Goal: Task Accomplishment & Management: Manage account settings

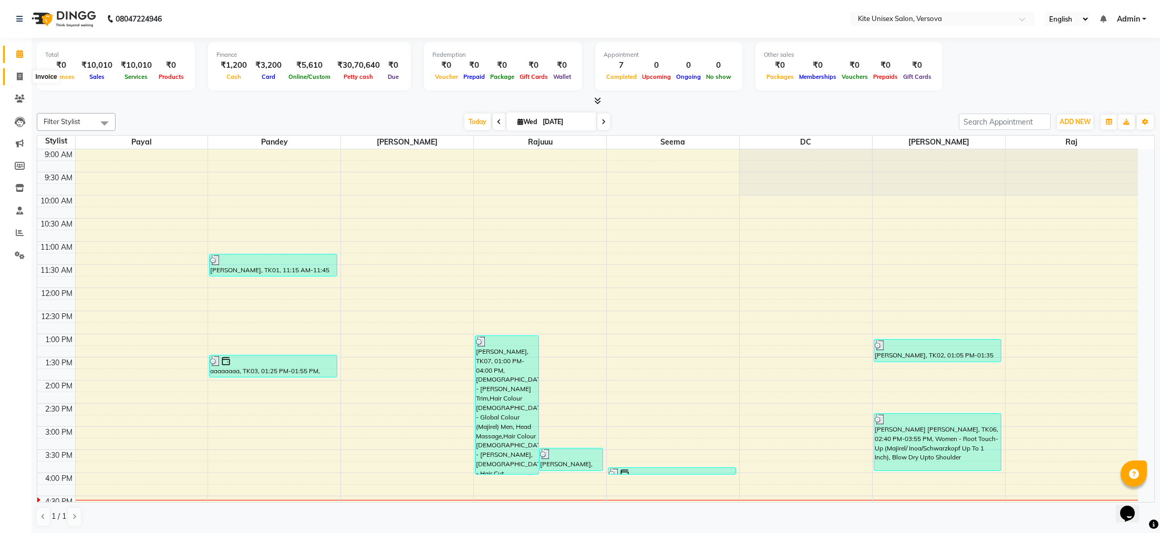
click at [14, 76] on span at bounding box center [20, 77] width 18 height 12
select select "6093"
select select "service"
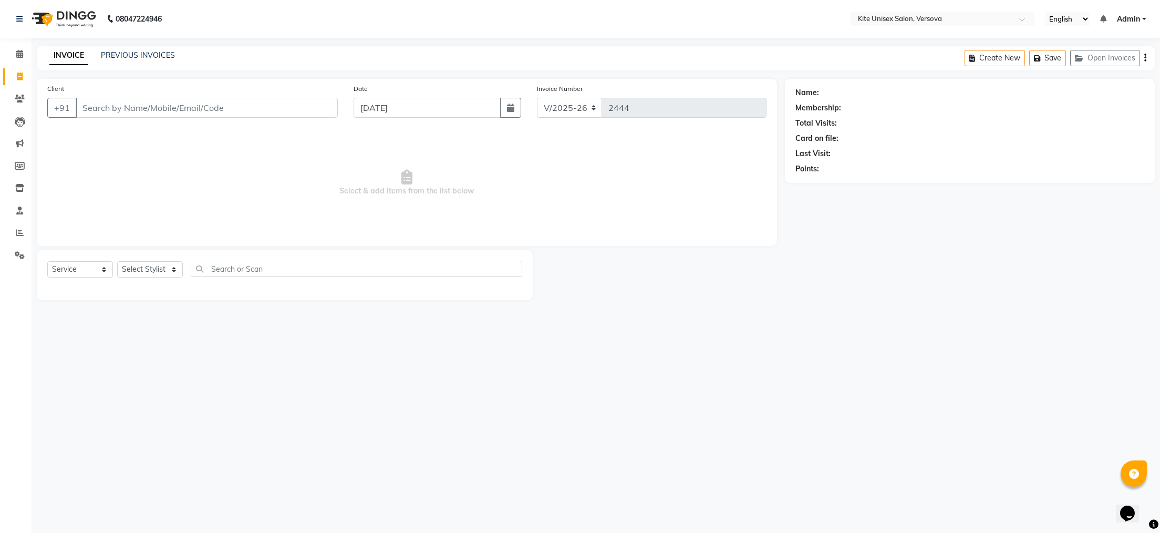
click at [84, 108] on input "Client" at bounding box center [207, 108] width 262 height 20
type input "f"
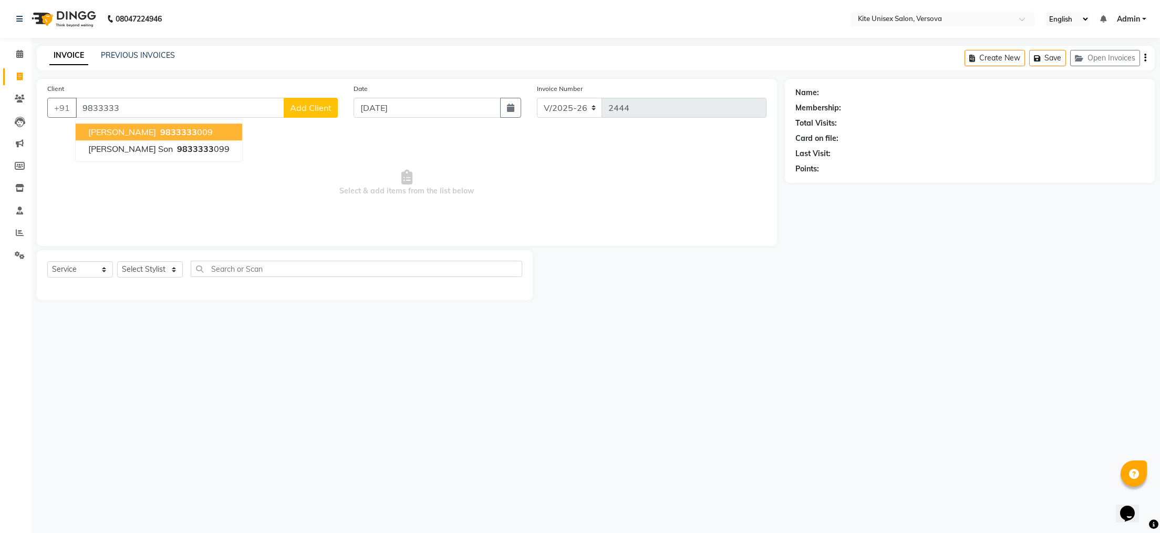
click at [161, 128] on span "9833333" at bounding box center [178, 132] width 37 height 11
type input "9833333009"
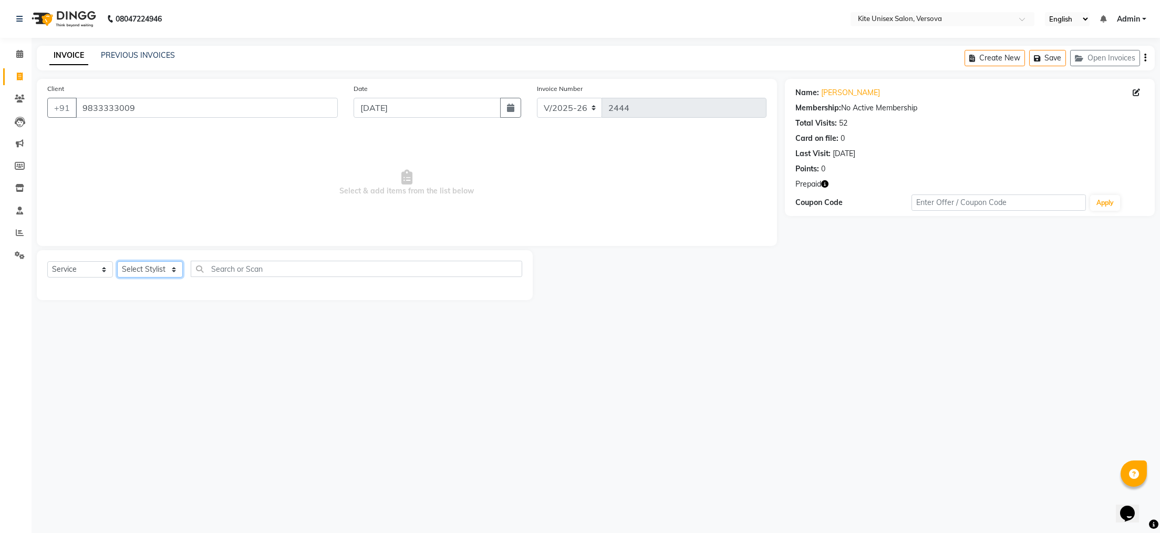
click at [155, 267] on select "Select Stylist [PERSON_NAME] DC [PERSON_NAME] [PERSON_NAME] Rajuuu [PERSON_NAME]" at bounding box center [150, 269] width 66 height 16
click at [117, 262] on select "Select Stylist [PERSON_NAME] DC [PERSON_NAME] [PERSON_NAME] Rajuuu [PERSON_NAME]" at bounding box center [150, 269] width 66 height 16
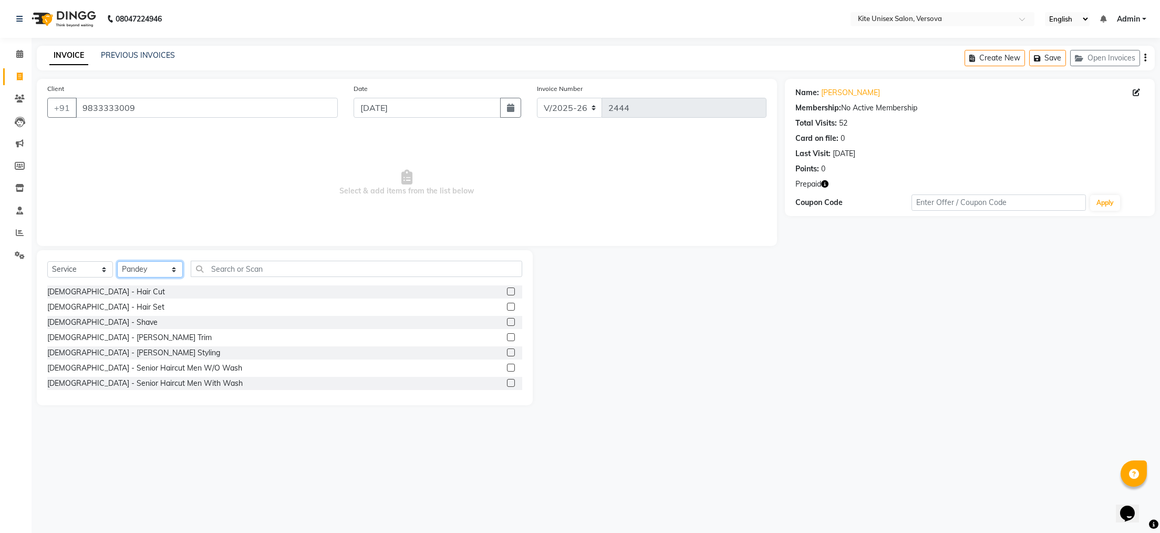
select select "44782"
click at [209, 270] on input "text" at bounding box center [357, 269] width 332 height 16
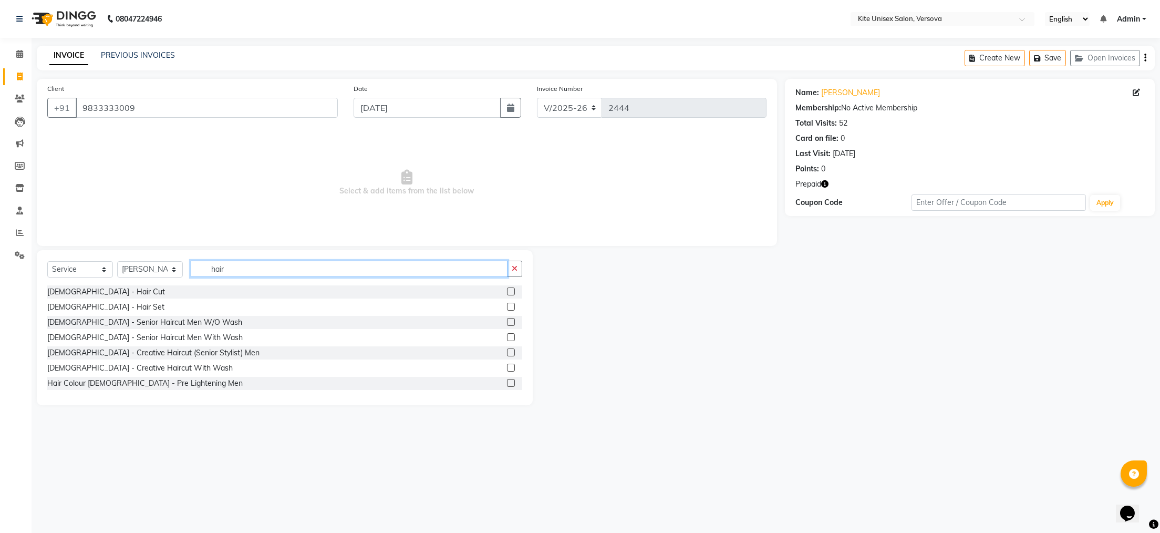
type input "hair"
click at [507, 322] on label at bounding box center [511, 322] width 8 height 8
click at [507, 322] on input "checkbox" at bounding box center [510, 322] width 7 height 7
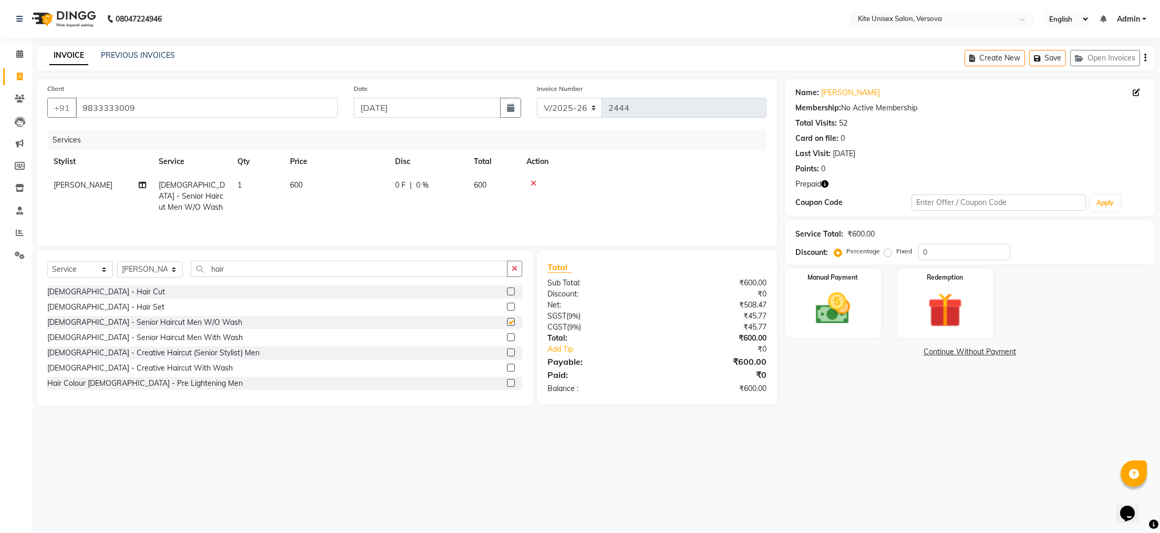
checkbox input "false"
click at [487, 180] on span "600" at bounding box center [480, 184] width 13 height 9
click at [366, 188] on input "600" at bounding box center [385, 188] width 92 height 16
type input "6"
type input "250"
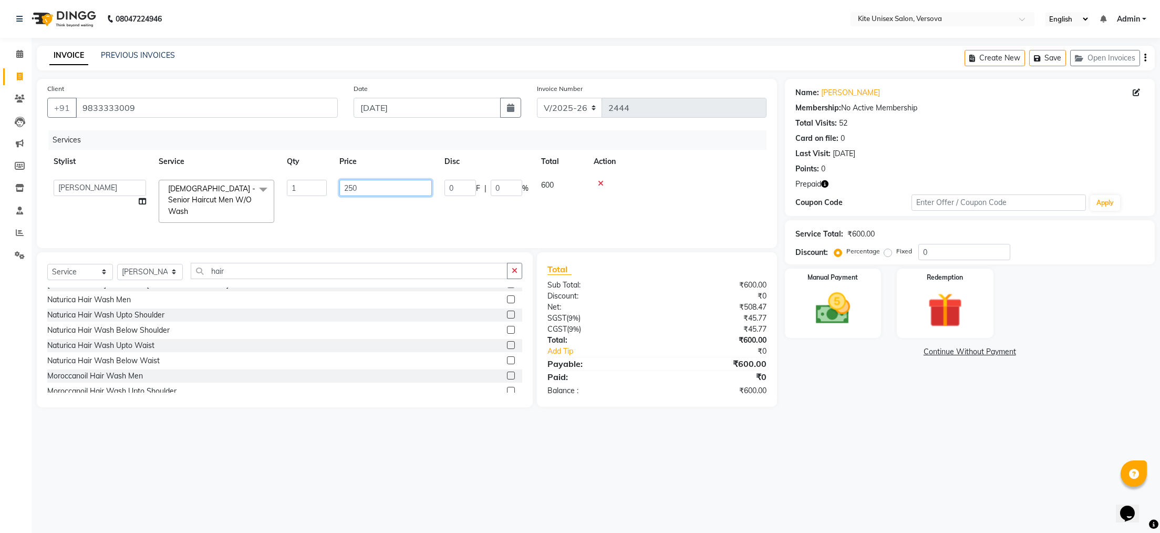
scroll to position [315, 0]
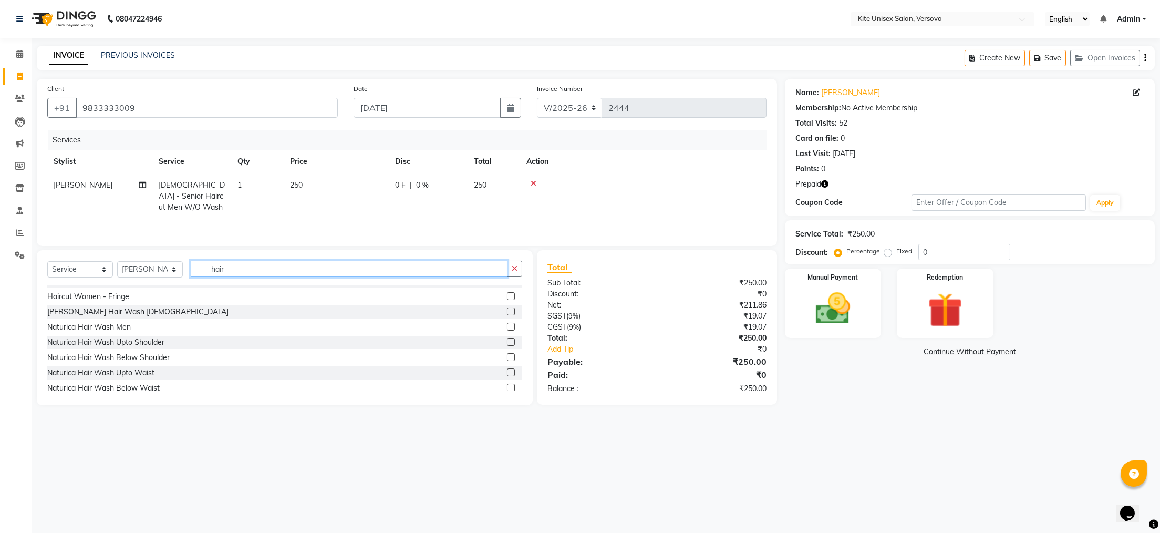
click at [242, 274] on input "hair" at bounding box center [349, 269] width 317 height 16
type input "h"
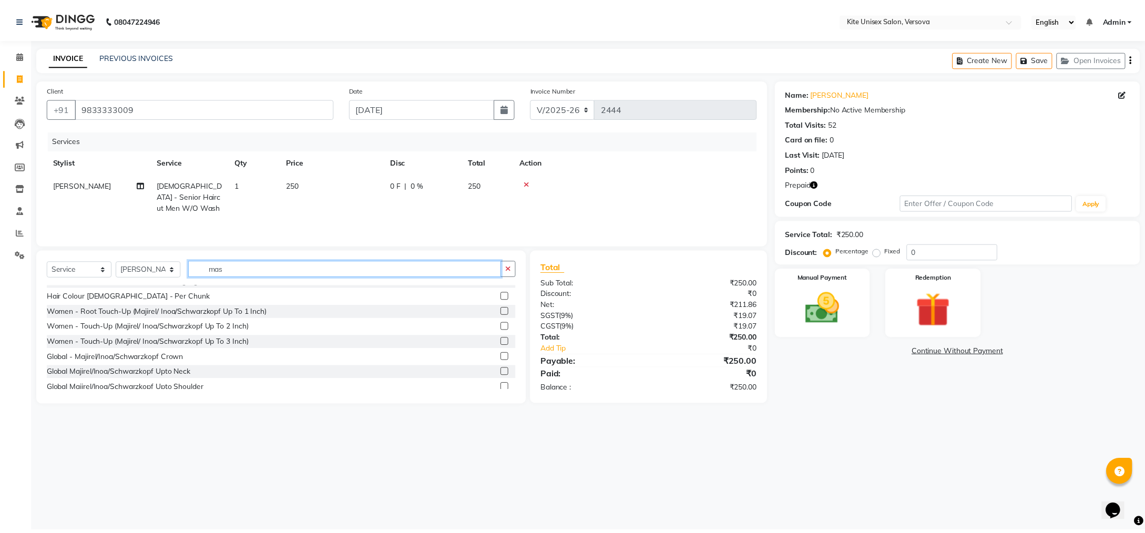
scroll to position [291, 0]
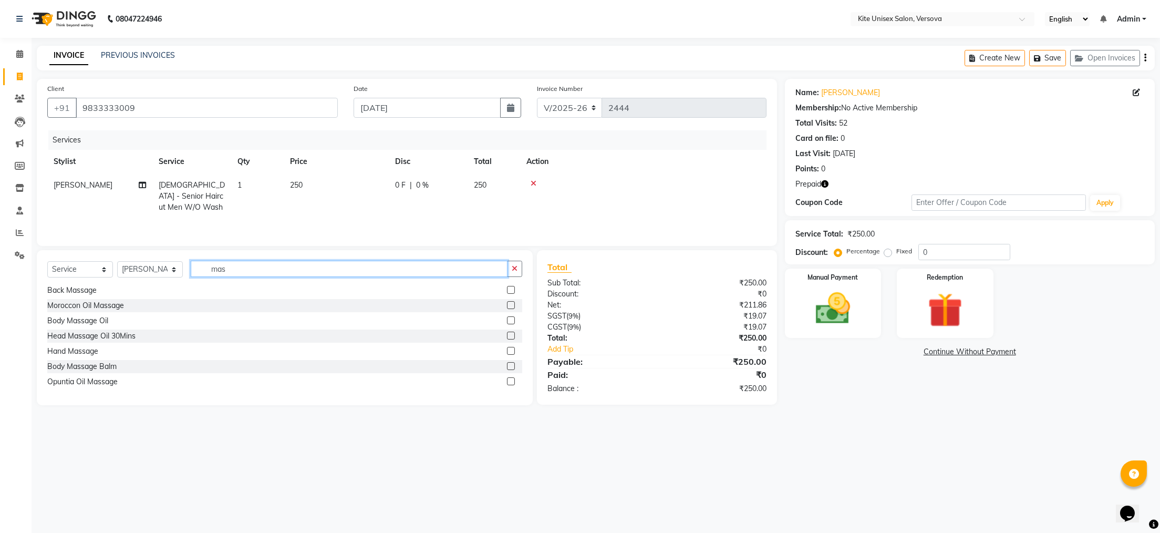
type input "mas"
click at [507, 350] on label at bounding box center [511, 351] width 8 height 8
click at [507, 350] on input "checkbox" at bounding box center [510, 351] width 7 height 7
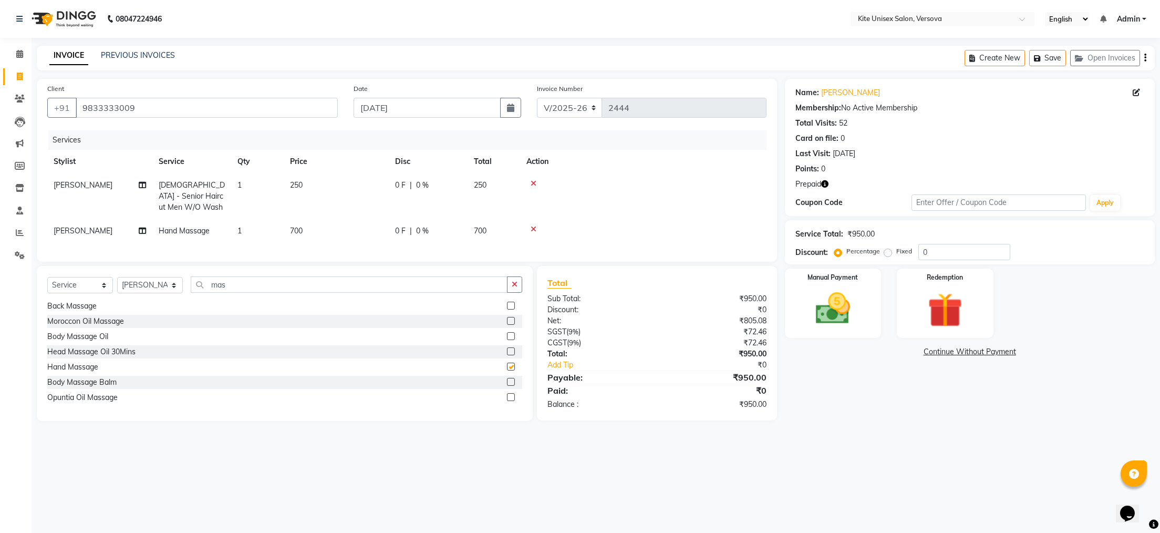
checkbox input "false"
click at [20, 52] on icon at bounding box center [19, 54] width 7 height 8
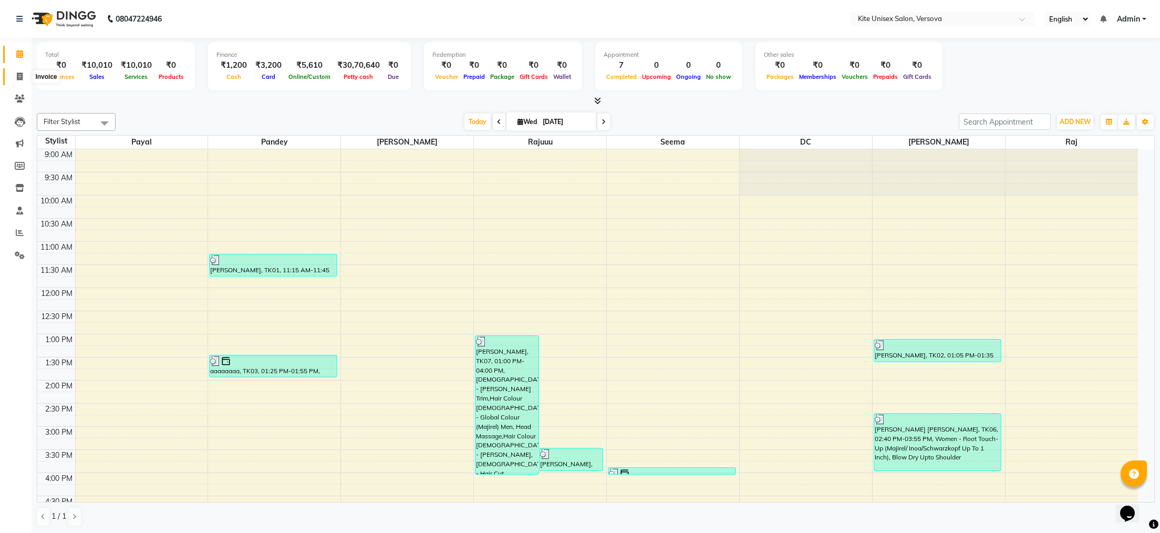
click at [21, 76] on icon at bounding box center [20, 77] width 6 height 8
select select "6093"
select select "service"
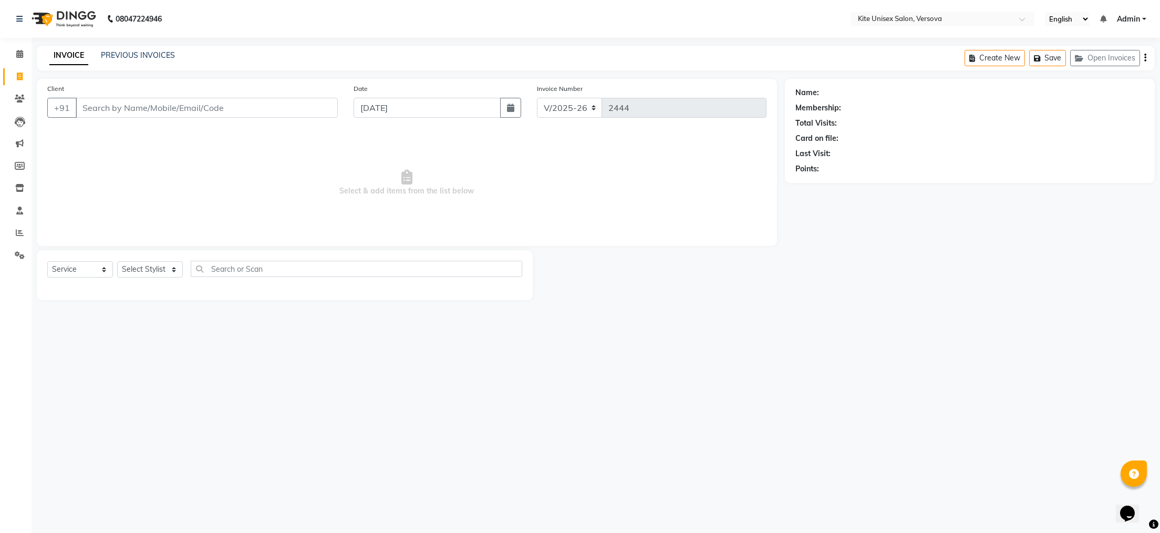
click at [89, 106] on input "Client" at bounding box center [207, 108] width 262 height 20
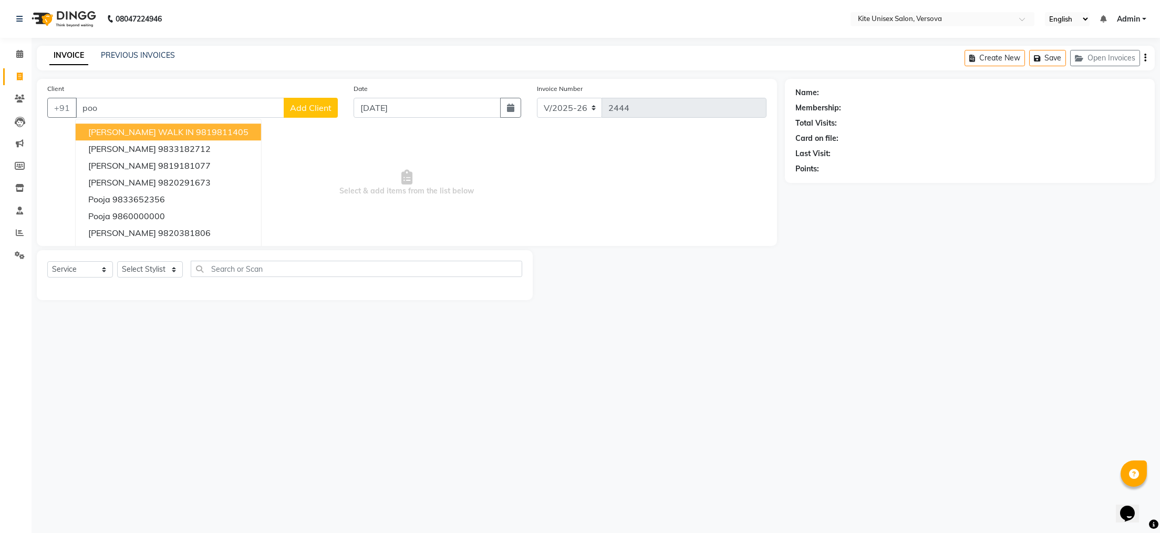
click at [110, 108] on input "poo" at bounding box center [180, 108] width 209 height 20
type input "p"
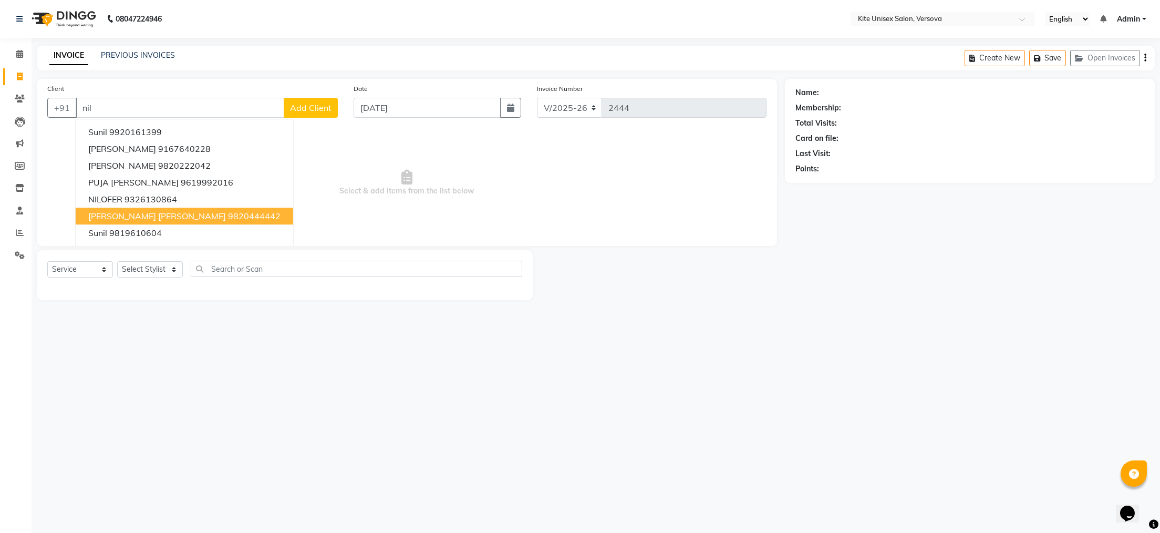
click at [144, 215] on span "[PERSON_NAME] [PERSON_NAME]" at bounding box center [157, 216] width 138 height 11
type input "9820444442"
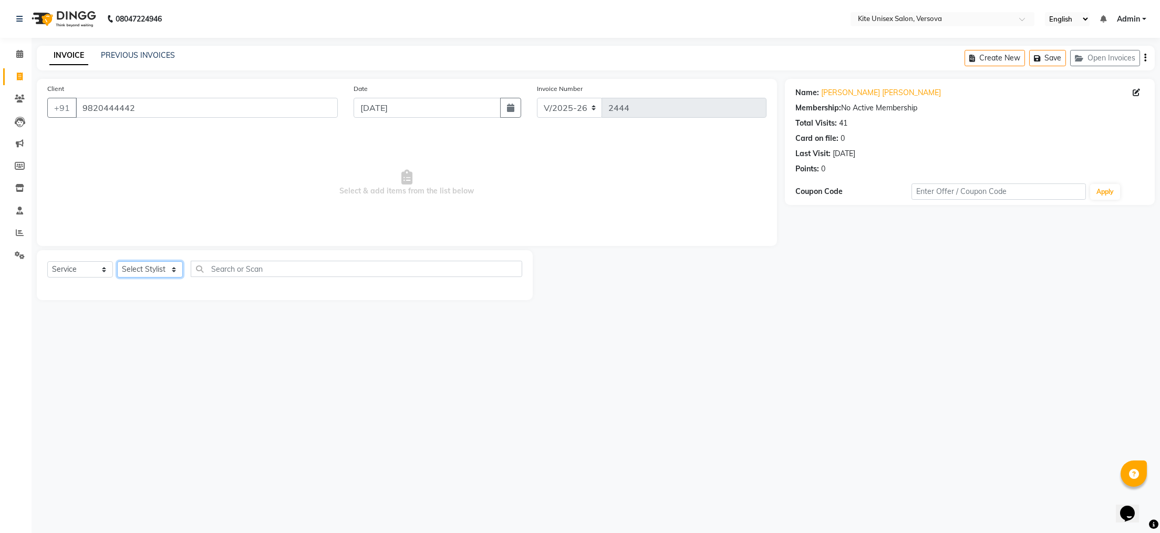
click at [174, 267] on select "Select Stylist [PERSON_NAME] DC [PERSON_NAME] [PERSON_NAME] Rajuuu [PERSON_NAME]" at bounding box center [150, 269] width 66 height 16
select select "50189"
click at [117, 262] on select "Select Stylist [PERSON_NAME] DC [PERSON_NAME] [PERSON_NAME] Rajuuu [PERSON_NAME]" at bounding box center [150, 269] width 66 height 16
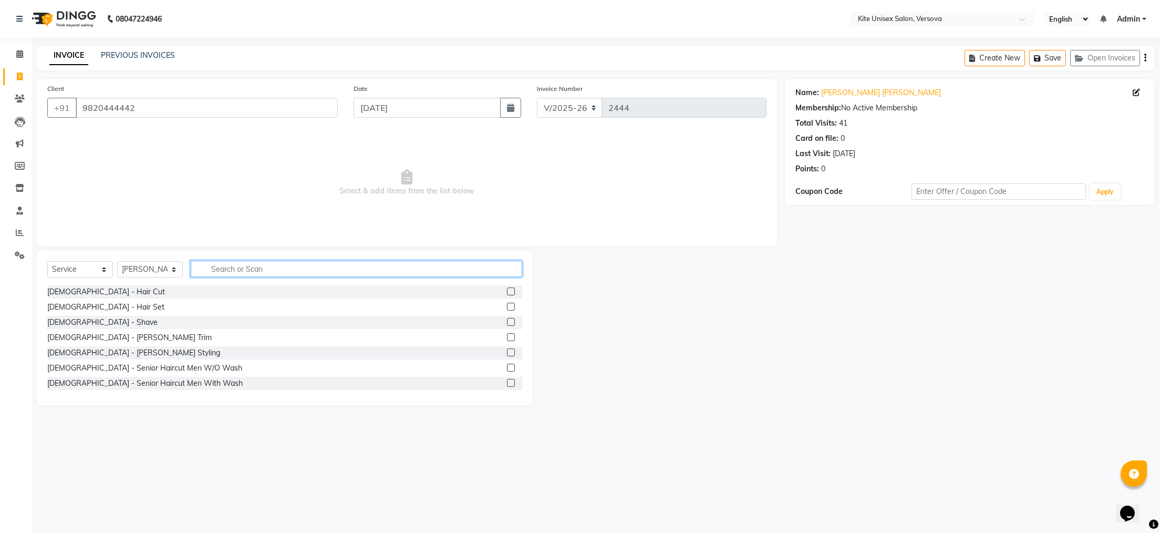
click at [214, 267] on input "text" at bounding box center [357, 269] width 332 height 16
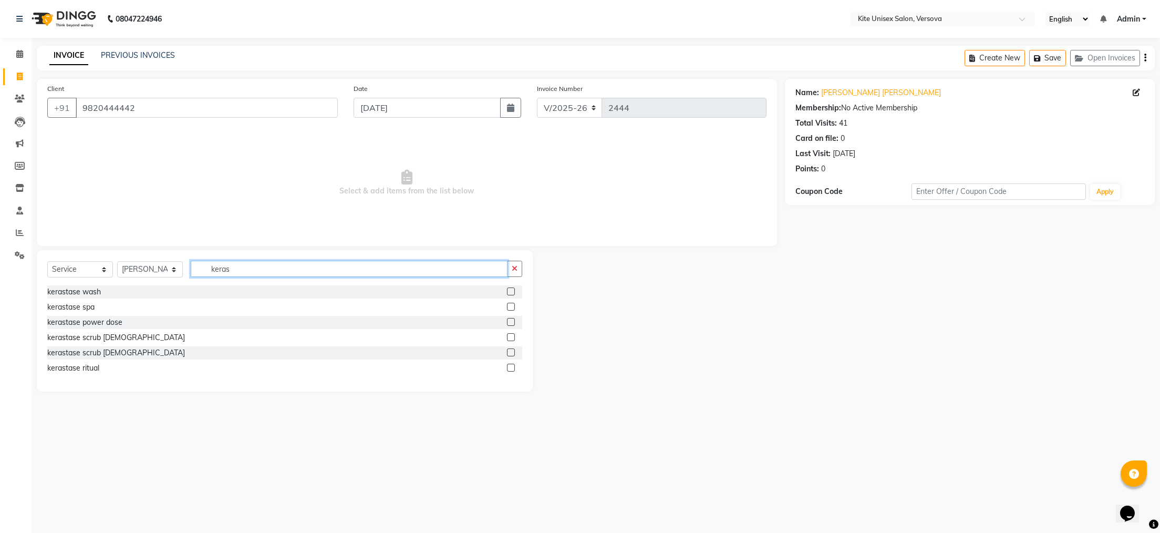
type input "keras"
click at [510, 290] on label at bounding box center [511, 291] width 8 height 8
click at [510, 290] on input "checkbox" at bounding box center [510, 292] width 7 height 7
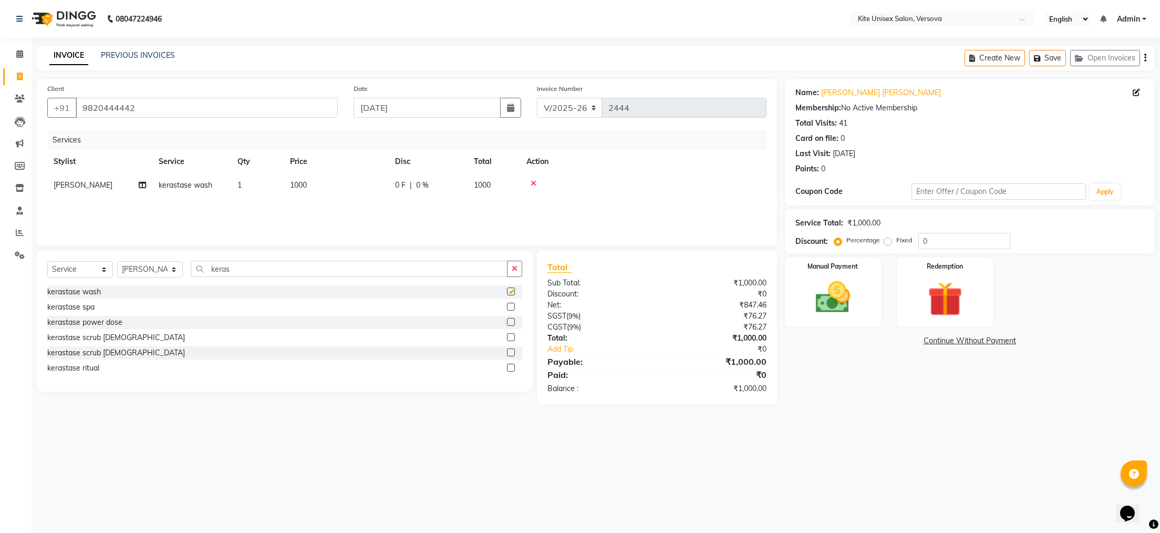
checkbox input "false"
click at [831, 307] on img at bounding box center [833, 298] width 59 height 42
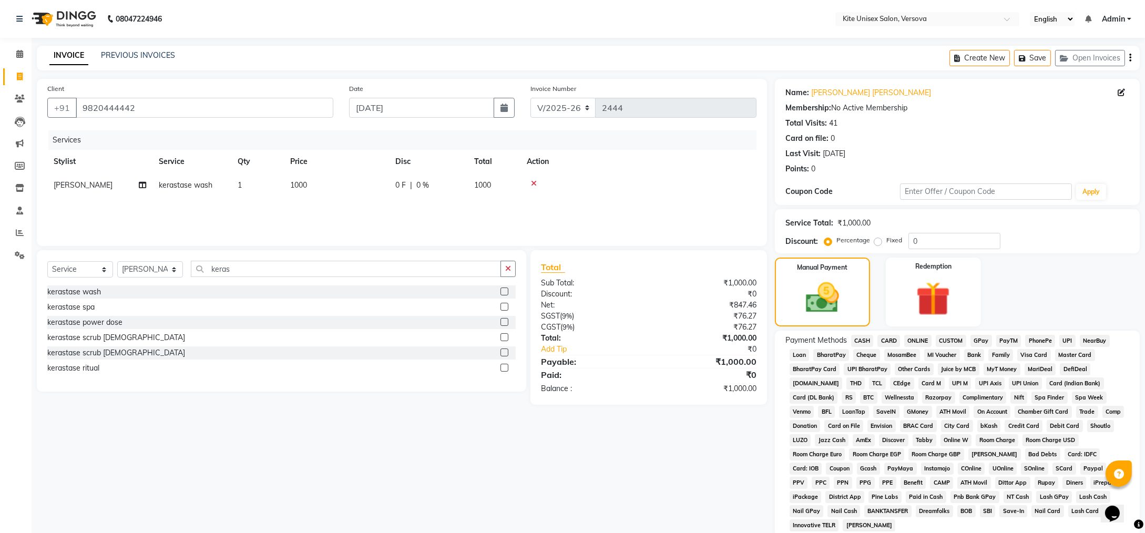
click at [864, 340] on span "CASH" at bounding box center [862, 341] width 23 height 12
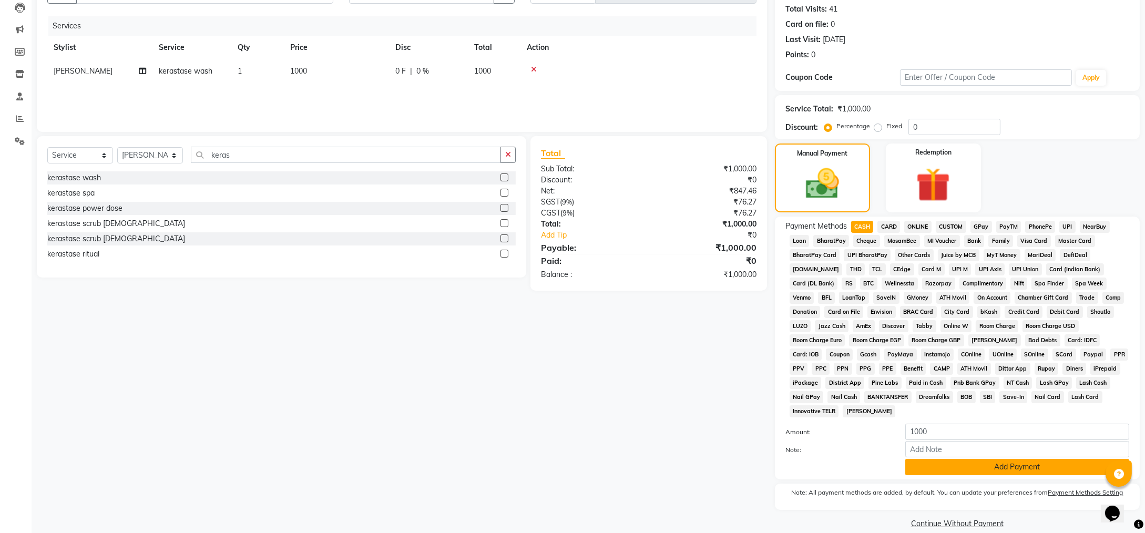
click at [918, 459] on button "Add Payment" at bounding box center [1017, 467] width 224 height 16
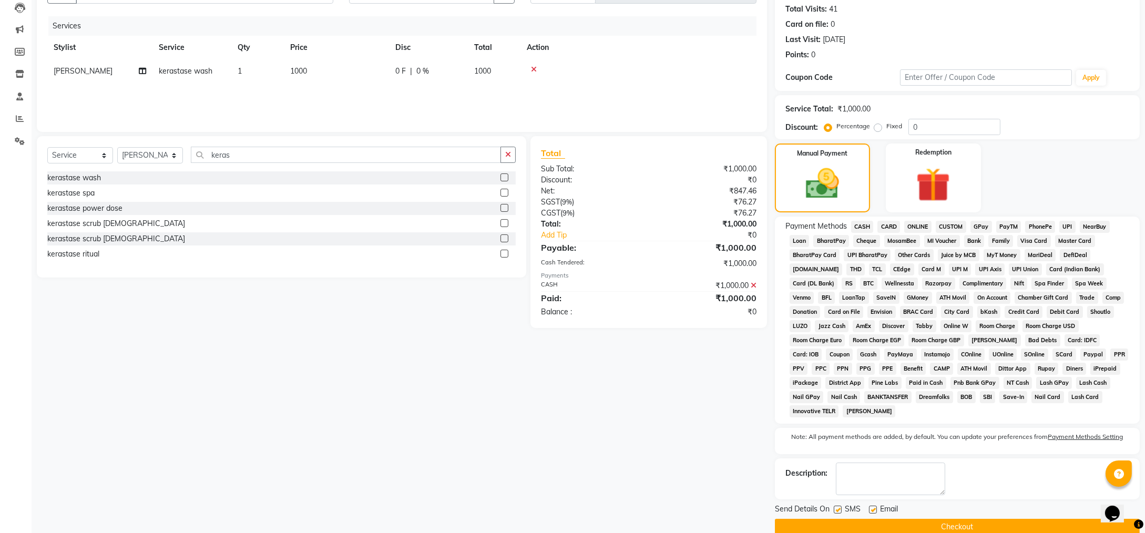
click at [837, 506] on label at bounding box center [837, 510] width 8 height 8
click at [837, 507] on input "checkbox" at bounding box center [836, 510] width 7 height 7
checkbox input "false"
click at [871, 506] on label at bounding box center [873, 510] width 8 height 8
click at [871, 507] on input "checkbox" at bounding box center [872, 510] width 7 height 7
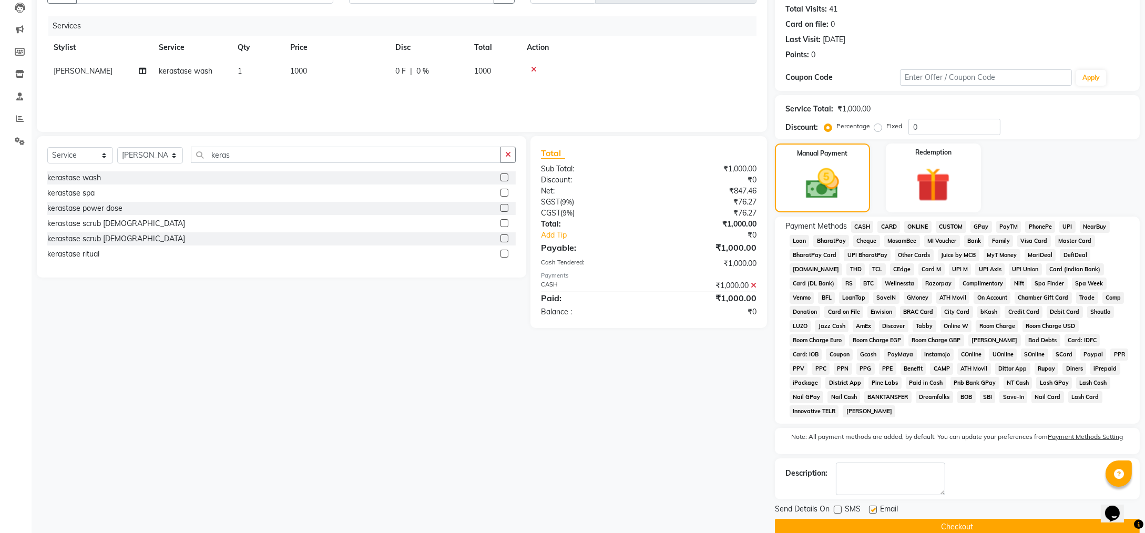
checkbox input "false"
click at [879, 519] on button "Checkout" at bounding box center [957, 527] width 365 height 16
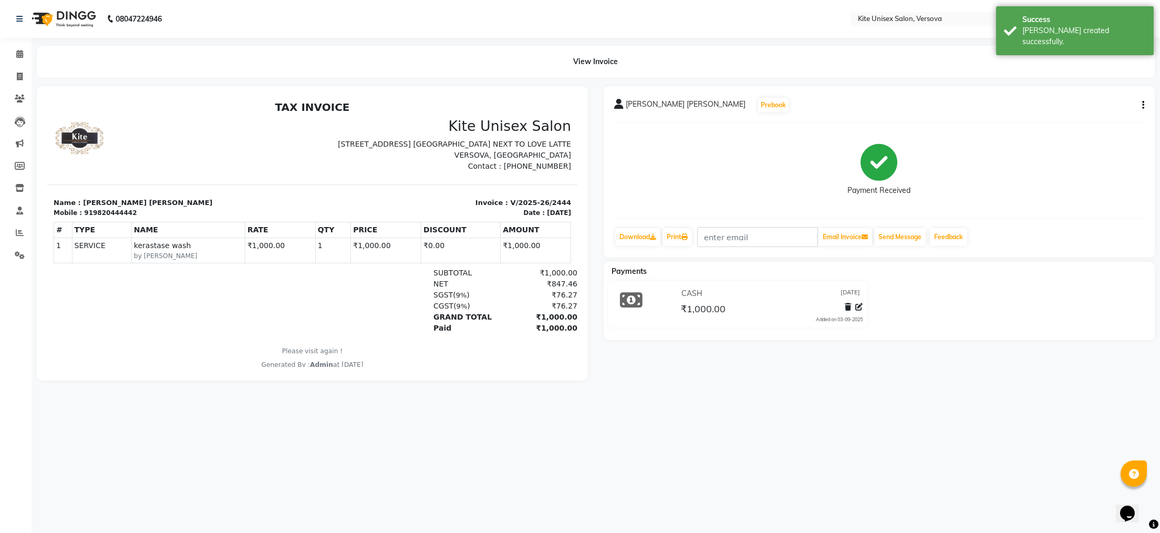
select select "6093"
select select "service"
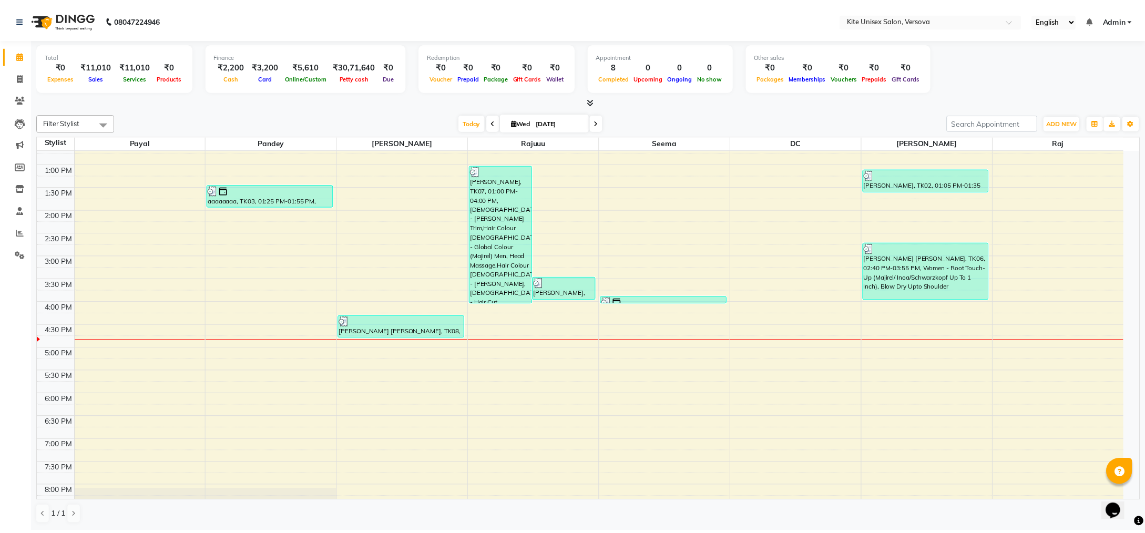
scroll to position [210, 0]
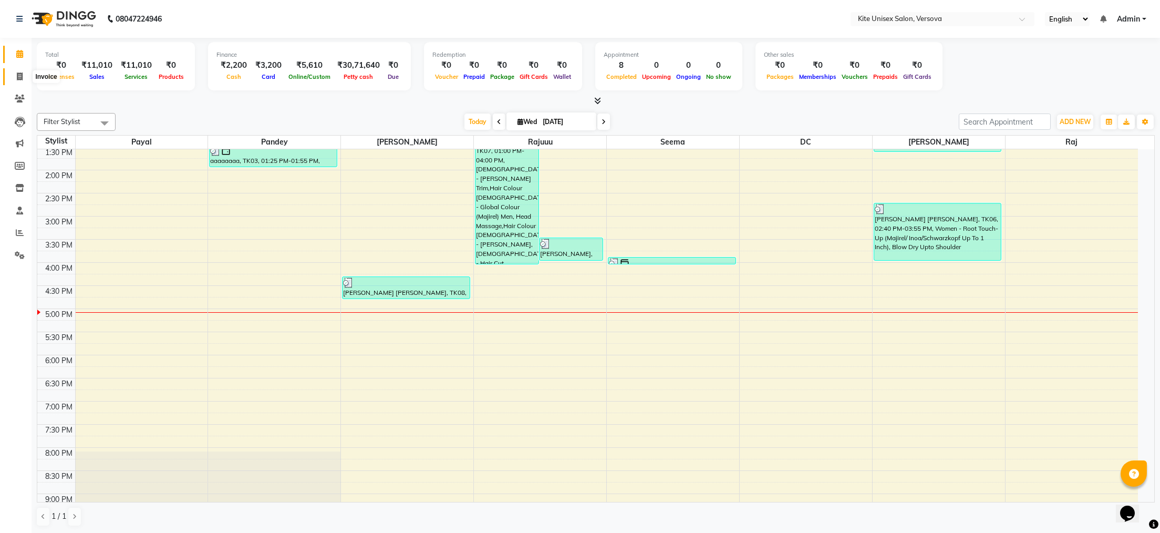
click at [17, 77] on icon at bounding box center [20, 77] width 6 height 8
select select "service"
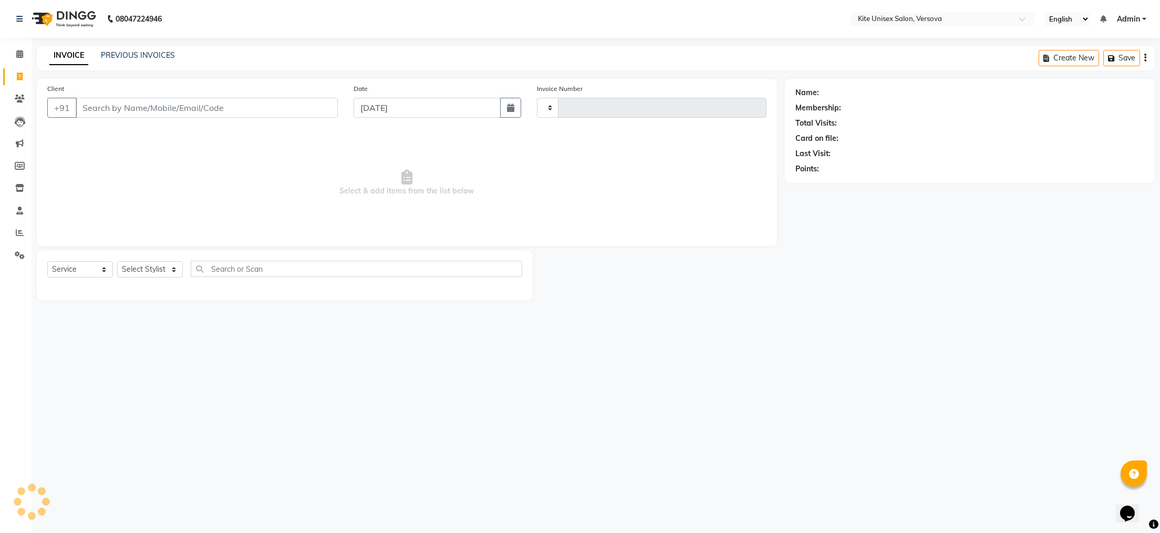
type input "2445"
select select "6093"
click at [106, 112] on input "Client" at bounding box center [207, 108] width 262 height 20
click at [147, 267] on select "Select Stylist [PERSON_NAME] DC [PERSON_NAME] [PERSON_NAME] Rajuuu [PERSON_NAME]" at bounding box center [150, 269] width 66 height 16
select select "68437"
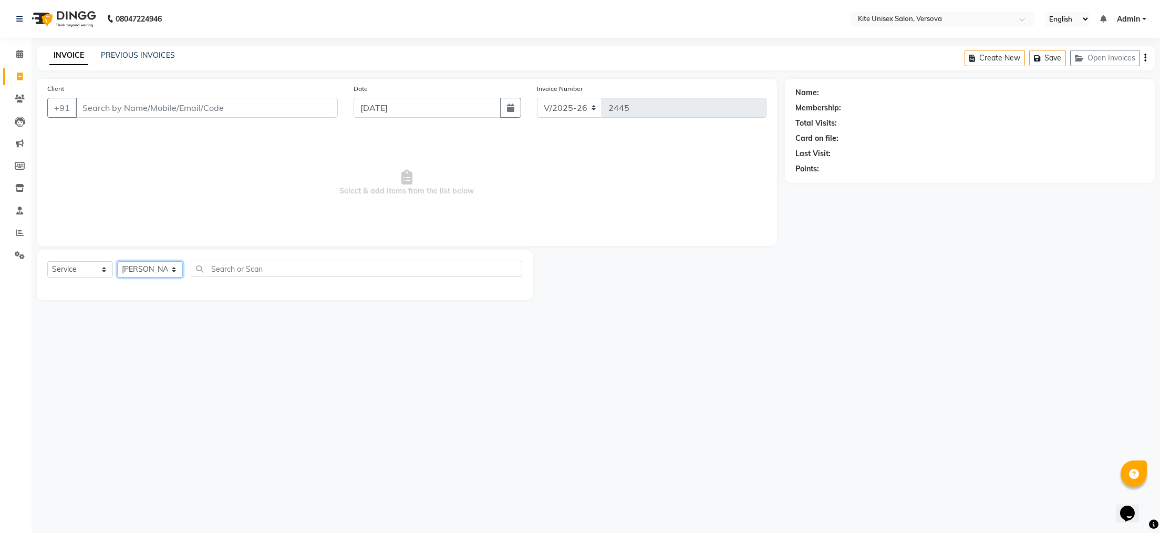
click at [117, 262] on select "Select Stylist [PERSON_NAME] DC [PERSON_NAME] [PERSON_NAME] Rajuuu [PERSON_NAME]" at bounding box center [150, 269] width 66 height 16
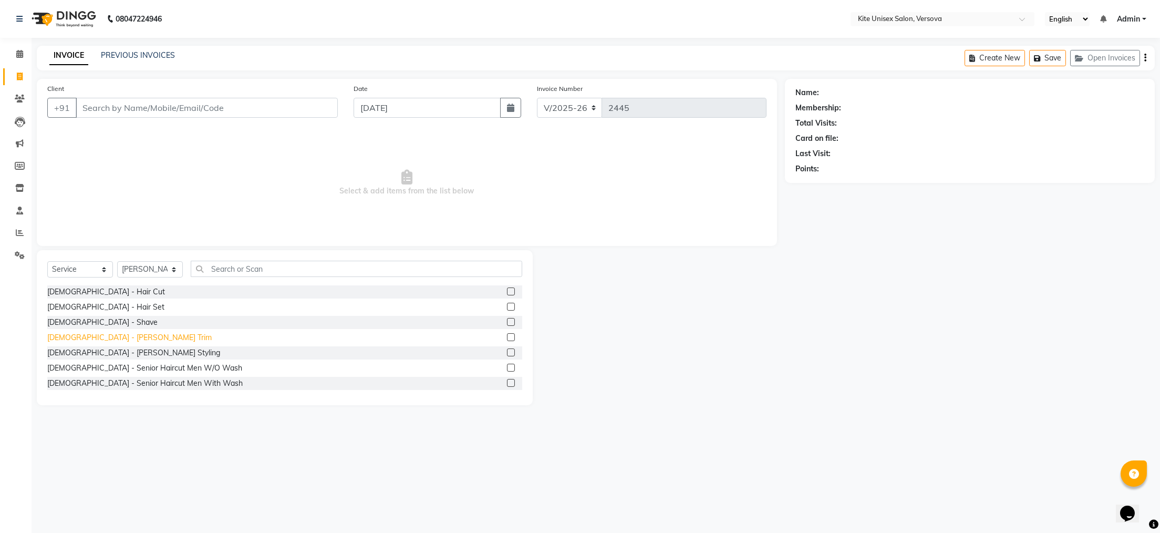
click at [71, 343] on div "[DEMOGRAPHIC_DATA] - [PERSON_NAME] Trim" at bounding box center [284, 337] width 475 height 13
click at [103, 340] on div "[DEMOGRAPHIC_DATA] - [PERSON_NAME] Trim" at bounding box center [129, 337] width 164 height 11
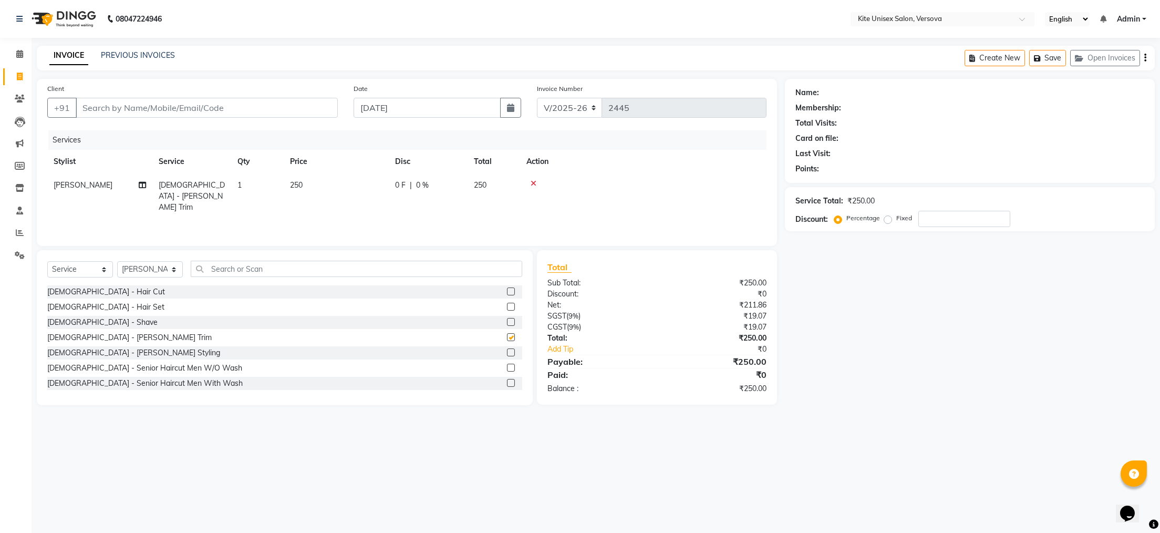
checkbox input "false"
click at [318, 180] on td "250" at bounding box center [336, 196] width 105 height 46
select select "68437"
click at [370, 191] on input "250" at bounding box center [385, 188] width 92 height 16
type input "2"
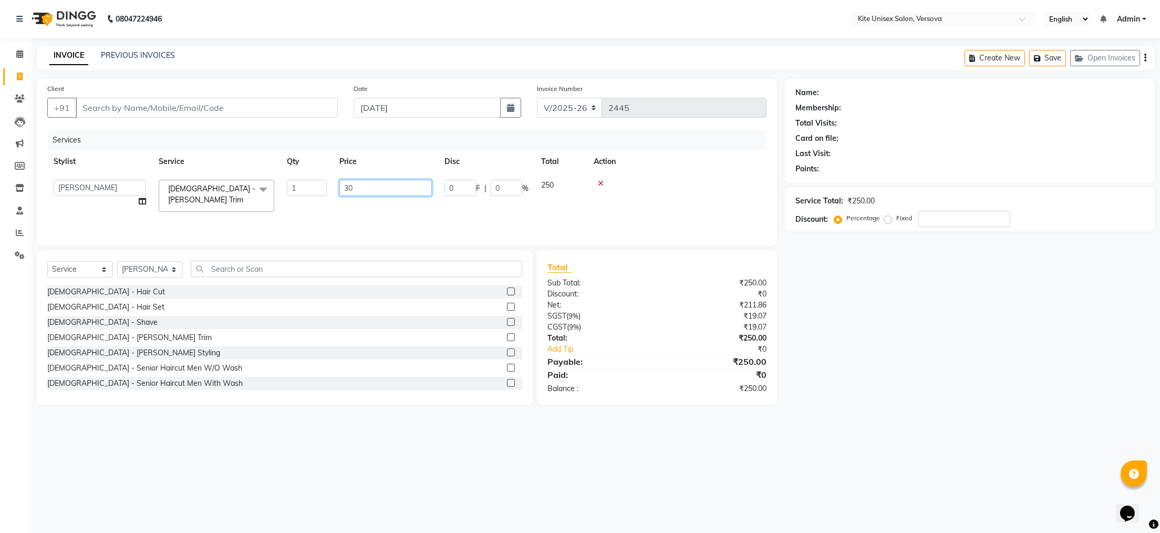
type input "300"
click at [126, 110] on input "Client" at bounding box center [207, 108] width 262 height 20
type input "j"
type input "0"
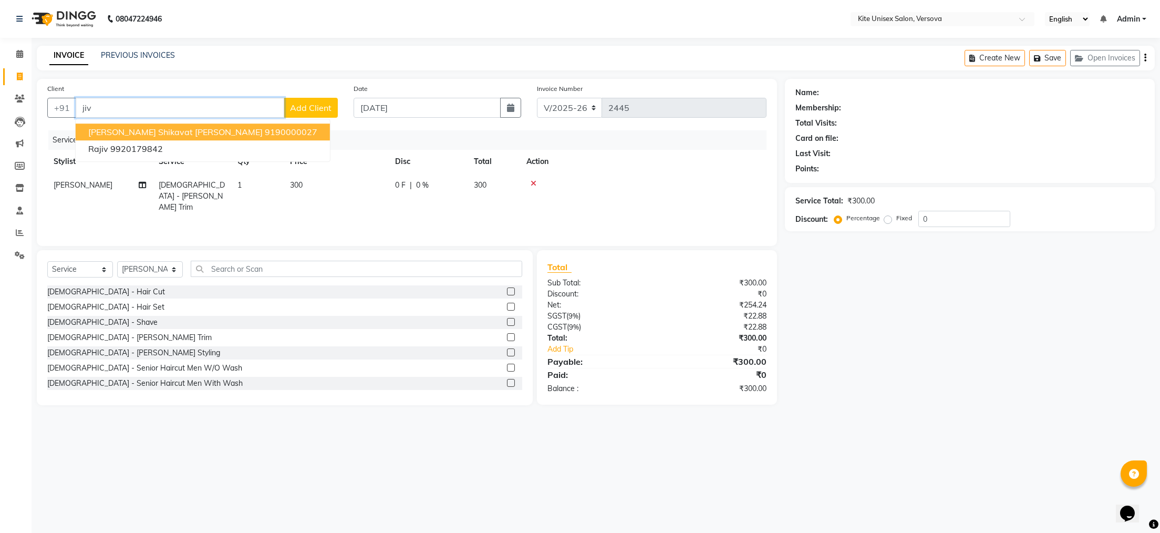
click at [163, 133] on span "[PERSON_NAME] shikavat [PERSON_NAME]" at bounding box center [175, 132] width 174 height 11
type input "9190000027"
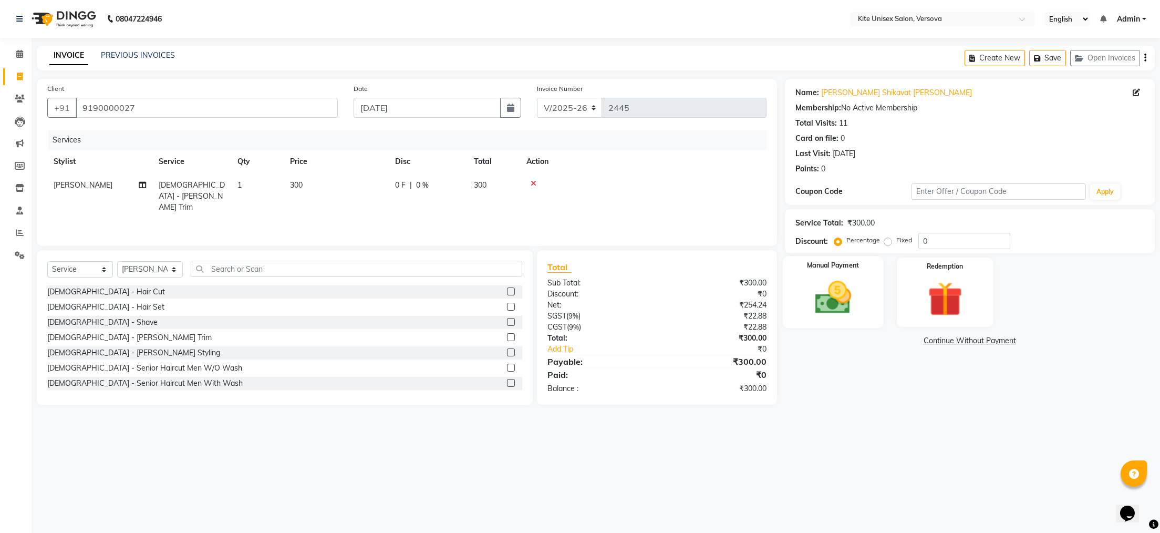
click at [848, 279] on img at bounding box center [833, 298] width 59 height 42
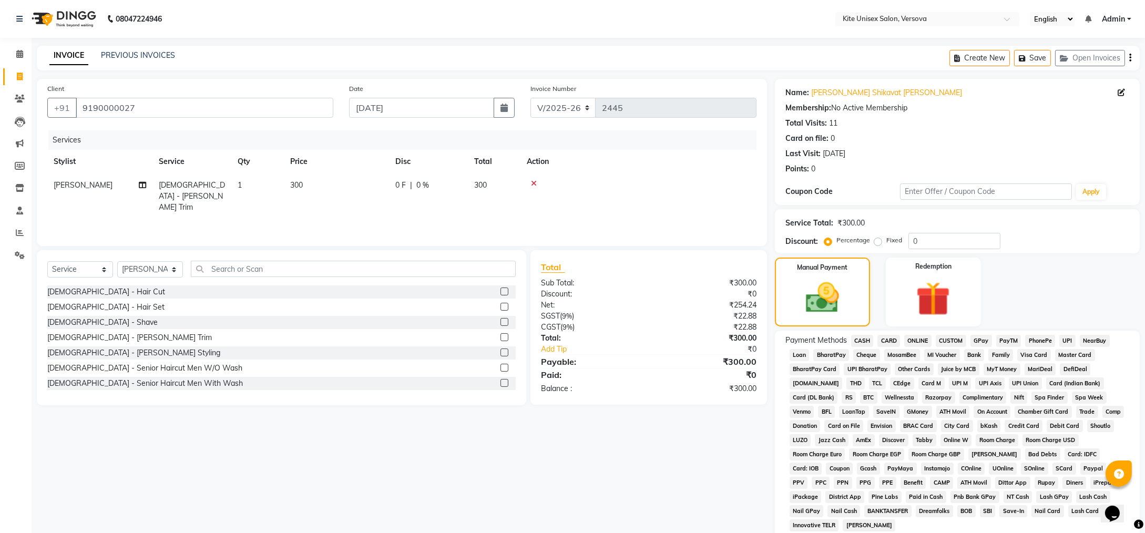
click at [985, 339] on span "GPay" at bounding box center [981, 341] width 22 height 12
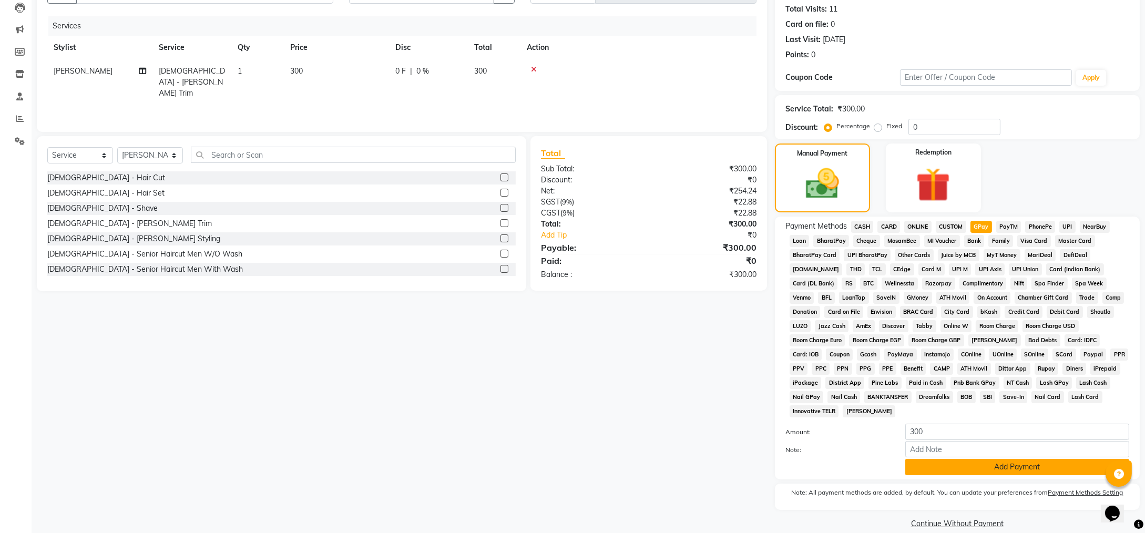
click at [1054, 459] on button "Add Payment" at bounding box center [1017, 467] width 224 height 16
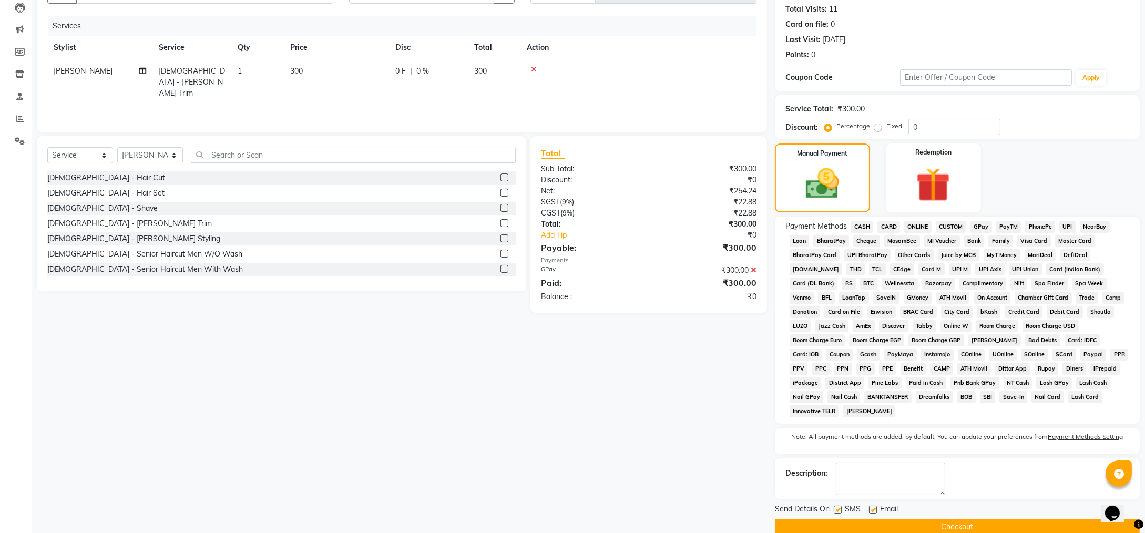
click at [1034, 519] on button "Checkout" at bounding box center [957, 527] width 365 height 16
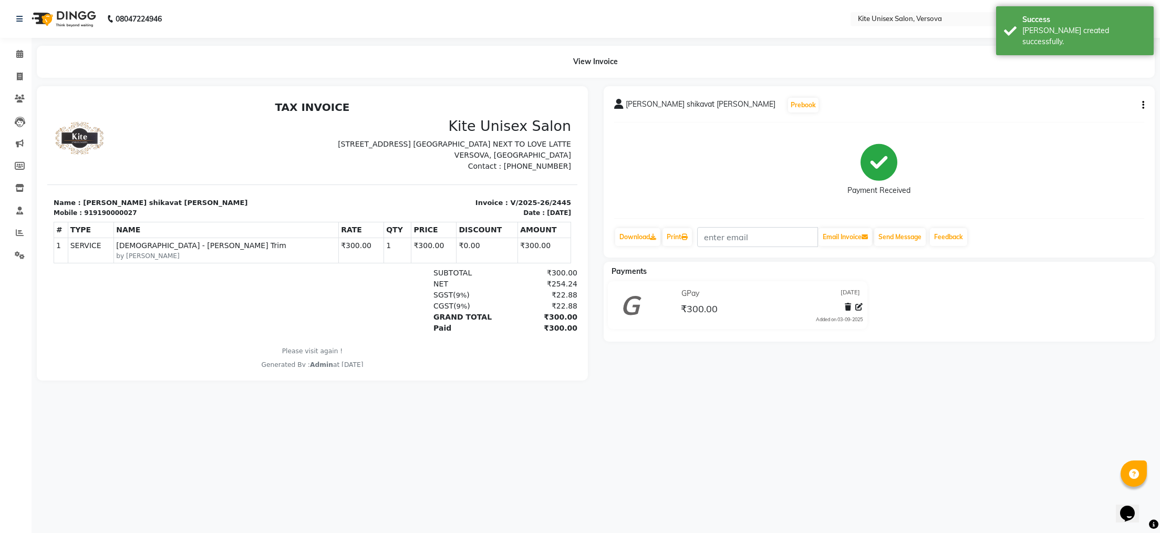
select select "6093"
select select "service"
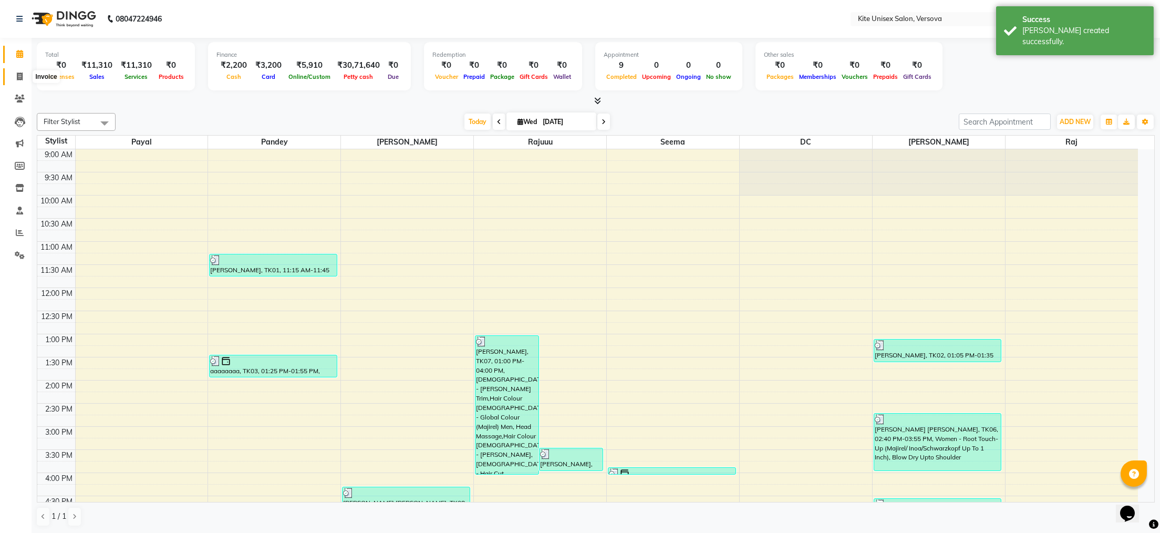
click at [19, 77] on icon at bounding box center [20, 77] width 6 height 8
select select "6093"
select select "service"
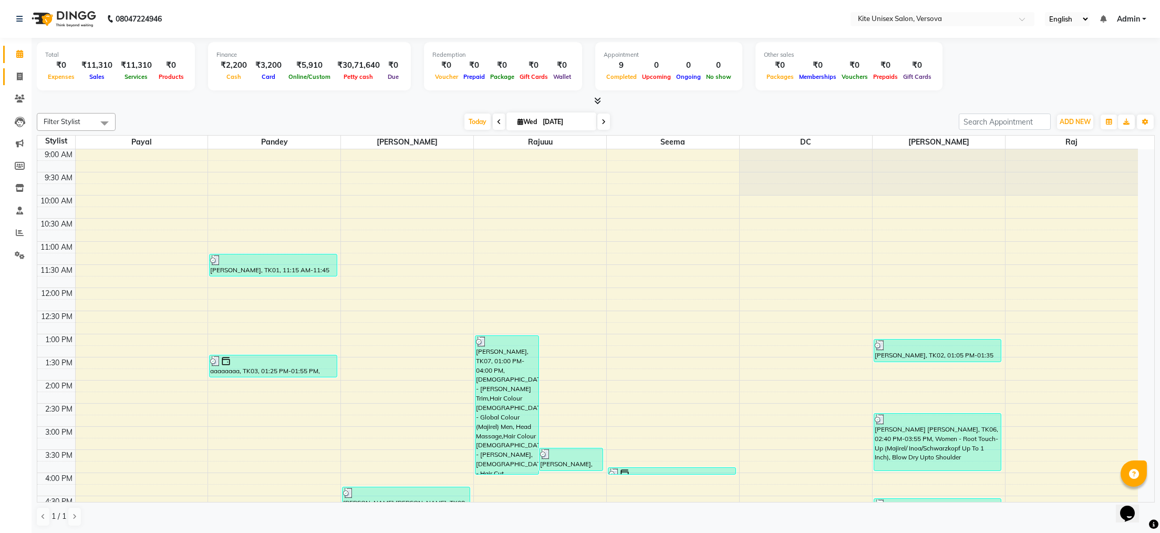
click at [19, 76] on icon at bounding box center [20, 77] width 6 height 8
select select "service"
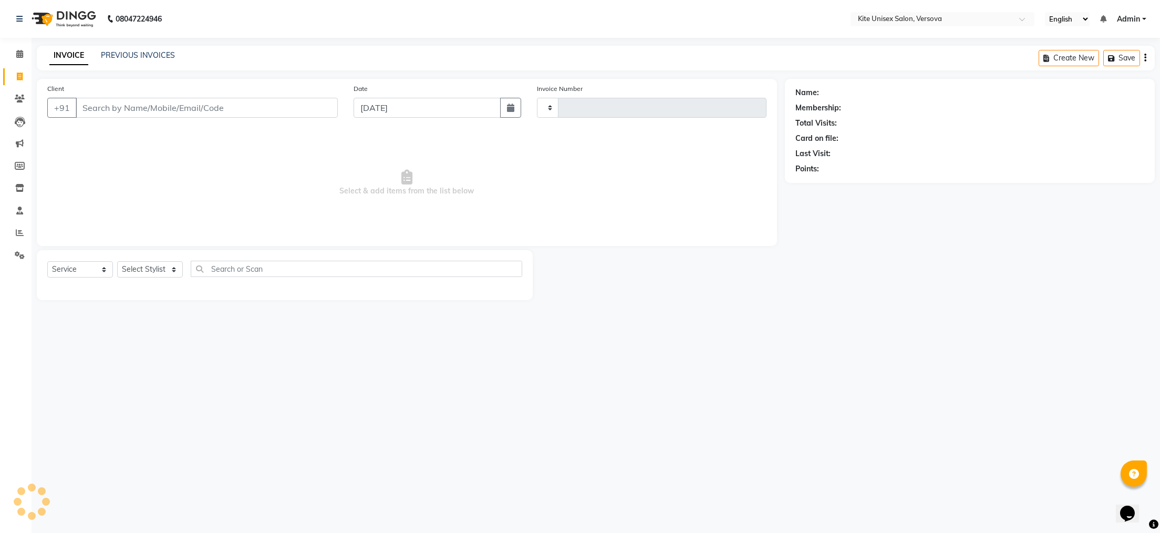
type input "2446"
select select "6093"
click at [112, 109] on input "Client" at bounding box center [207, 108] width 262 height 20
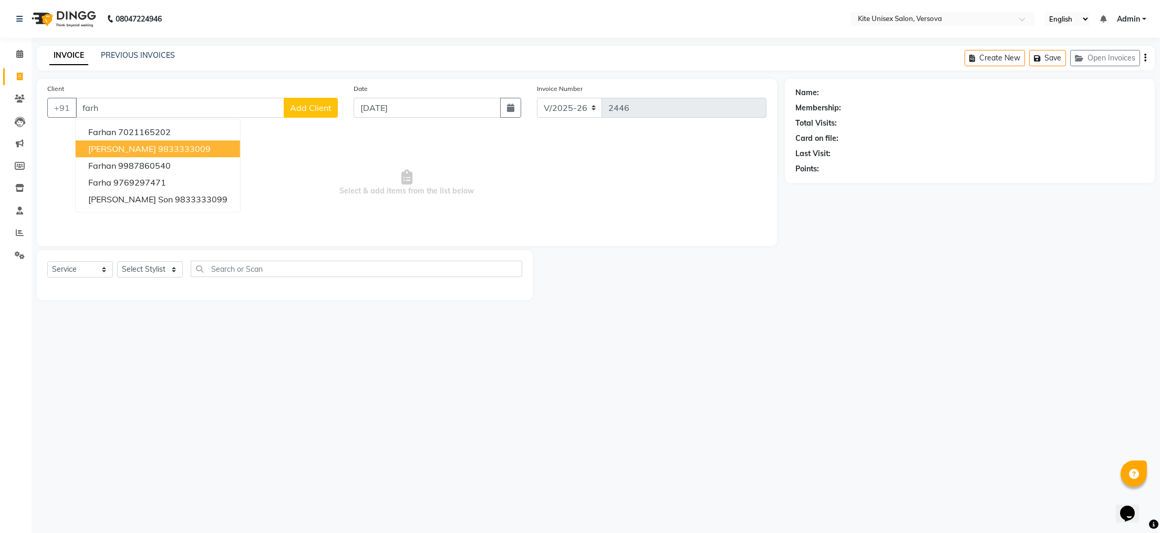
click at [151, 153] on span "[PERSON_NAME]" at bounding box center [122, 148] width 68 height 11
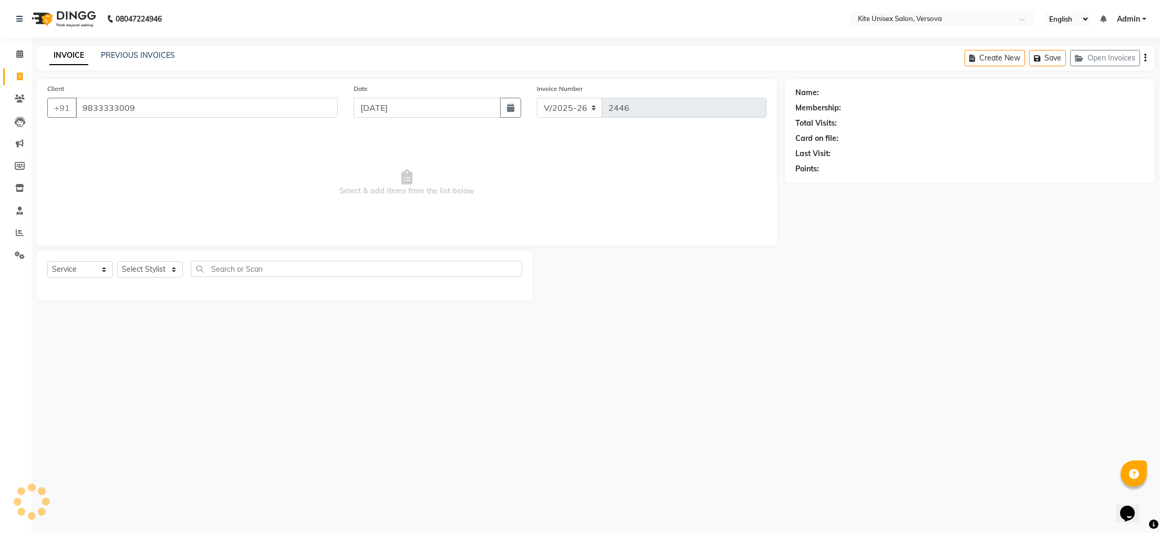
type input "9833333009"
click at [164, 270] on select "Select Stylist [PERSON_NAME] DC [PERSON_NAME] [PERSON_NAME] Rajuuu [PERSON_NAME]" at bounding box center [150, 269] width 66 height 16
select select "44266"
click at [117, 262] on select "Select Stylist [PERSON_NAME] DC [PERSON_NAME] [PERSON_NAME] Rajuuu [PERSON_NAME]" at bounding box center [150, 269] width 66 height 16
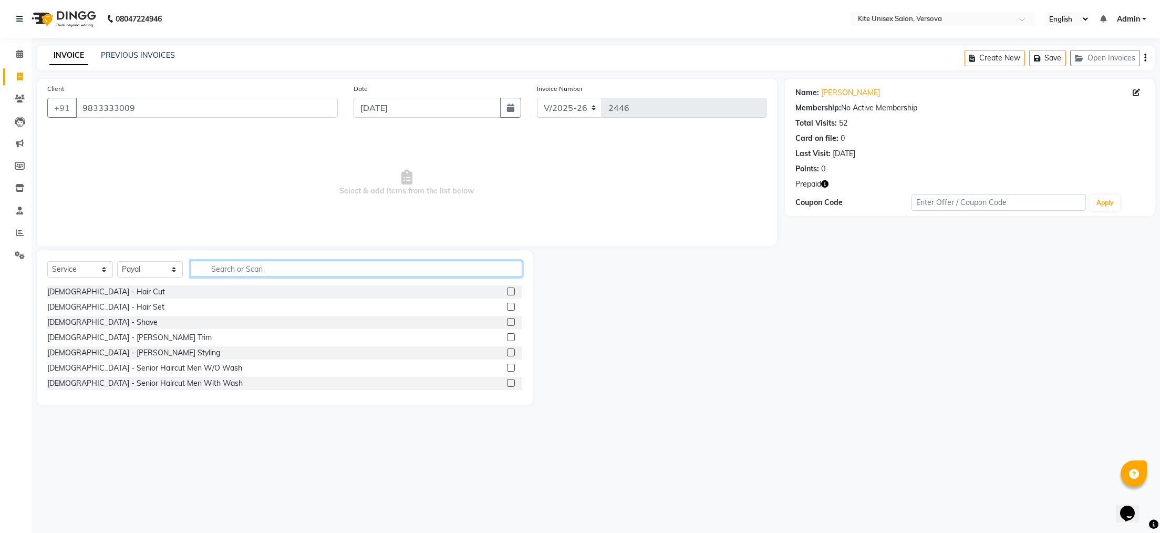
click at [222, 273] on input "text" at bounding box center [357, 269] width 332 height 16
click at [218, 270] on input "text" at bounding box center [357, 269] width 332 height 16
type input "h"
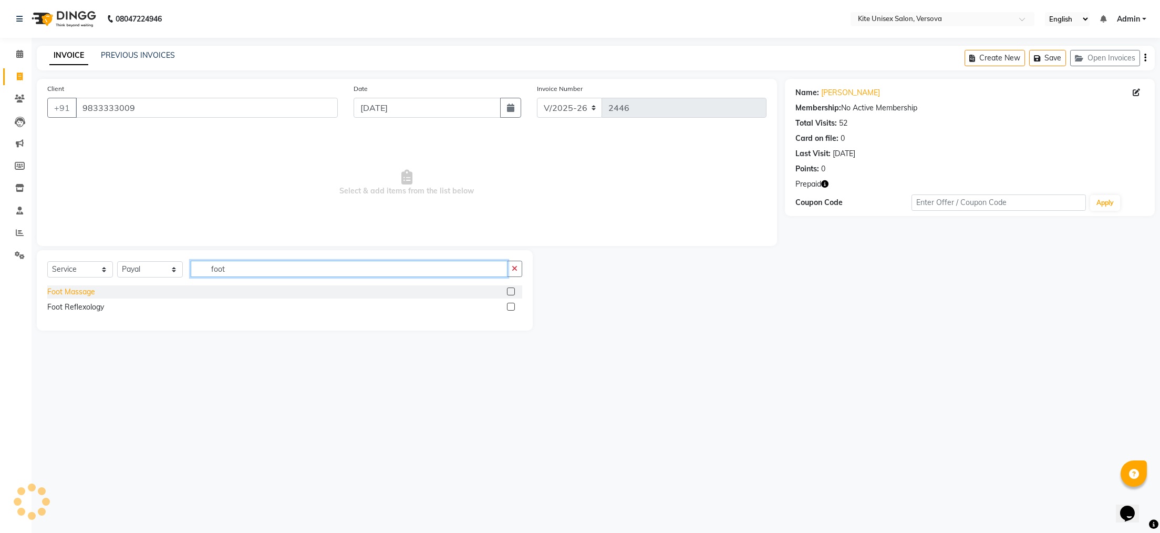
type input "foot"
click at [88, 294] on div "Foot Massage" at bounding box center [71, 291] width 48 height 11
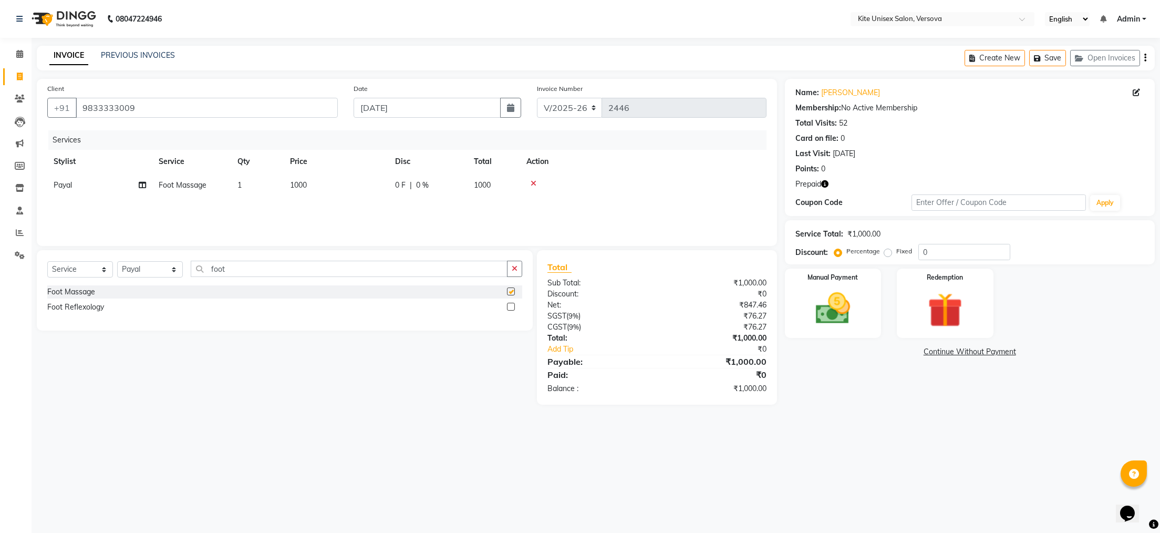
checkbox input "false"
click at [245, 272] on input "foot" at bounding box center [349, 269] width 317 height 16
type input "f"
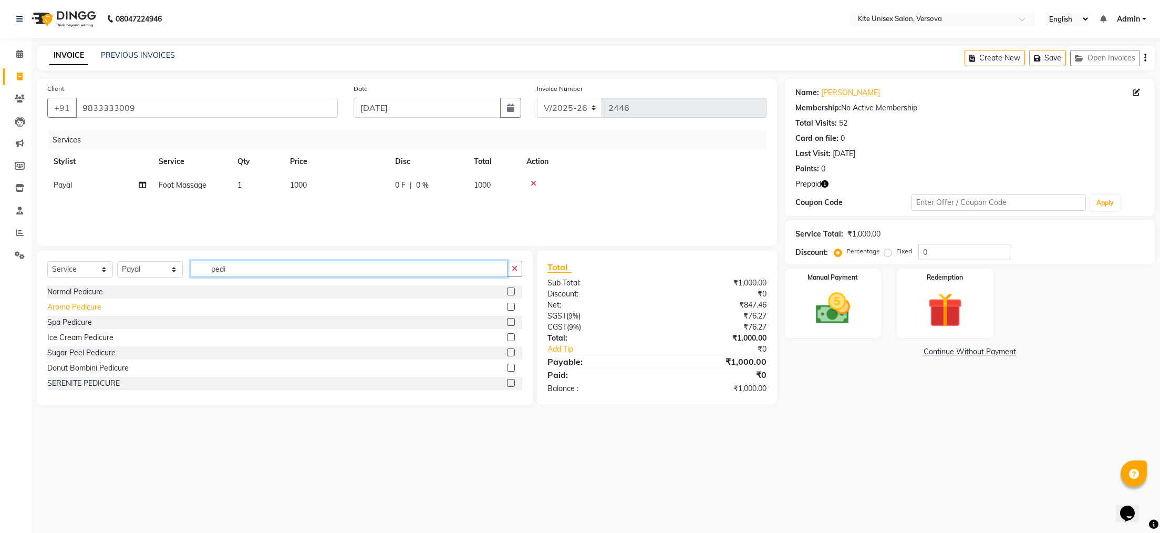
type input "pedi"
click at [66, 308] on div "Aroma Pedicure" at bounding box center [74, 307] width 54 height 11
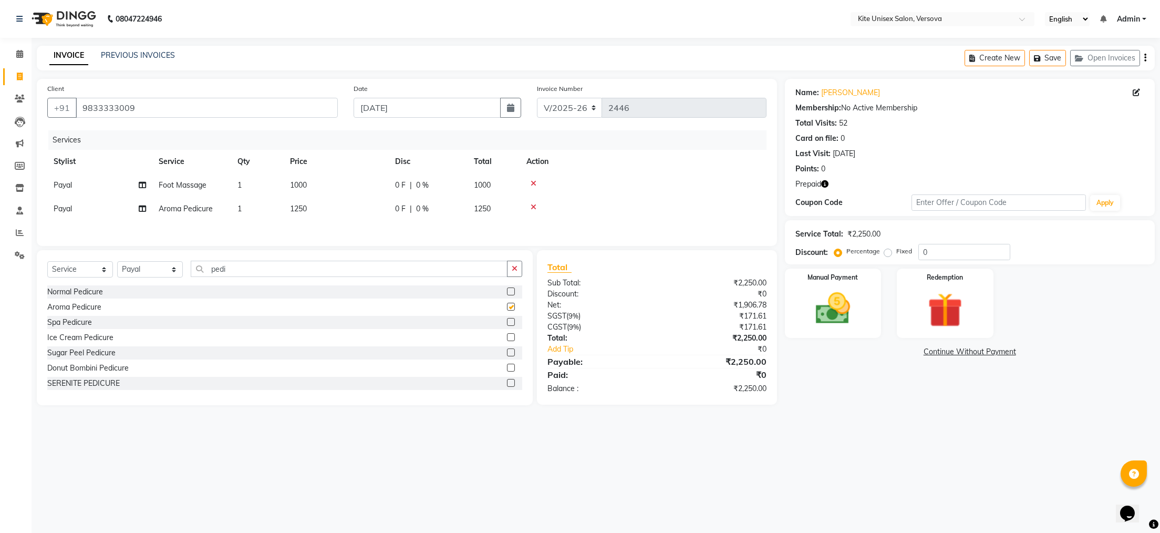
checkbox input "false"
click at [164, 277] on select "Select Stylist [PERSON_NAME] DC [PERSON_NAME] [PERSON_NAME] Rajuuu [PERSON_NAME]" at bounding box center [150, 269] width 66 height 16
select select "44558"
click at [117, 271] on select "Select Stylist [PERSON_NAME] DC [PERSON_NAME] [PERSON_NAME] Rajuuu [PERSON_NAME]" at bounding box center [150, 269] width 66 height 16
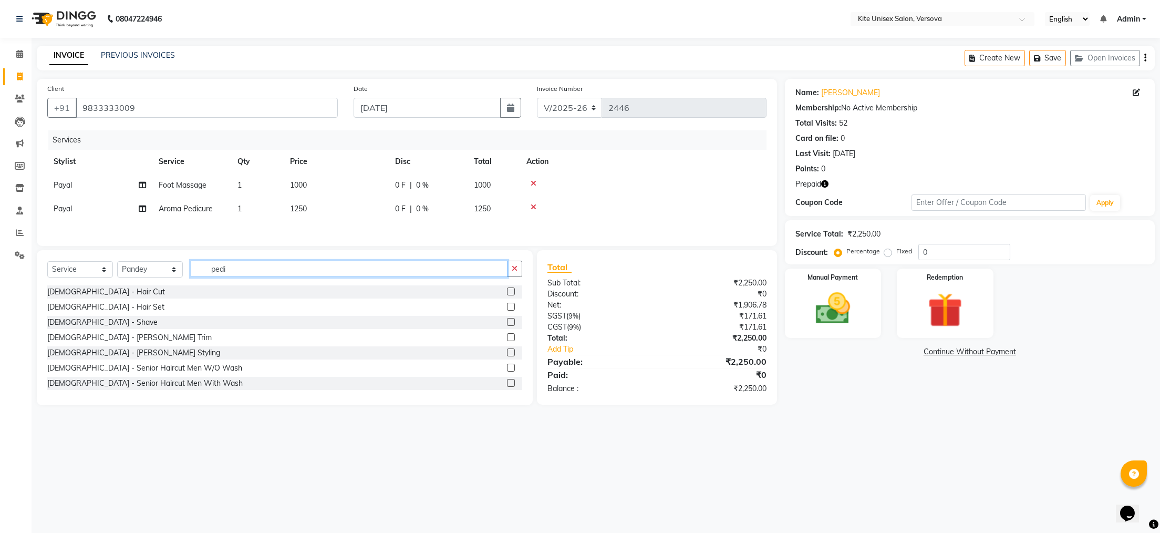
click at [244, 277] on input "pedi" at bounding box center [349, 269] width 317 height 16
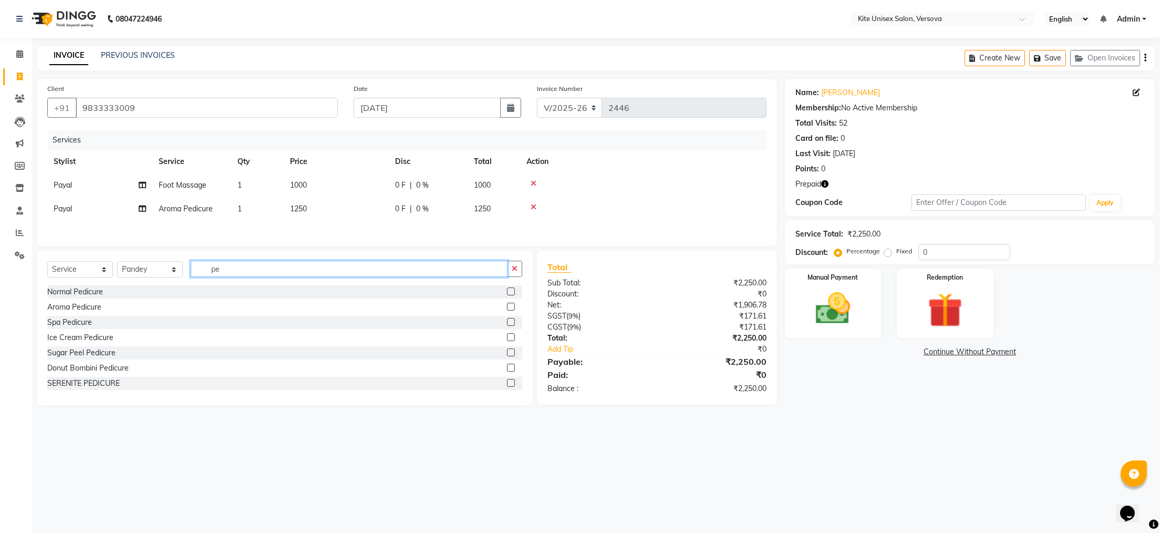
type input "p"
type input "head"
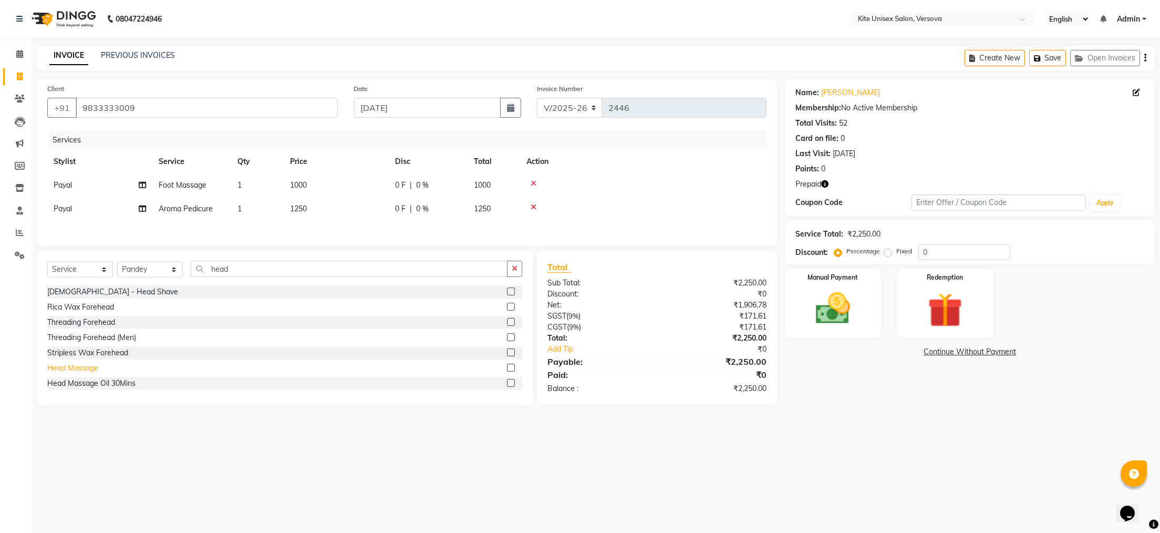
click at [81, 374] on div "Head Massage" at bounding box center [72, 368] width 51 height 11
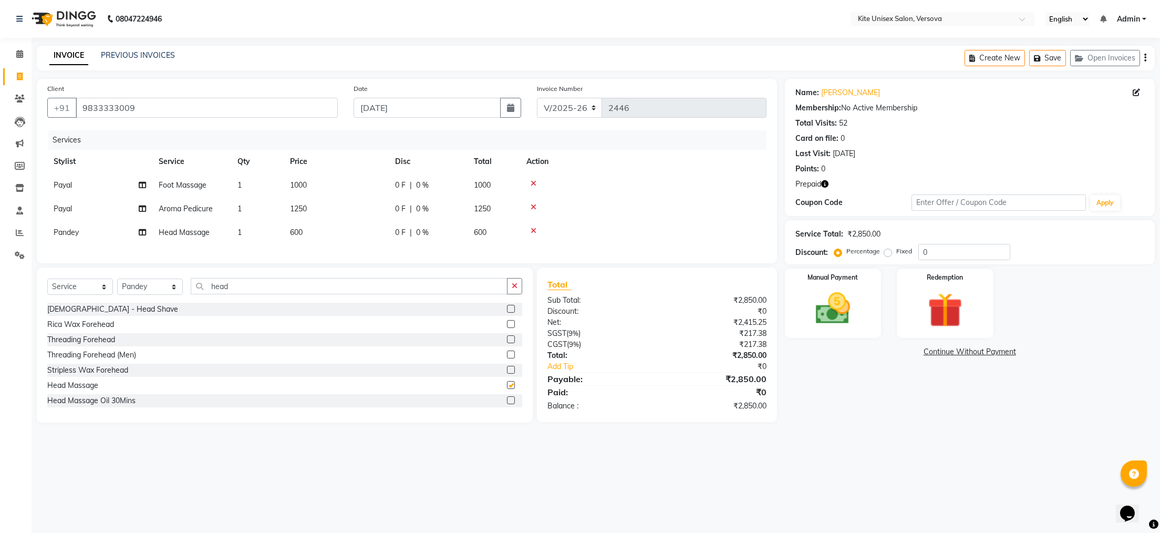
checkbox input "false"
click at [308, 234] on td "600" at bounding box center [336, 233] width 105 height 24
select select "44558"
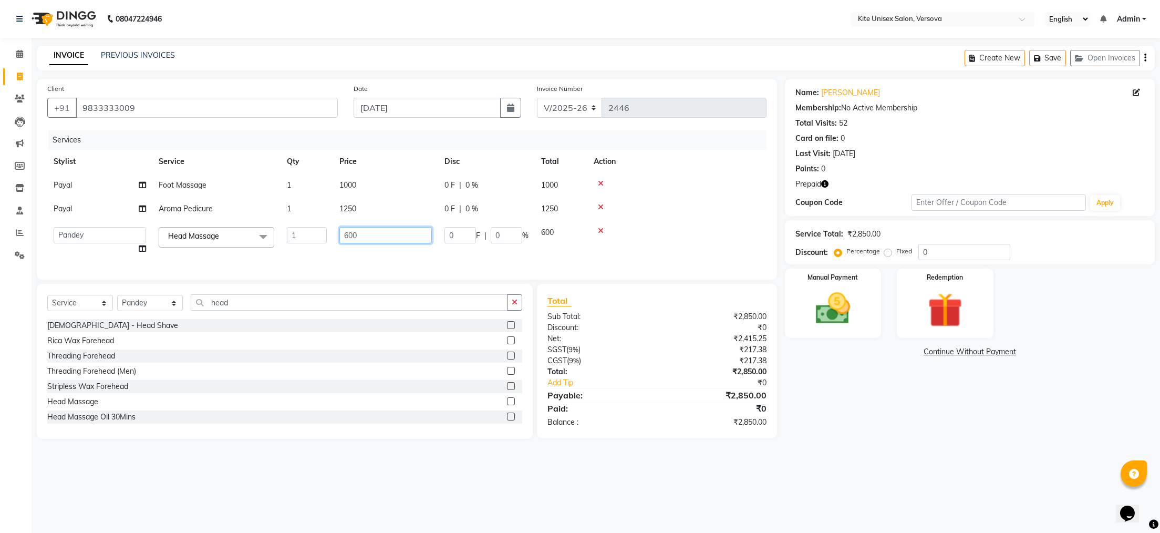
click at [361, 234] on input "600" at bounding box center [385, 235] width 92 height 16
type input "6"
type input "700"
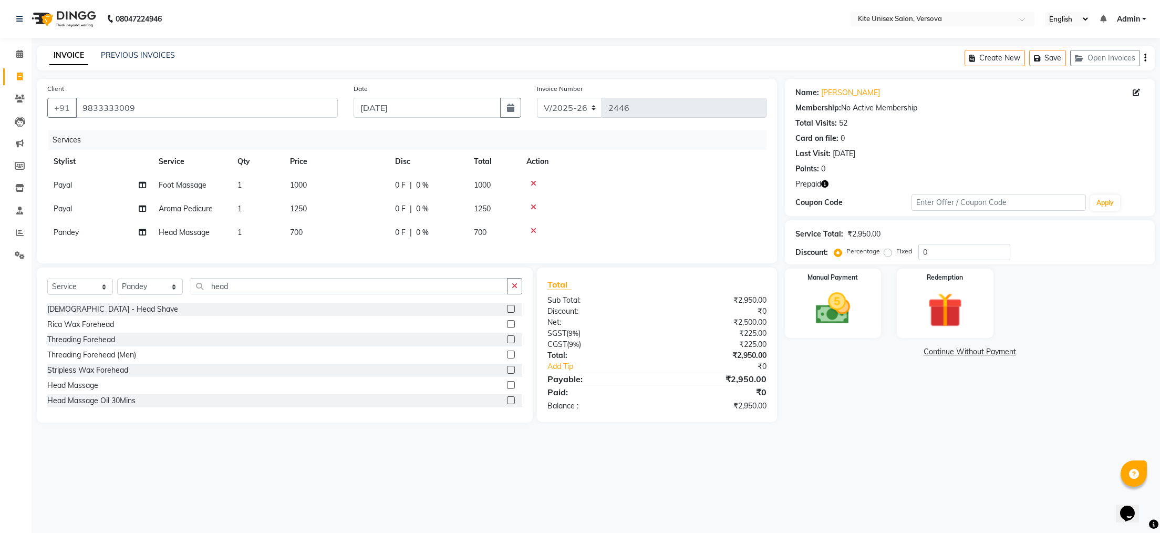
click at [427, 253] on div "Services Stylist Service Qty Price Disc Total Action [PERSON_NAME] Foot Massage…" at bounding box center [406, 191] width 719 height 122
click at [236, 294] on input "head" at bounding box center [349, 286] width 317 height 16
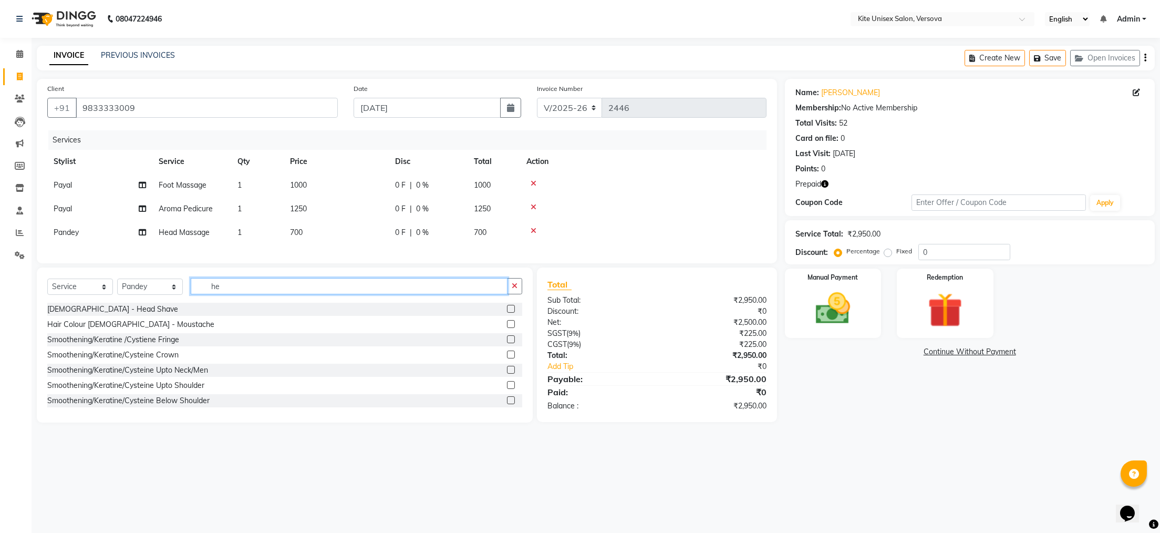
type input "h"
type input "lor"
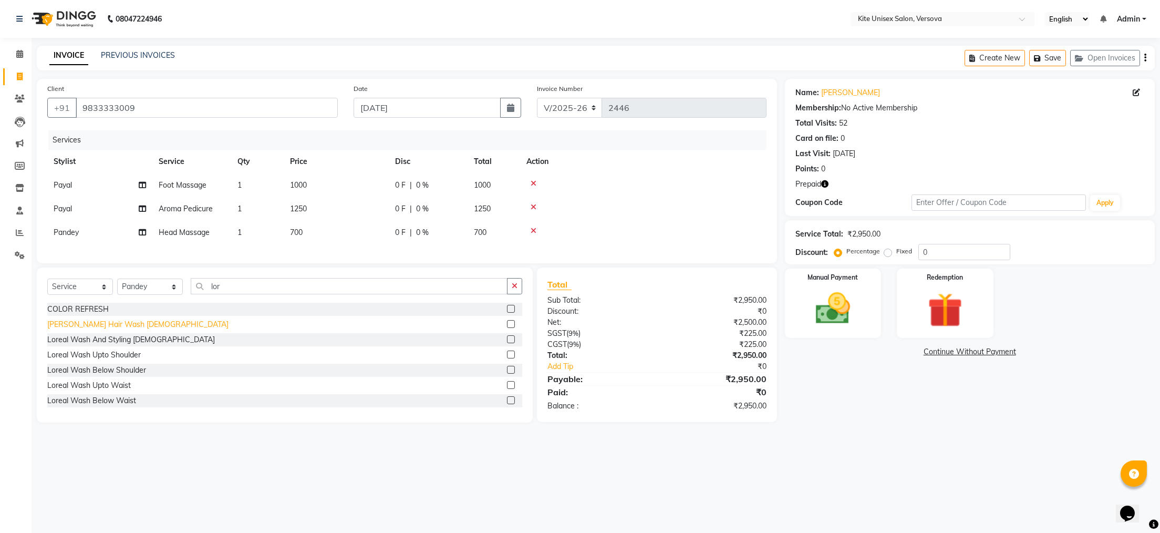
click at [111, 330] on div "[PERSON_NAME] Hair Wash [DEMOGRAPHIC_DATA]" at bounding box center [137, 324] width 181 height 11
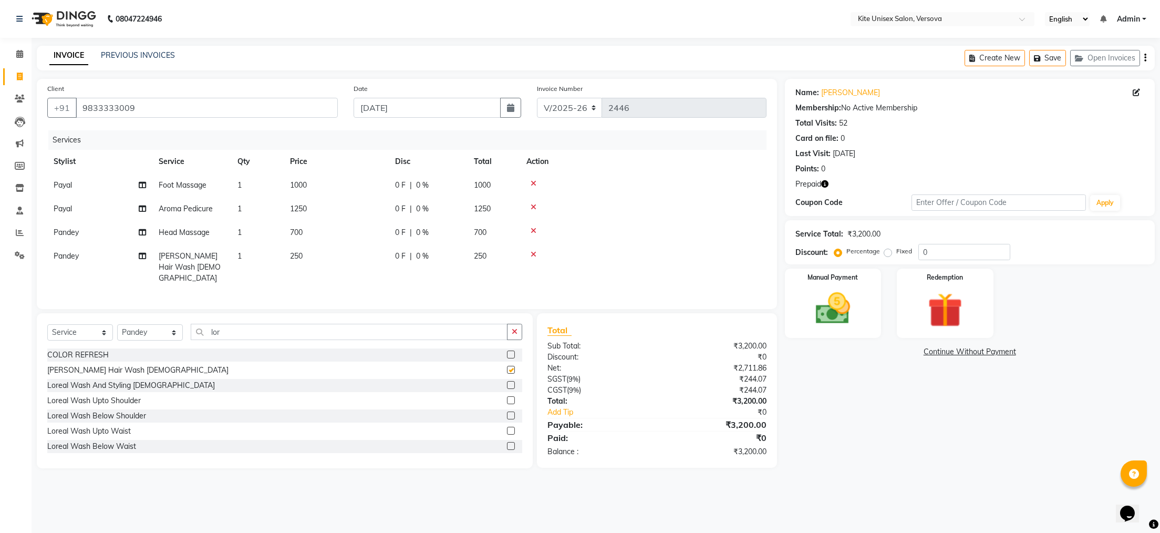
checkbox input "false"
click at [835, 317] on img at bounding box center [833, 309] width 59 height 42
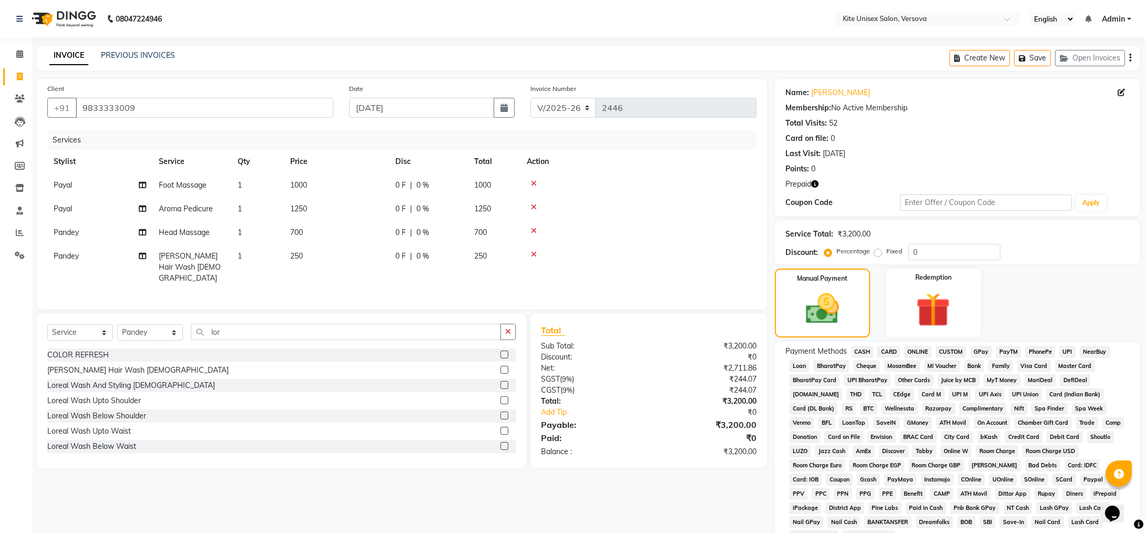
click at [979, 354] on span "GPay" at bounding box center [981, 352] width 22 height 12
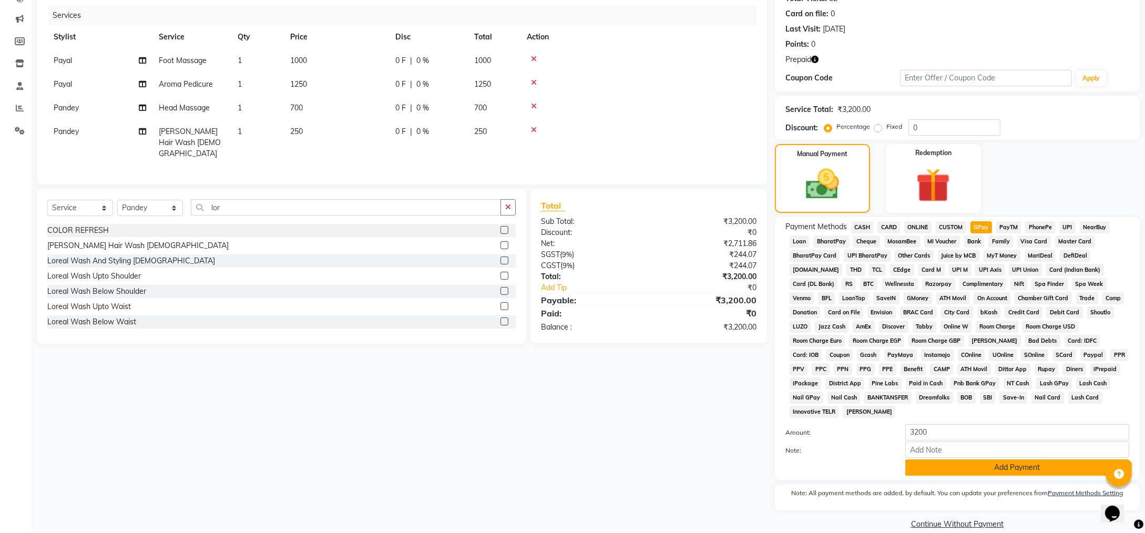
click at [1059, 459] on button "Add Payment" at bounding box center [1017, 467] width 224 height 16
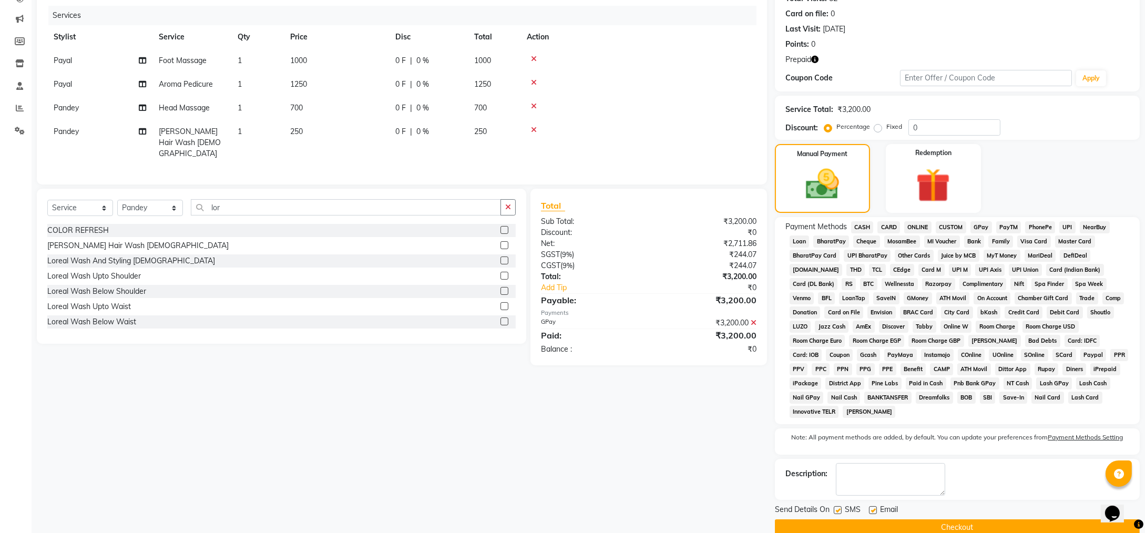
click at [949, 519] on button "Checkout" at bounding box center [957, 527] width 365 height 16
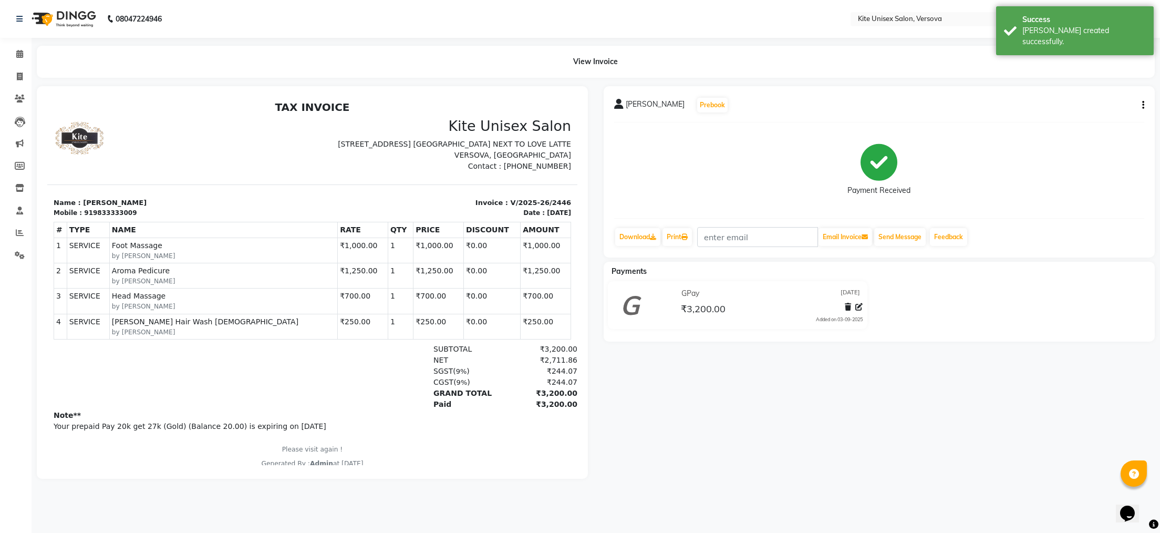
select select "service"
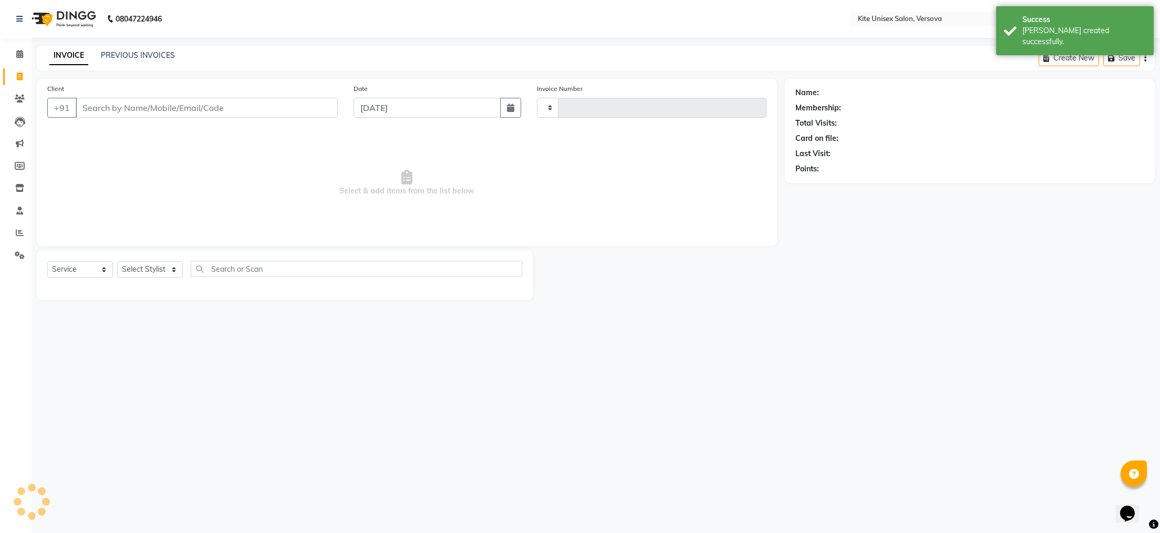
type input "2447"
select select "6093"
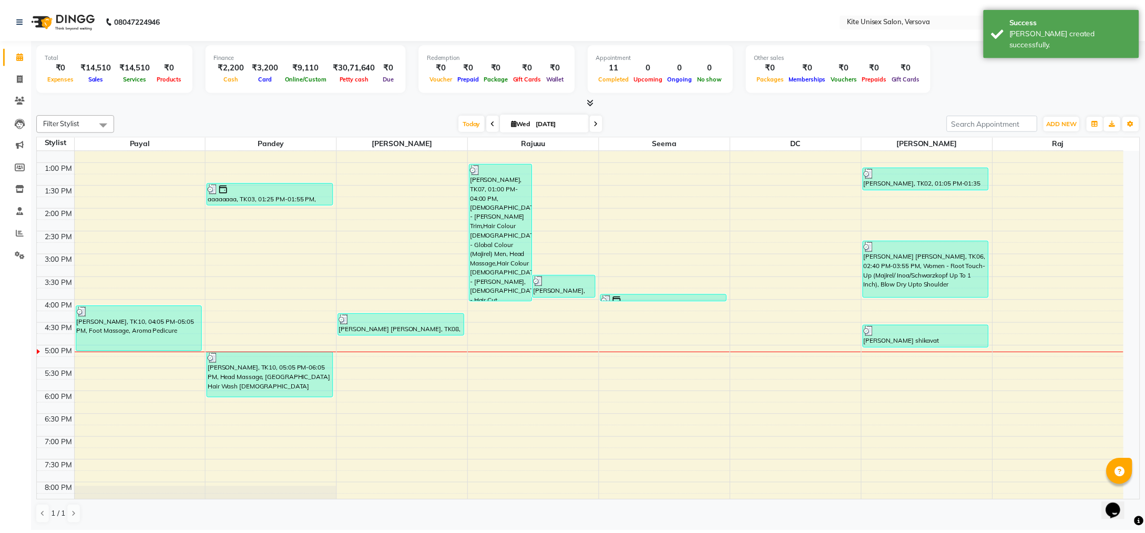
scroll to position [210, 0]
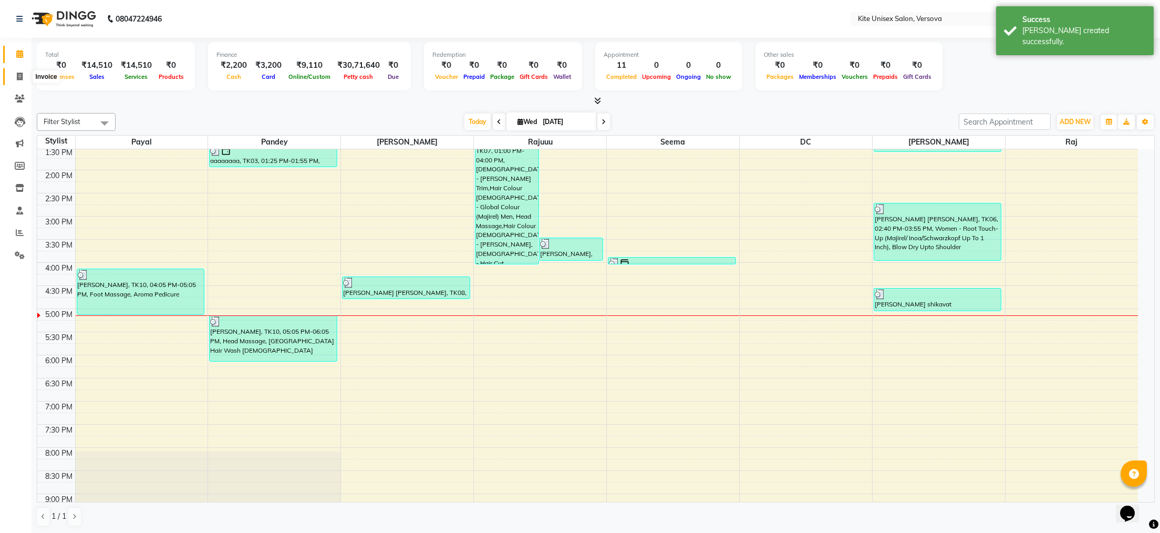
click at [19, 73] on icon at bounding box center [20, 77] width 6 height 8
select select "6093"
select select "service"
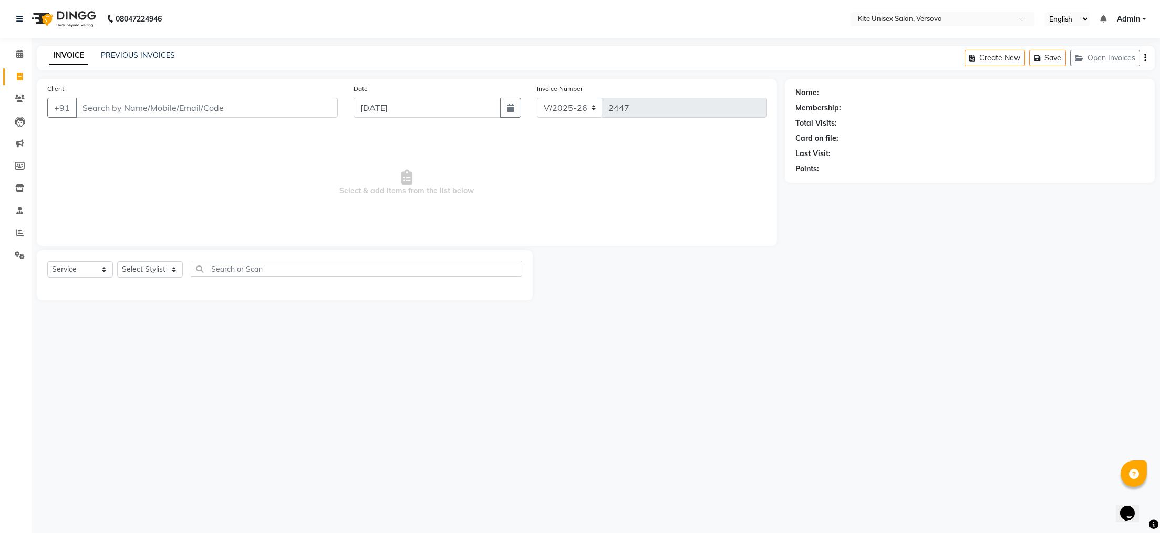
click at [97, 101] on input "Client" at bounding box center [207, 108] width 262 height 20
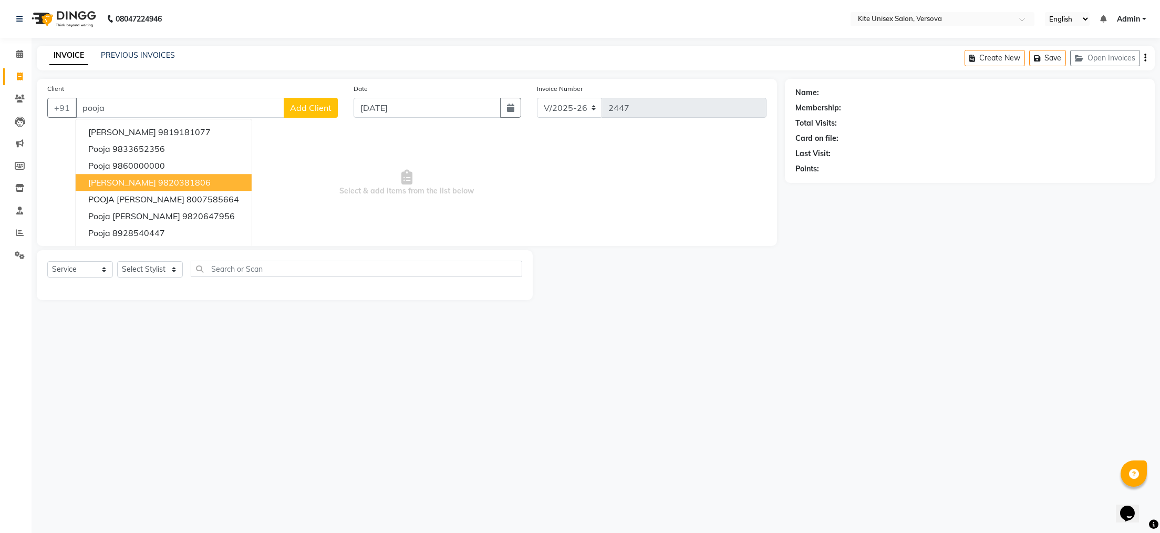
click at [98, 190] on button "POOJA GORAVER 9820381806" at bounding box center [164, 182] width 176 height 17
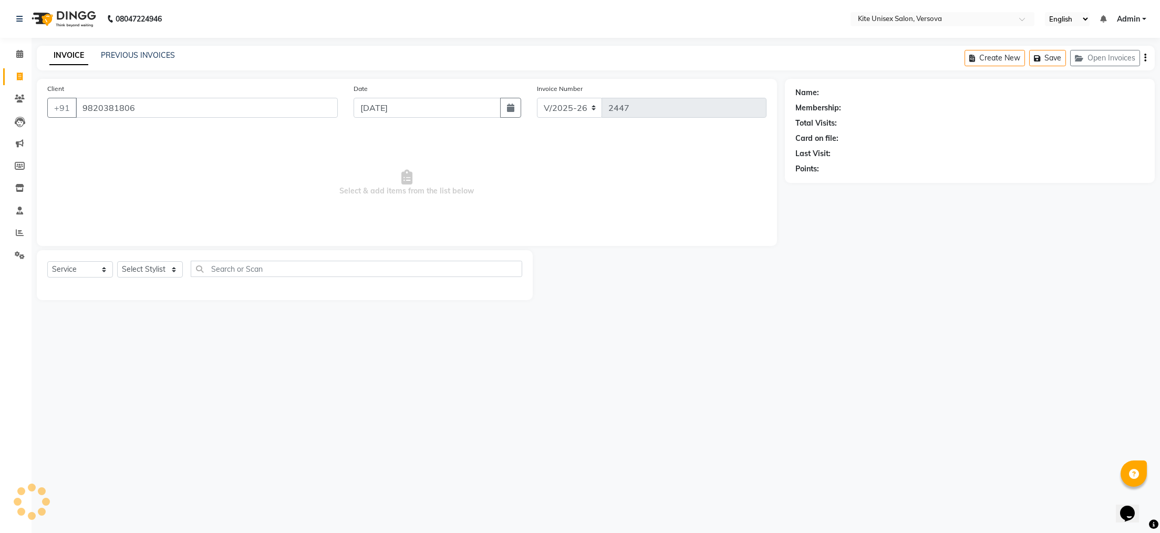
type input "9820381806"
click at [156, 271] on select "Select Stylist [PERSON_NAME] DC [PERSON_NAME] [PERSON_NAME] Rajuuu [PERSON_NAME]" at bounding box center [150, 269] width 66 height 16
select select "50189"
click at [117, 262] on select "Select Stylist [PERSON_NAME] DC [PERSON_NAME] [PERSON_NAME] Rajuuu [PERSON_NAME]" at bounding box center [150, 269] width 66 height 16
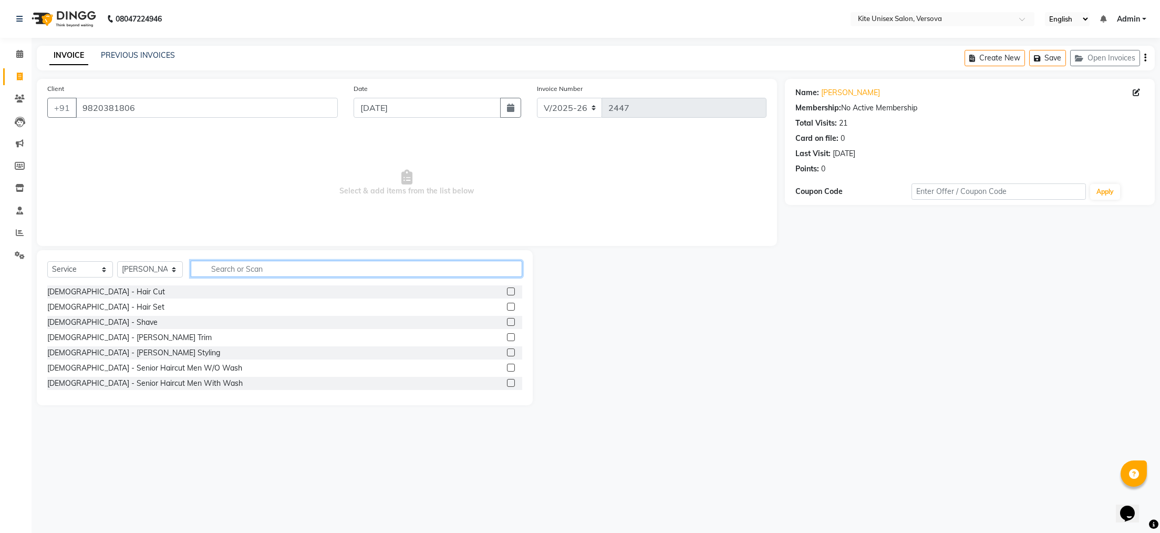
click at [229, 266] on input "text" at bounding box center [357, 269] width 332 height 16
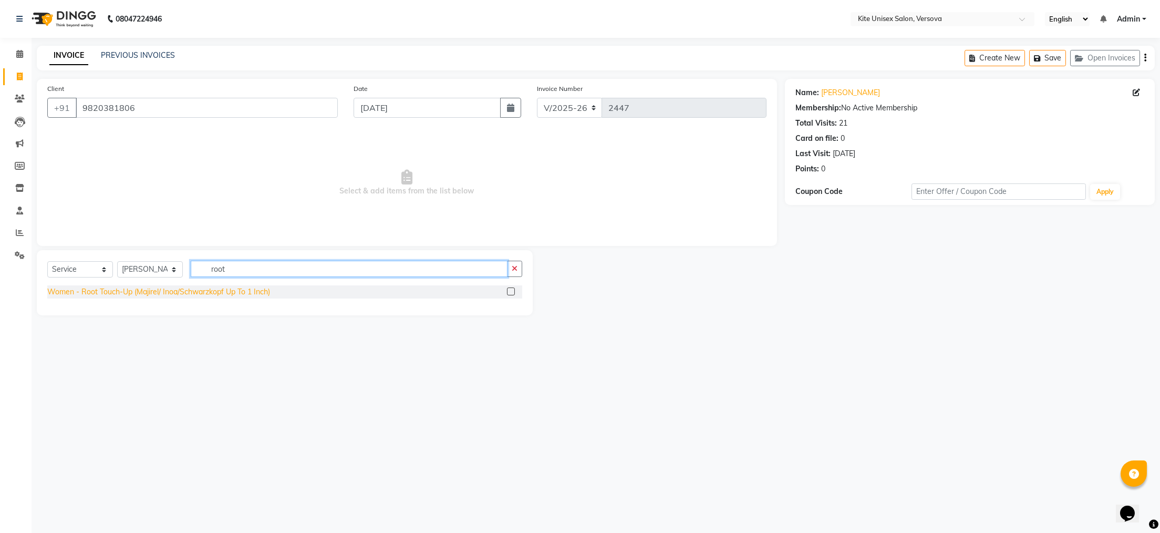
type input "root"
click at [213, 294] on div "Women - Root Touch-Up (Majirel/ Inoa/Schwarzkopf Up To 1 Inch)" at bounding box center [158, 291] width 223 height 11
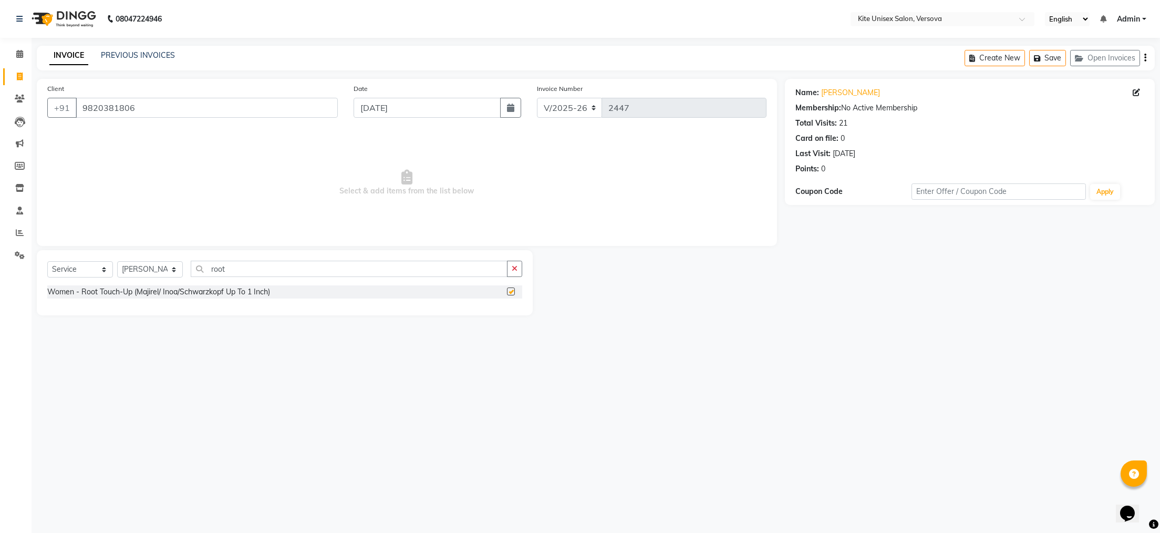
checkbox input "false"
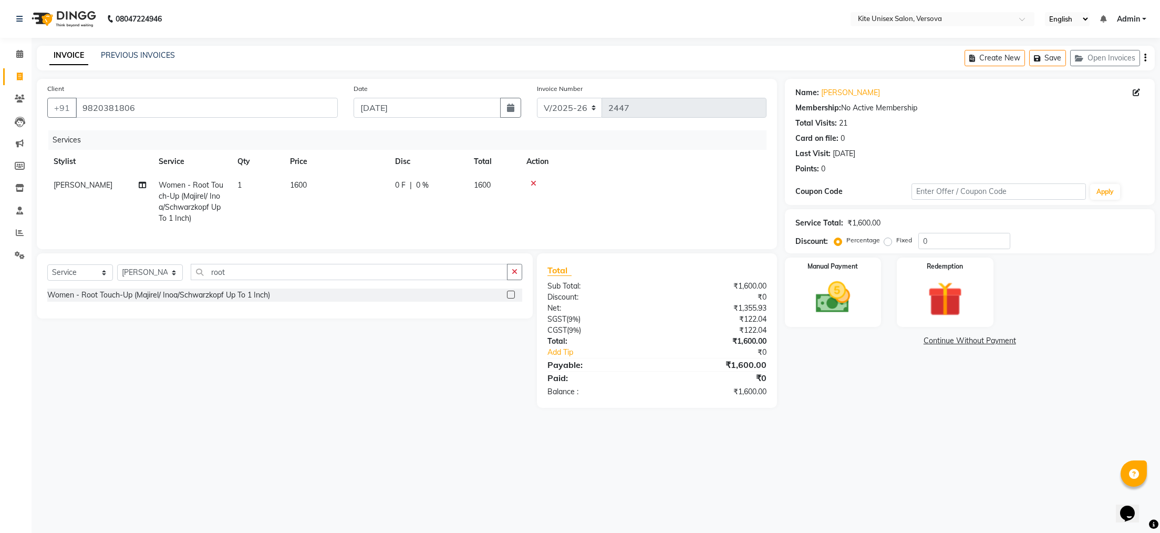
click at [333, 184] on td "1600" at bounding box center [336, 201] width 105 height 57
select select "50189"
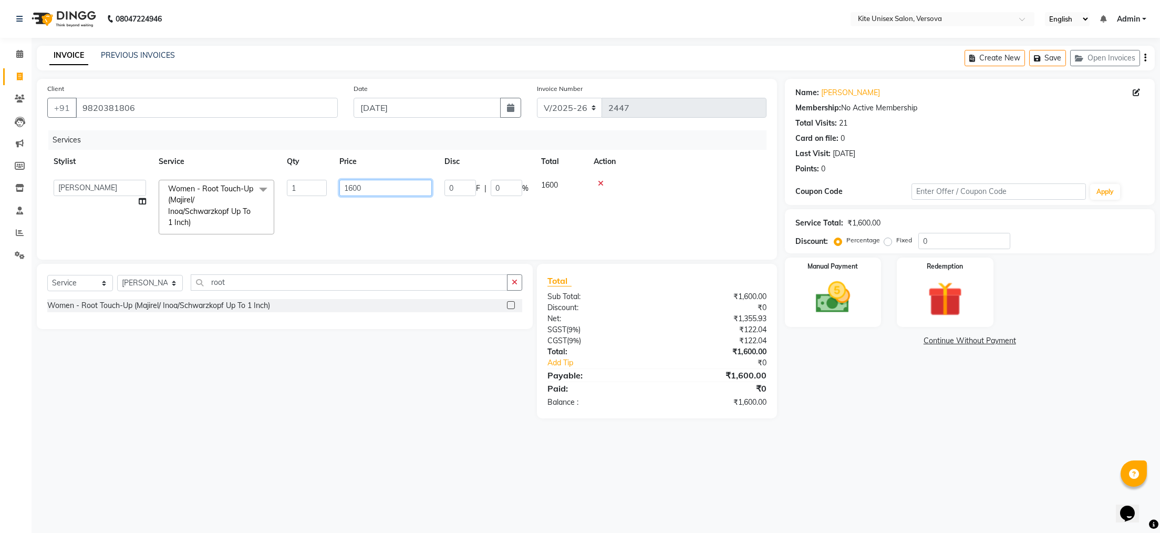
click at [374, 190] on input "1600" at bounding box center [385, 188] width 92 height 16
type input "1200"
click at [374, 210] on td "1200" at bounding box center [385, 206] width 105 height 67
select select "50189"
click at [137, 291] on select "Select Stylist [PERSON_NAME] DC [PERSON_NAME] [PERSON_NAME] Rajuuu [PERSON_NAME]" at bounding box center [150, 283] width 66 height 16
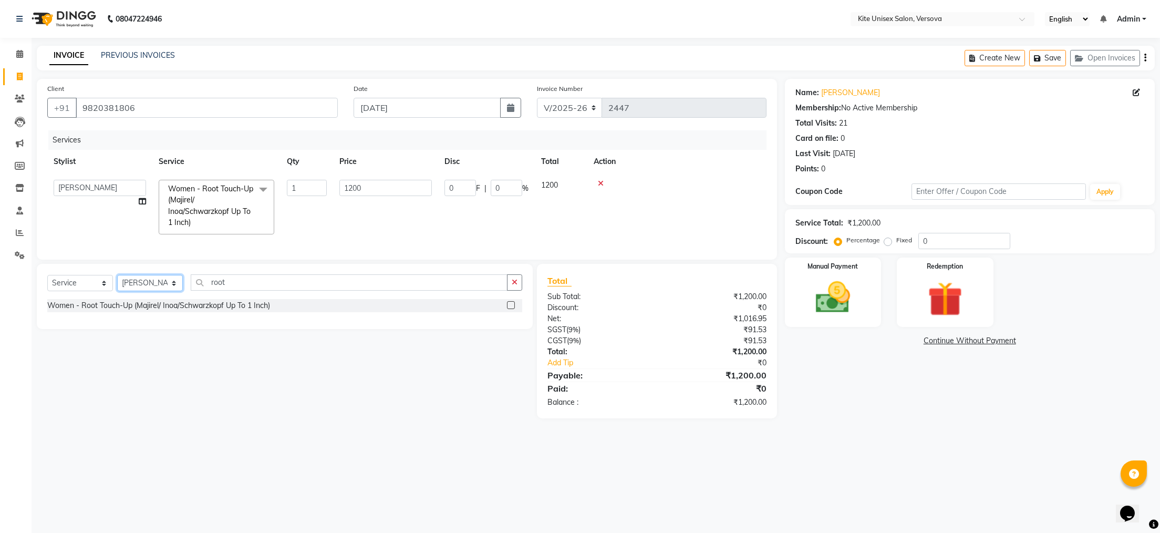
select select "51986"
click at [117, 291] on select "Select Stylist [PERSON_NAME] DC [PERSON_NAME] [PERSON_NAME] Rajuuu [PERSON_NAME]" at bounding box center [150, 283] width 66 height 16
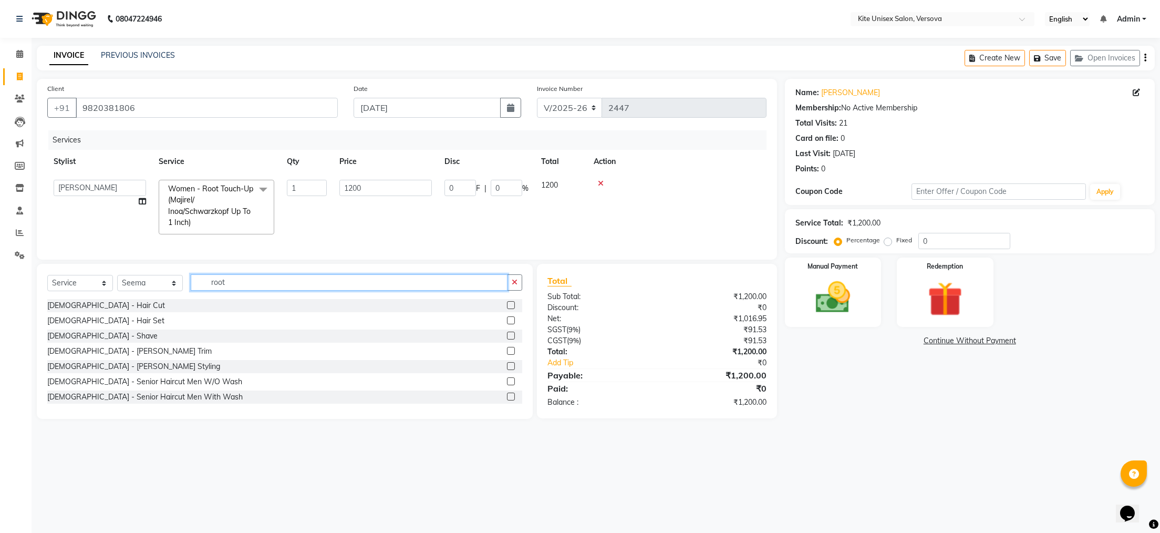
click at [242, 291] on input "root" at bounding box center [349, 282] width 317 height 16
type input "r"
type input "gel"
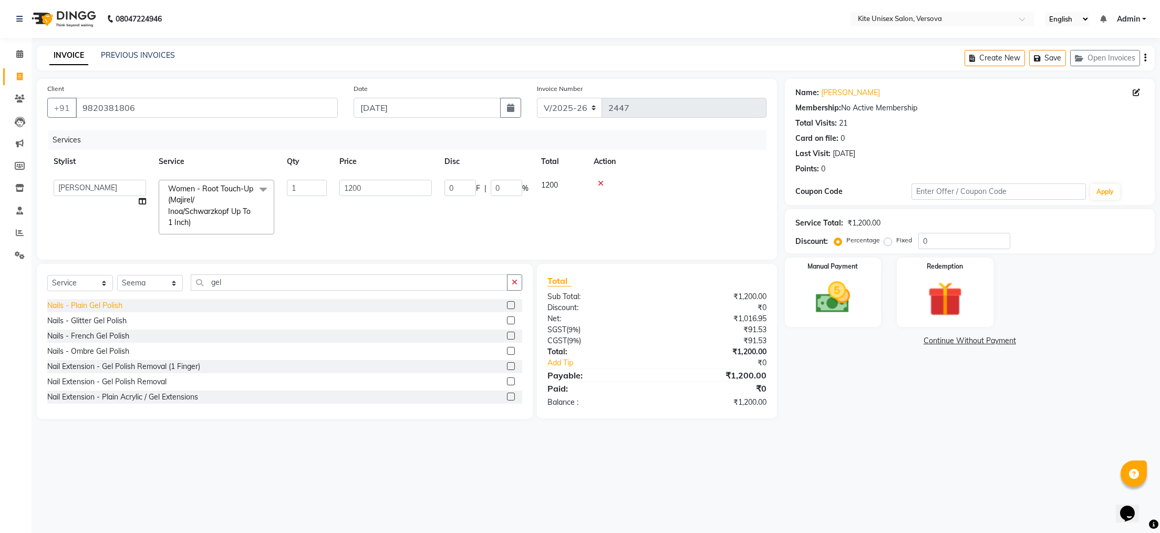
click at [57, 311] on div "Nails - Plain Gel Polish" at bounding box center [84, 305] width 75 height 11
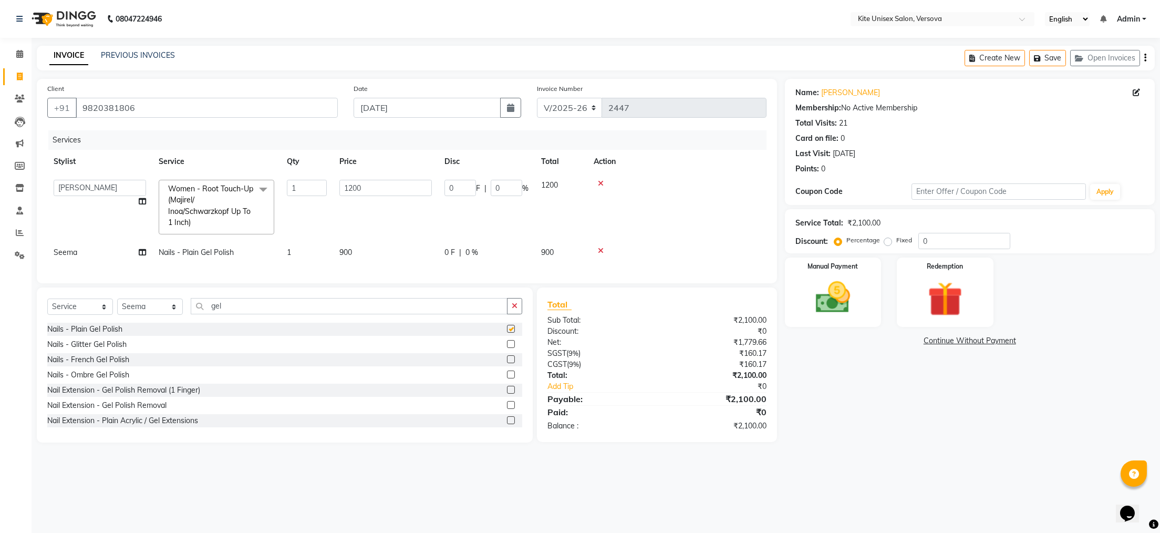
checkbox input "false"
click at [367, 249] on td "900" at bounding box center [385, 253] width 105 height 24
select select "51986"
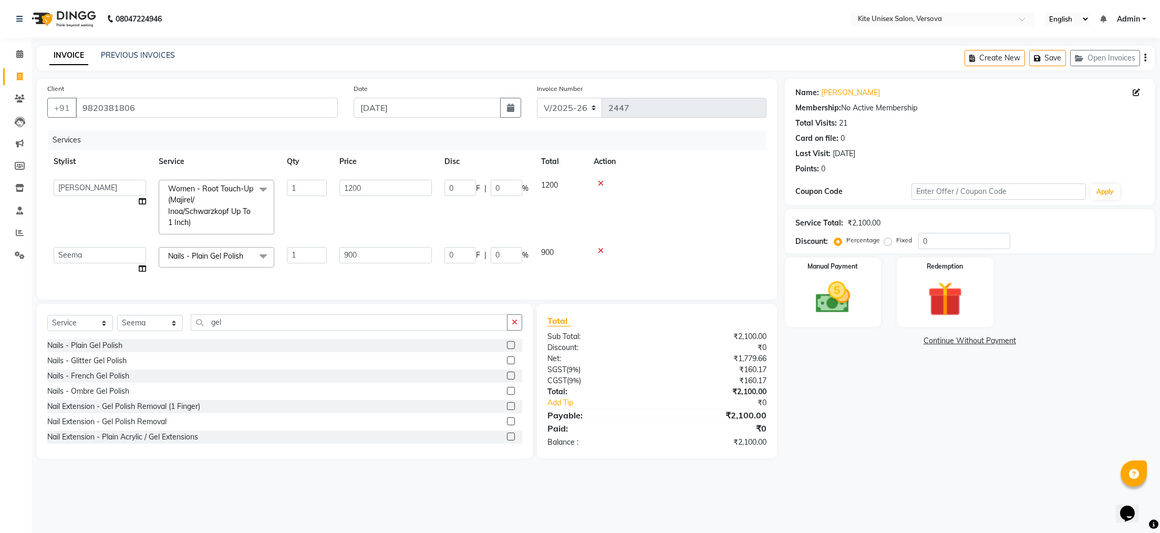
click at [399, 245] on td "900" at bounding box center [385, 261] width 105 height 40
click at [386, 251] on input "900" at bounding box center [385, 255] width 92 height 16
type input "9"
type input "700"
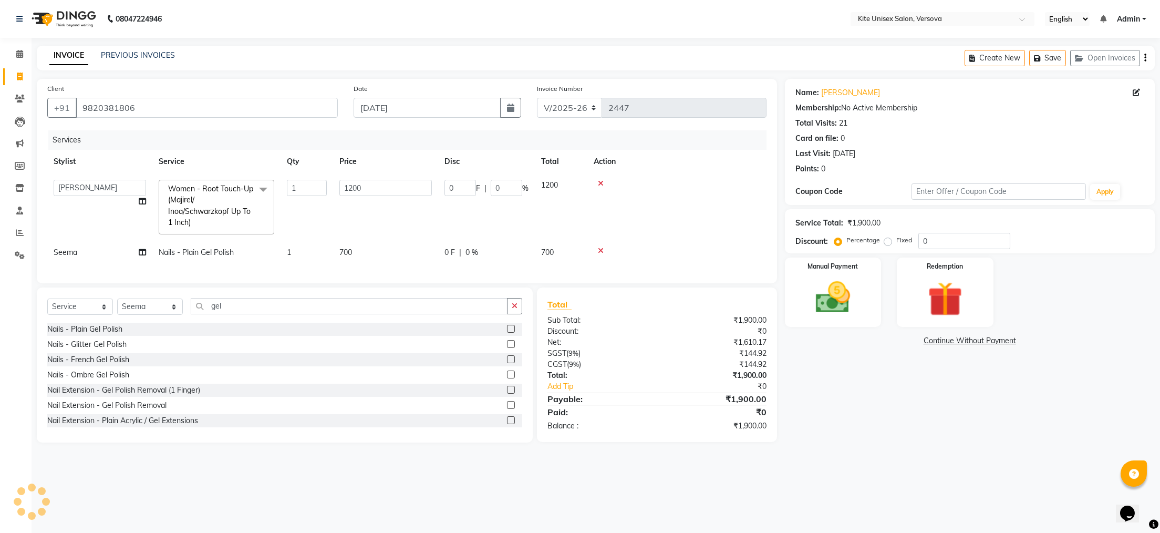
click at [653, 239] on td at bounding box center [677, 206] width 179 height 67
click at [830, 297] on img at bounding box center [833, 298] width 59 height 42
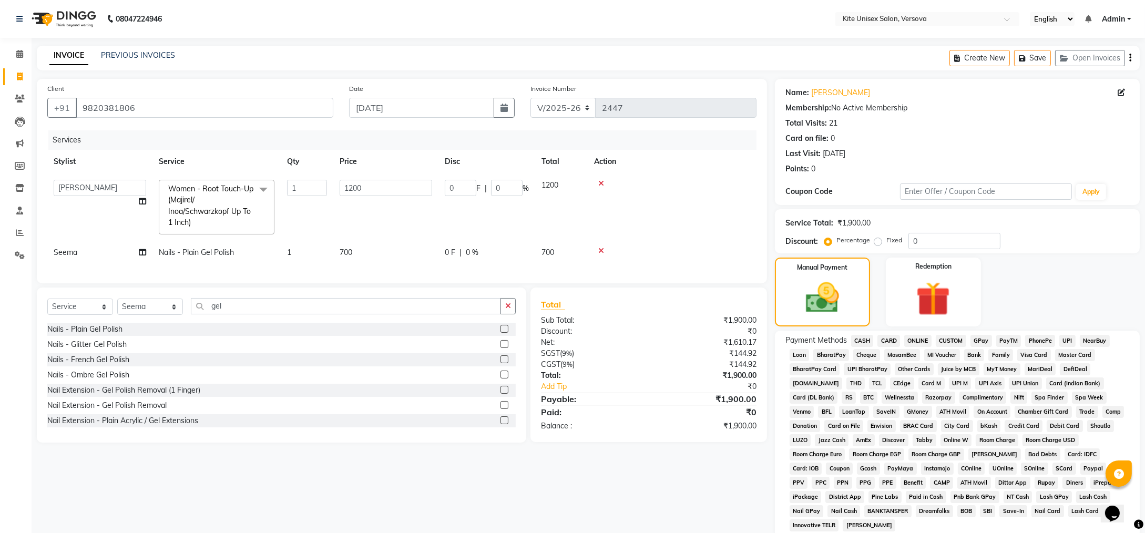
click at [861, 341] on span "CASH" at bounding box center [862, 341] width 23 height 12
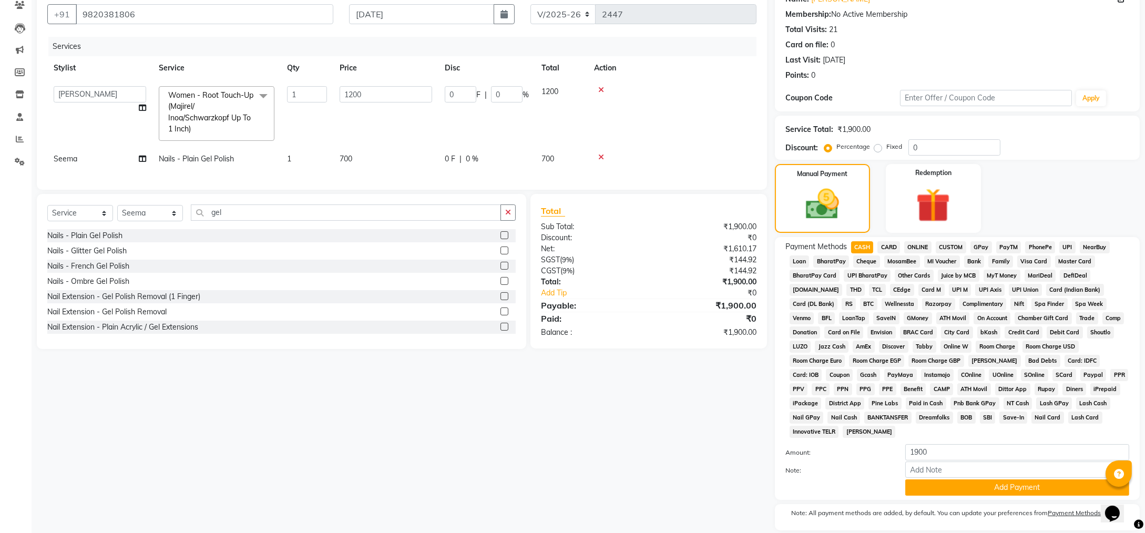
scroll to position [114, 0]
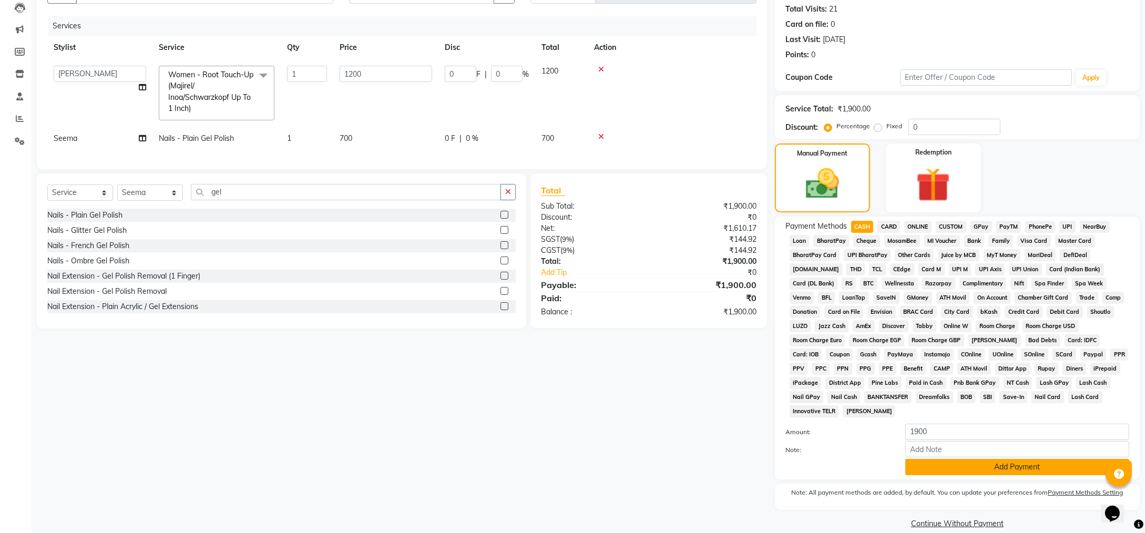
click at [935, 459] on button "Add Payment" at bounding box center [1017, 467] width 224 height 16
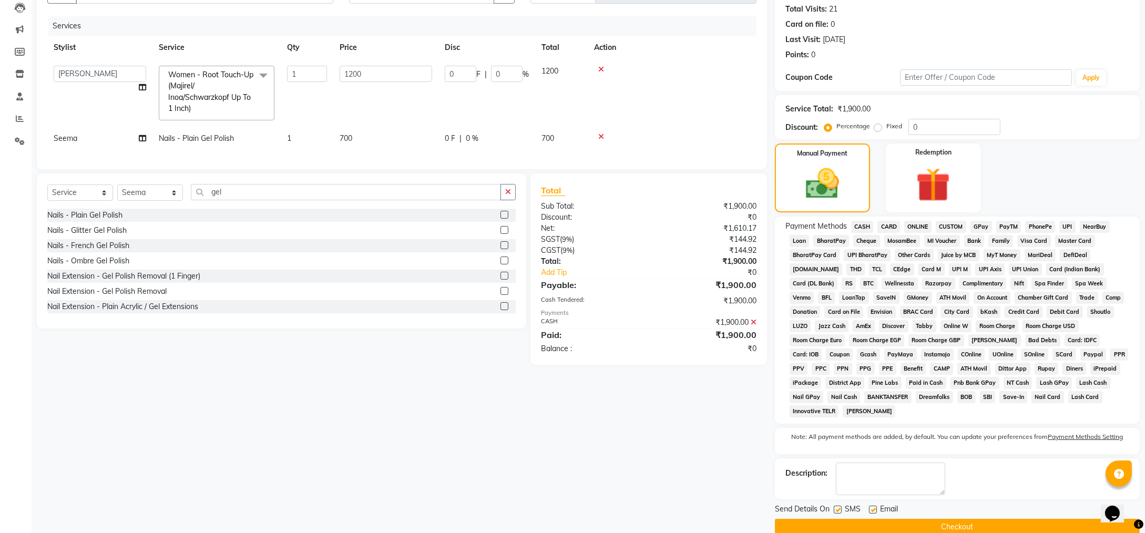
click at [934, 519] on button "Checkout" at bounding box center [957, 527] width 365 height 16
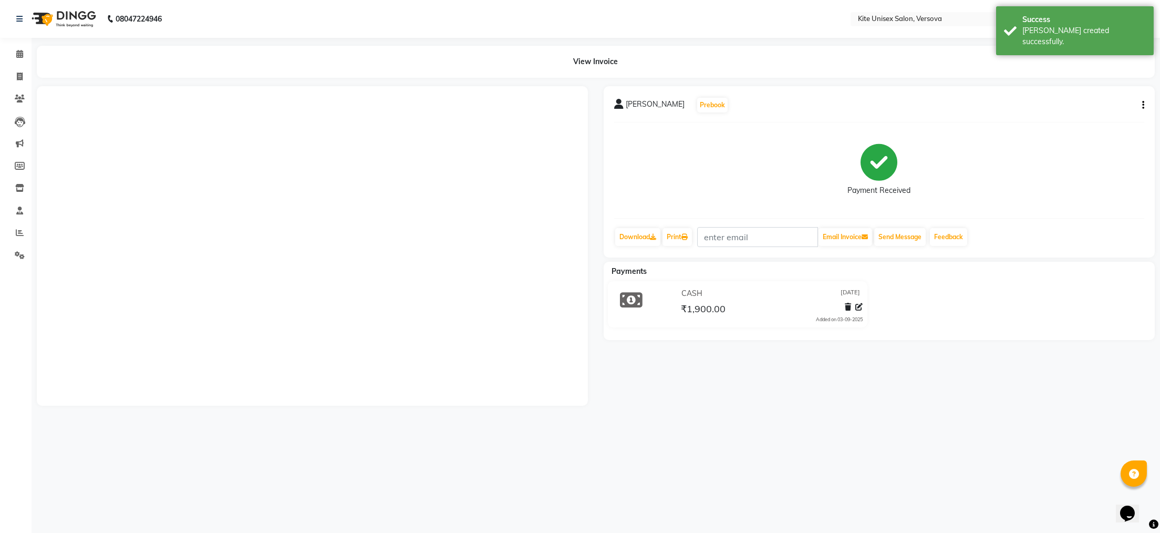
select select "6093"
select select "service"
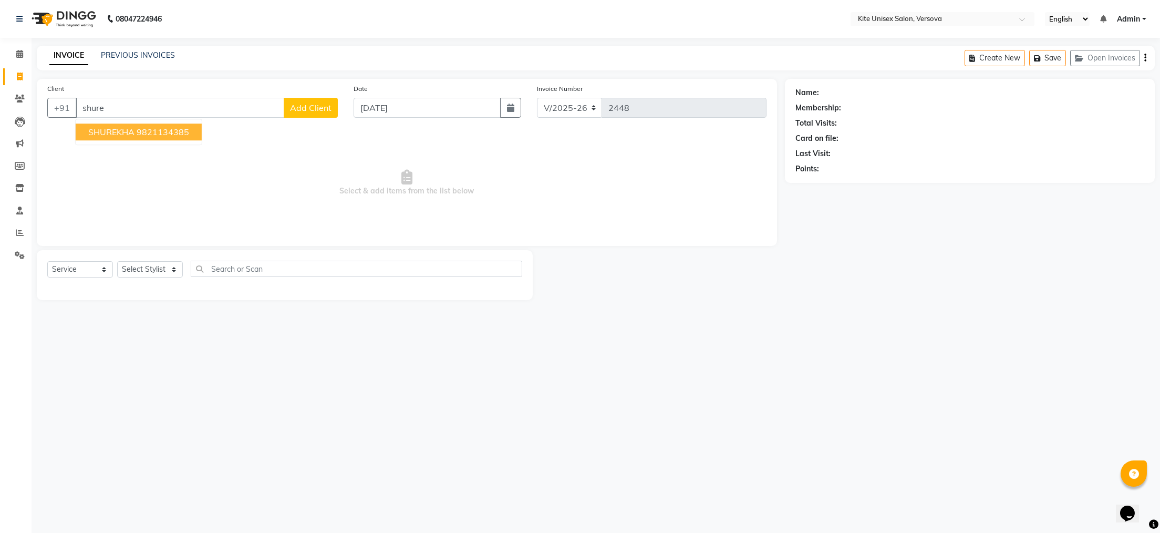
click at [98, 127] on span "SHUREKHA" at bounding box center [111, 132] width 46 height 11
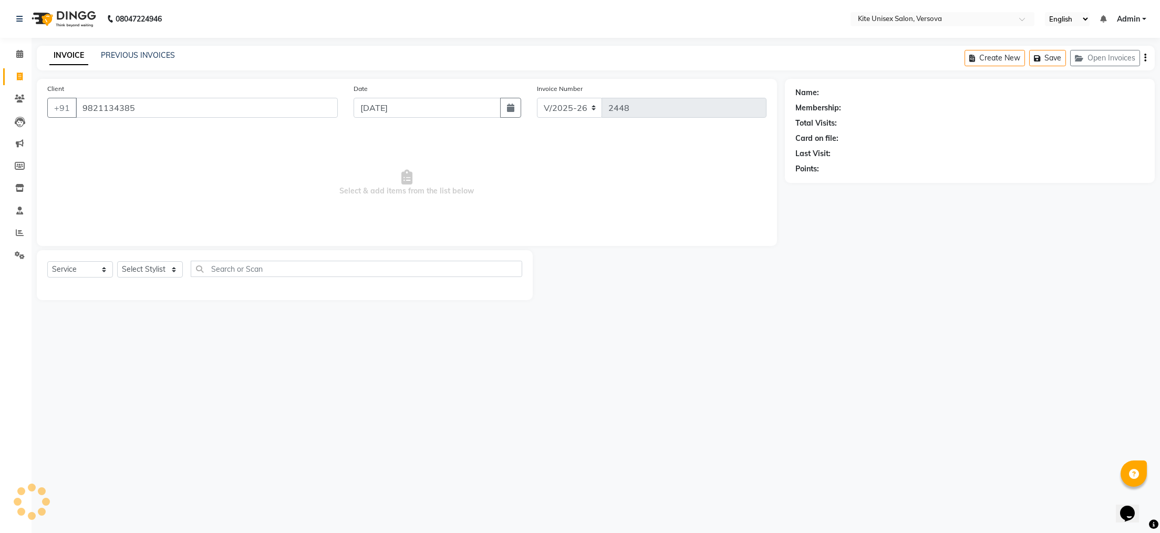
type input "9821134385"
click at [150, 271] on select "Select Stylist [PERSON_NAME] DC [PERSON_NAME] [PERSON_NAME] Rajuuu [PERSON_NAME]" at bounding box center [150, 269] width 66 height 16
select select "50189"
click at [117, 262] on select "Select Stylist [PERSON_NAME] DC [PERSON_NAME] [PERSON_NAME] Rajuuu [PERSON_NAME]" at bounding box center [150, 269] width 66 height 16
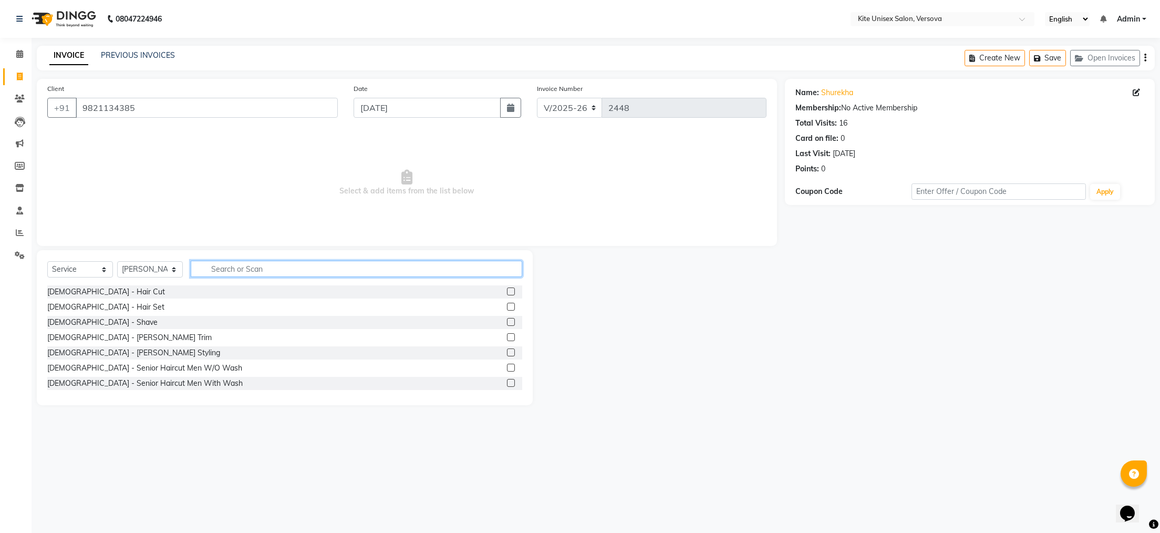
click at [216, 269] on input "text" at bounding box center [357, 269] width 332 height 16
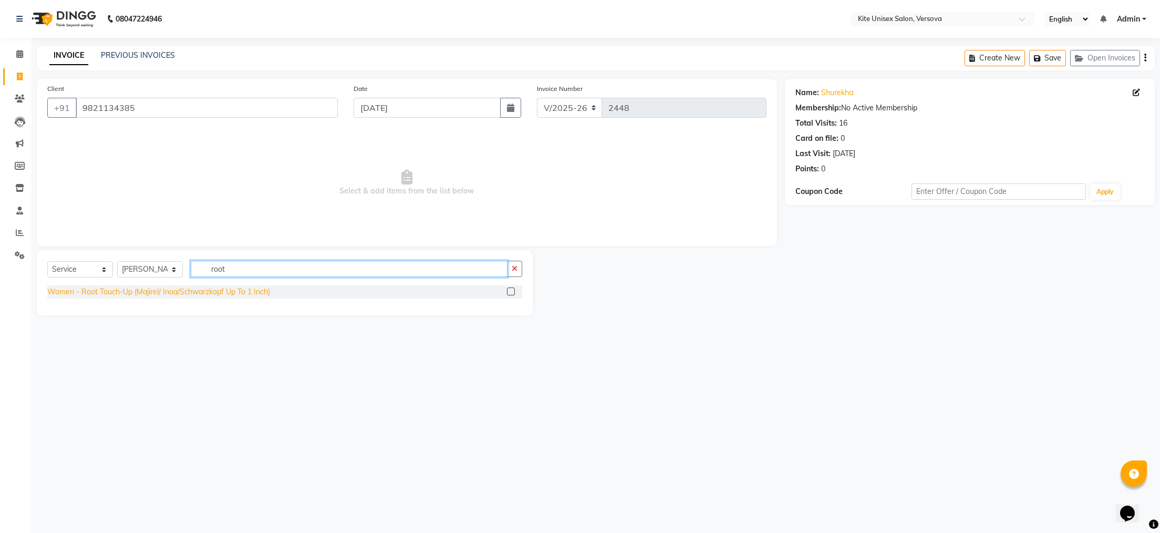
type input "root"
click at [254, 294] on div "Women - Root Touch-Up (Majirel/ Inoa/Schwarzkopf Up To 1 Inch)" at bounding box center [158, 291] width 223 height 11
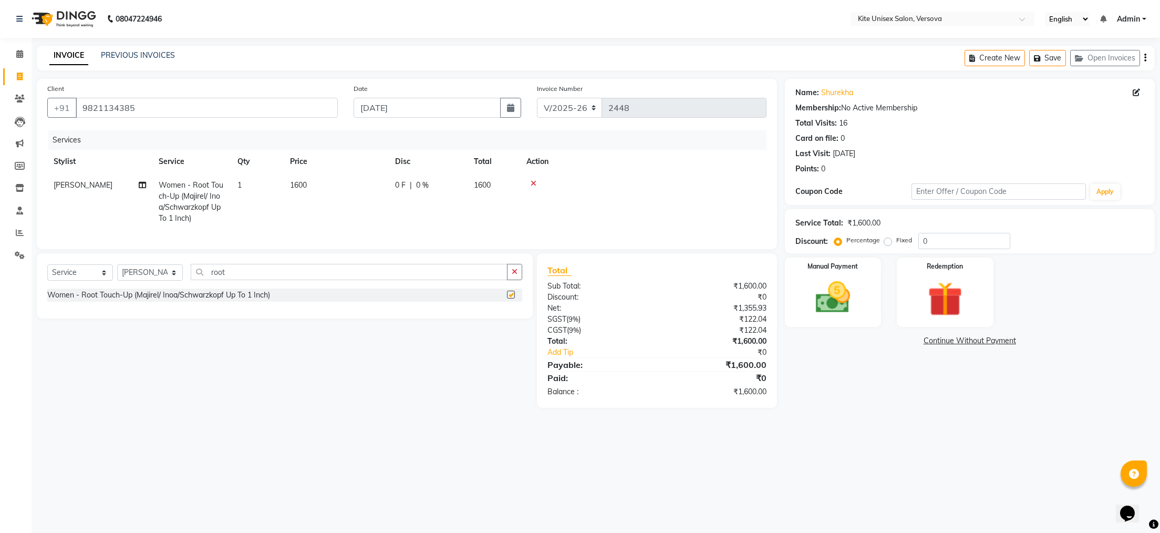
checkbox input "false"
click at [324, 188] on td "1600" at bounding box center [336, 201] width 105 height 57
select select "50189"
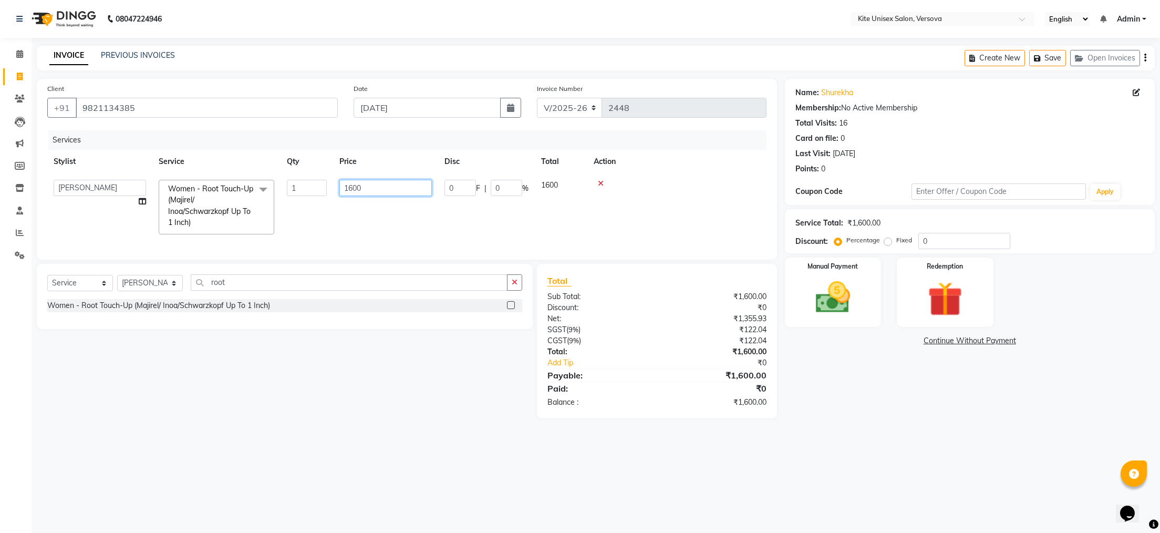
click at [387, 188] on input "1600" at bounding box center [385, 188] width 92 height 16
type input "1700"
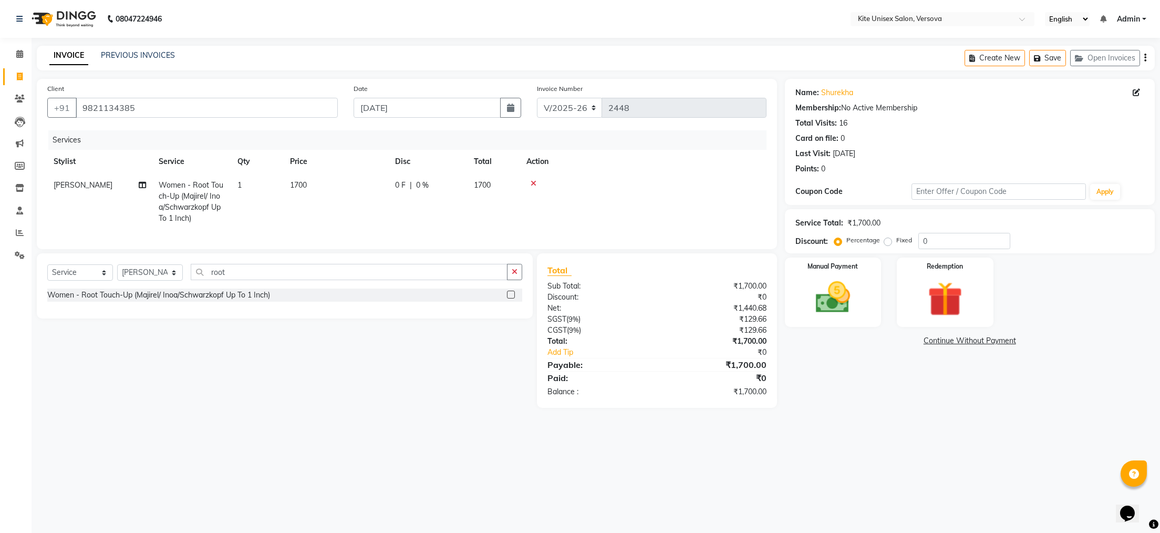
click at [386, 218] on td "1700" at bounding box center [336, 201] width 105 height 57
select select "50189"
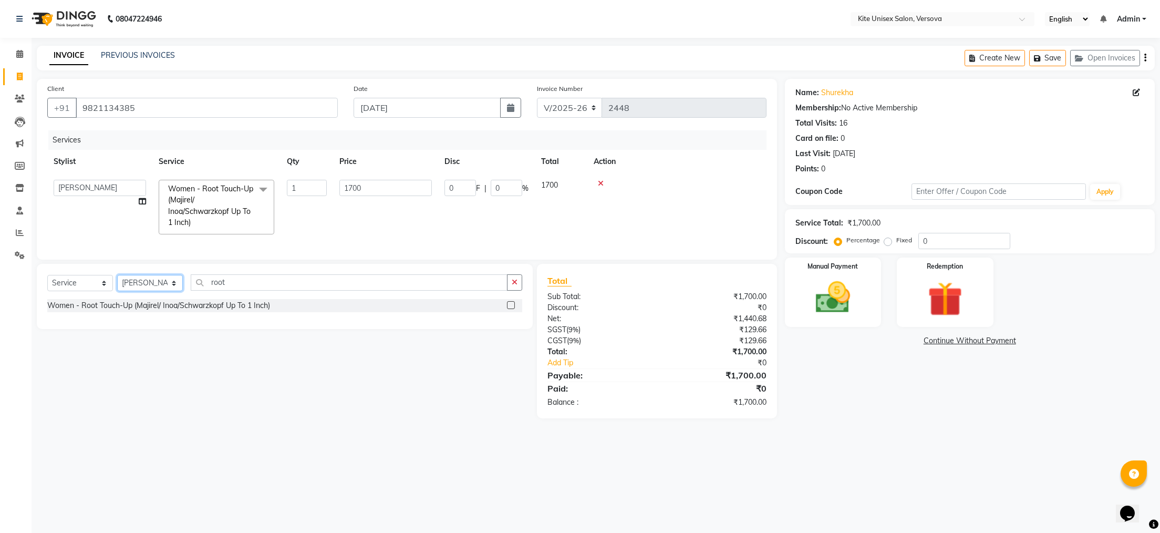
click at [147, 291] on select "Select Stylist [PERSON_NAME] DC [PERSON_NAME] [PERSON_NAME] Rajuuu [PERSON_NAME]" at bounding box center [150, 283] width 66 height 16
select select "44266"
click at [117, 291] on select "Select Stylist [PERSON_NAME] DC [PERSON_NAME] [PERSON_NAME] Rajuuu [PERSON_NAME]" at bounding box center [150, 283] width 66 height 16
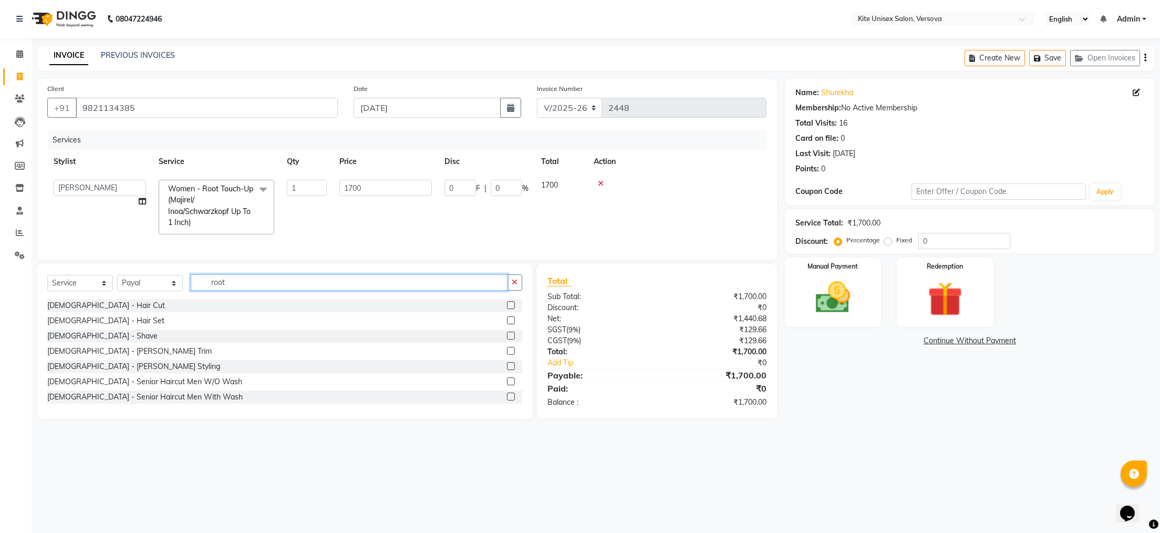
click at [235, 291] on input "root" at bounding box center [349, 282] width 317 height 16
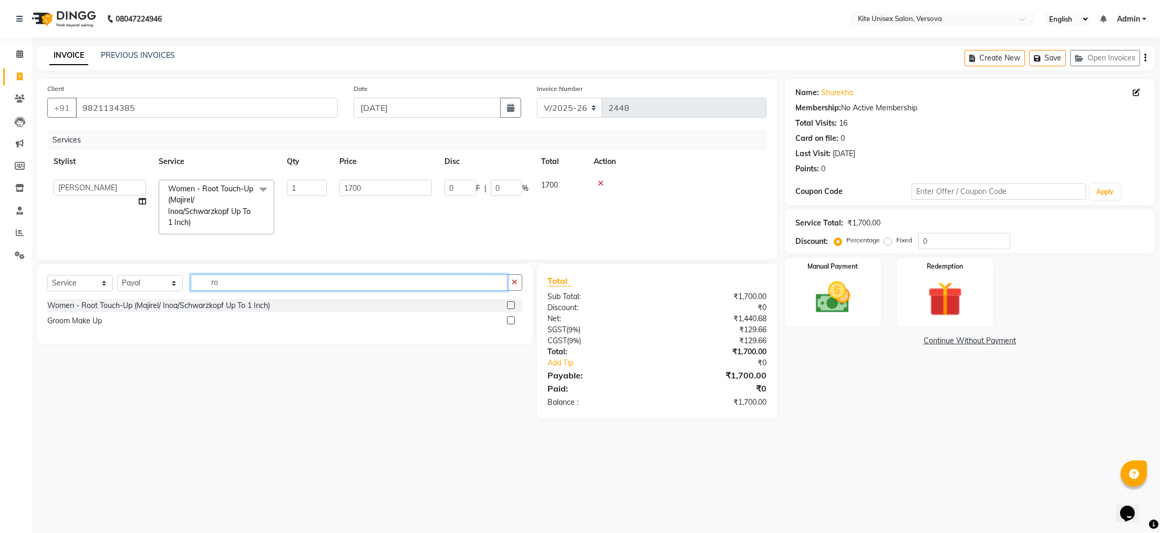
type input "r"
type input "foot"
click at [85, 311] on div "Foot Massage" at bounding box center [71, 305] width 48 height 11
checkbox input "false"
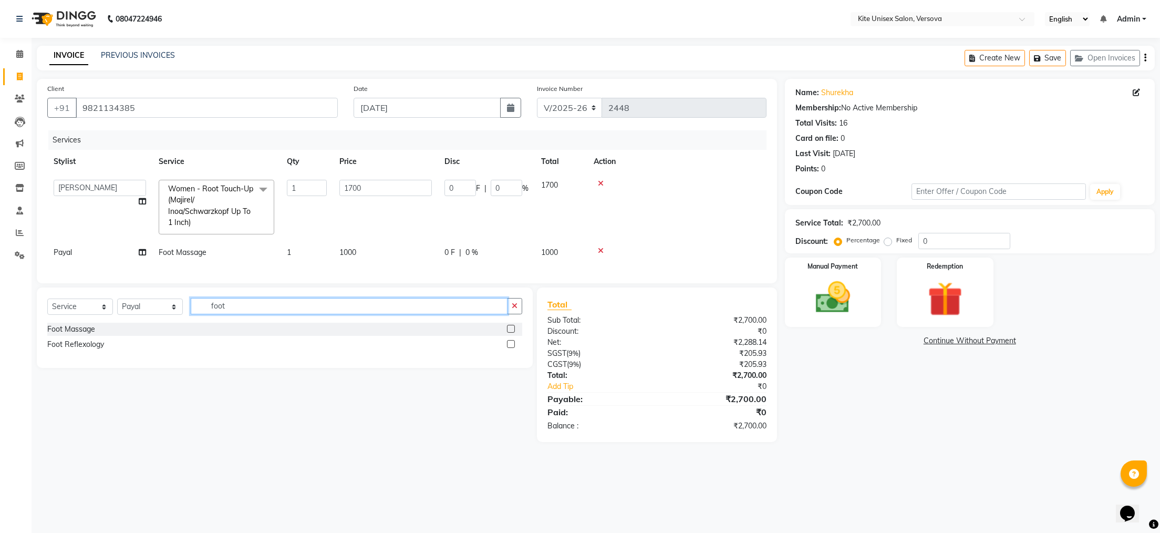
click at [242, 314] on input "foot" at bounding box center [349, 306] width 317 height 16
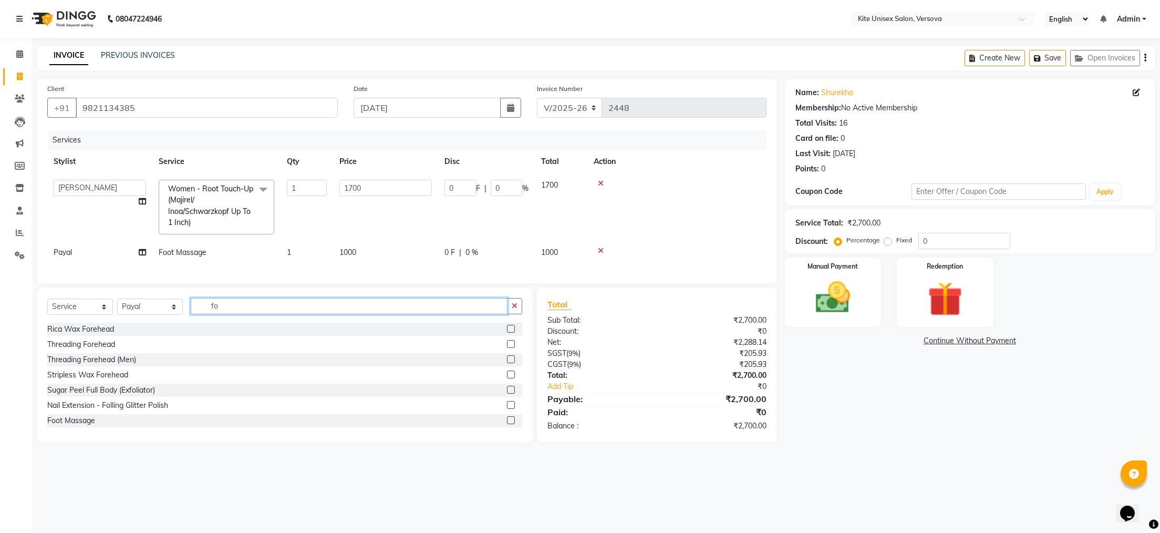
type input "f"
type input "poli"
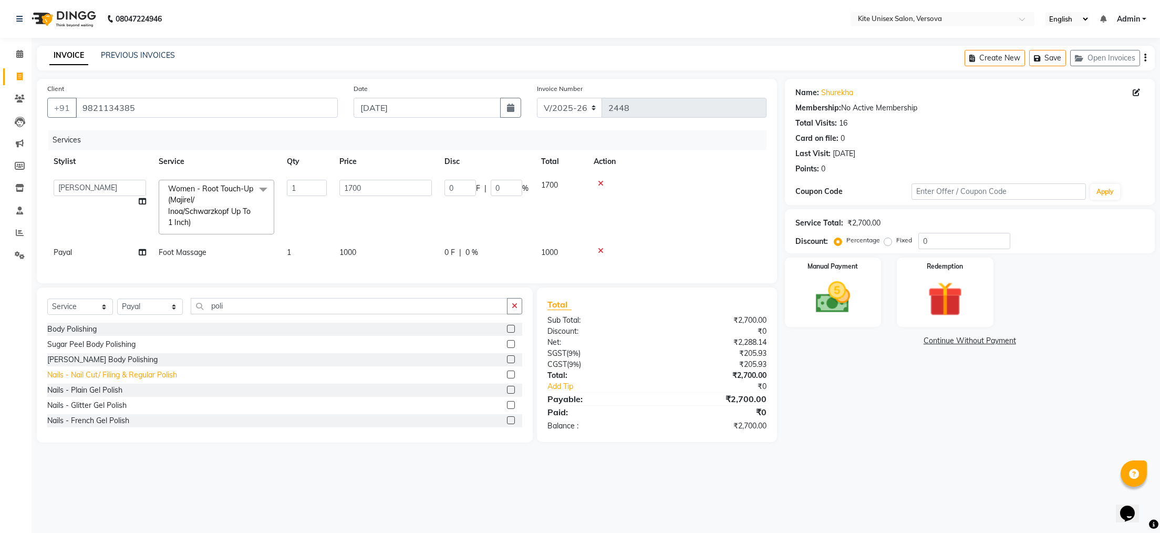
click at [123, 380] on div "Nails - Nail Cut/ Filing & Regular Polish" at bounding box center [112, 374] width 130 height 11
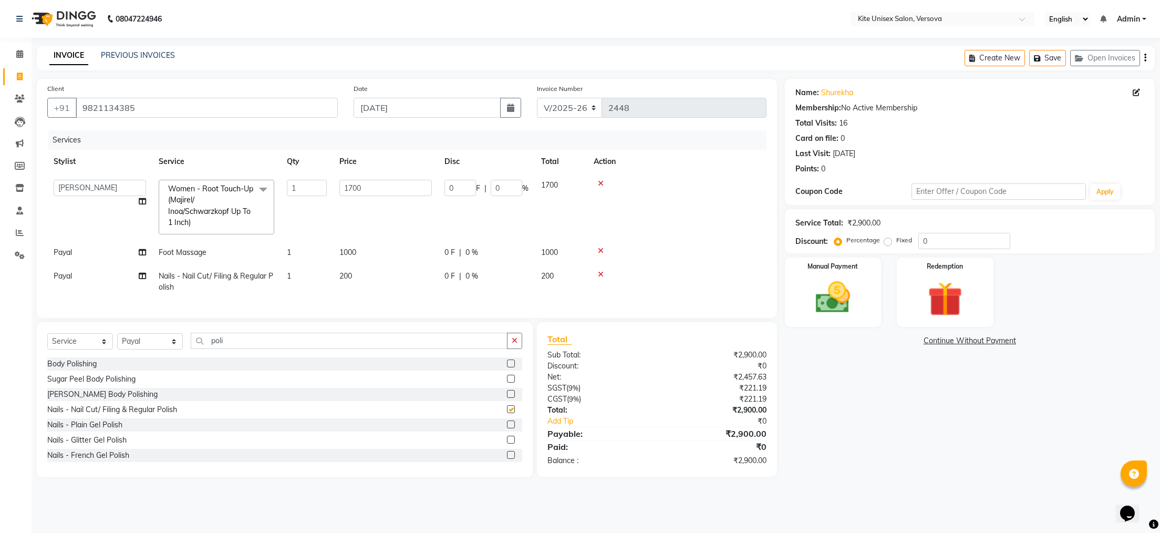
checkbox input "false"
click at [845, 297] on img at bounding box center [833, 298] width 59 height 42
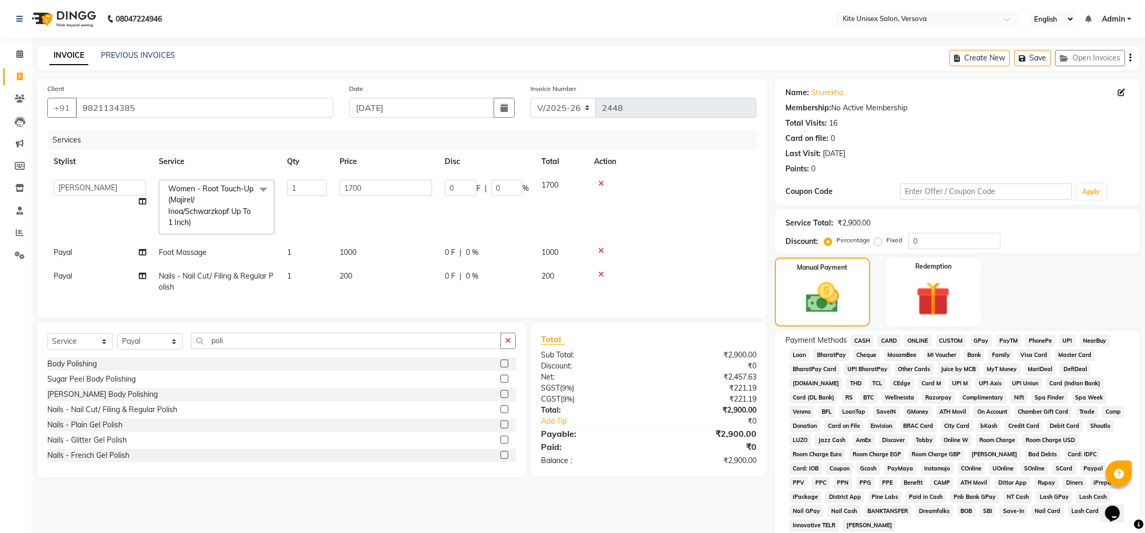
click at [888, 338] on span "CARD" at bounding box center [888, 341] width 23 height 12
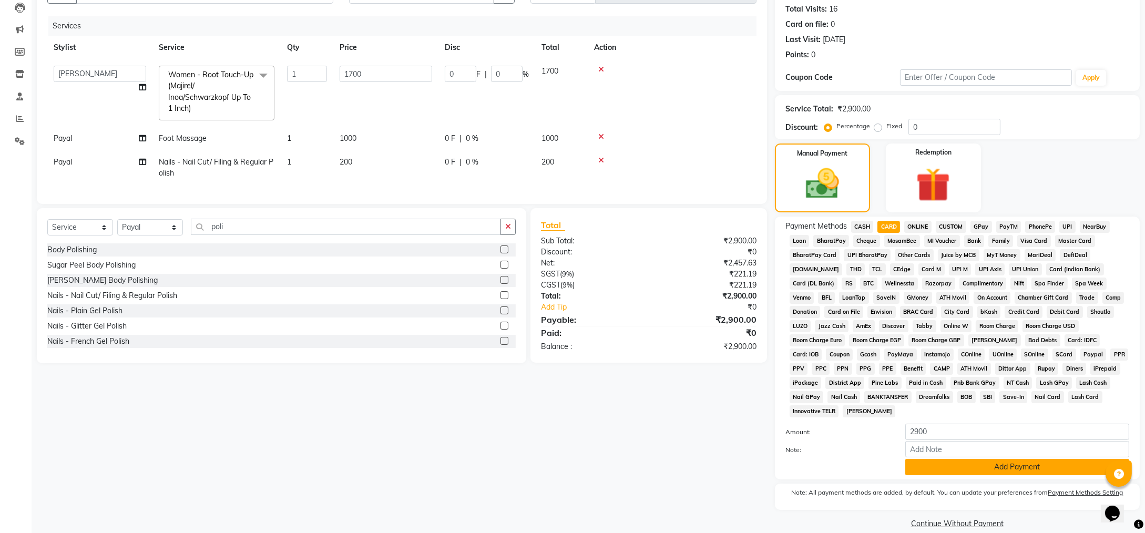
click at [944, 459] on button "Add Payment" at bounding box center [1017, 467] width 224 height 16
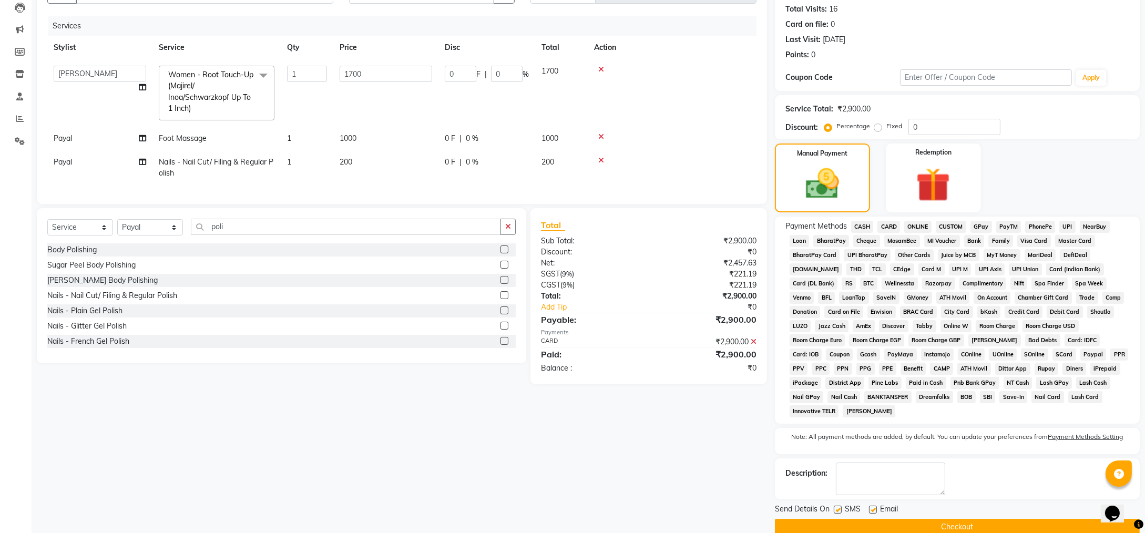
click at [942, 519] on button "Checkout" at bounding box center [957, 527] width 365 height 16
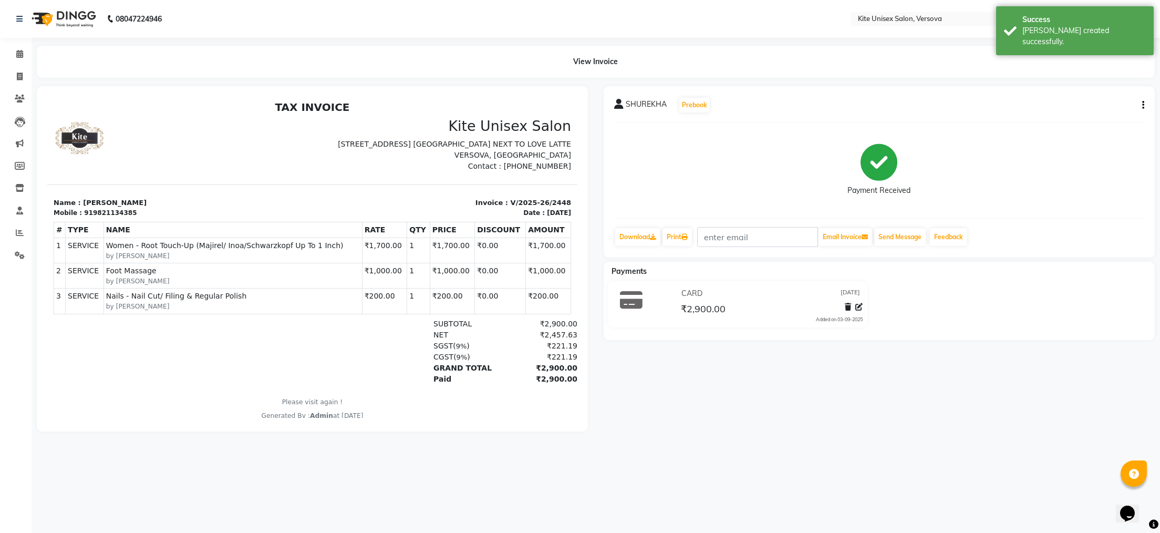
select select "service"
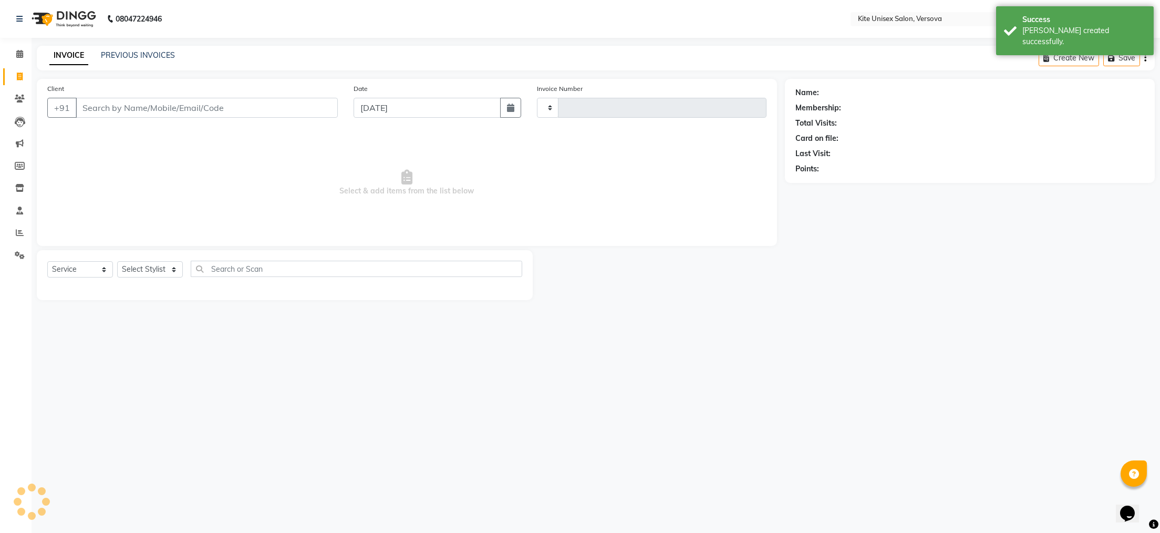
type input "2449"
select select "6093"
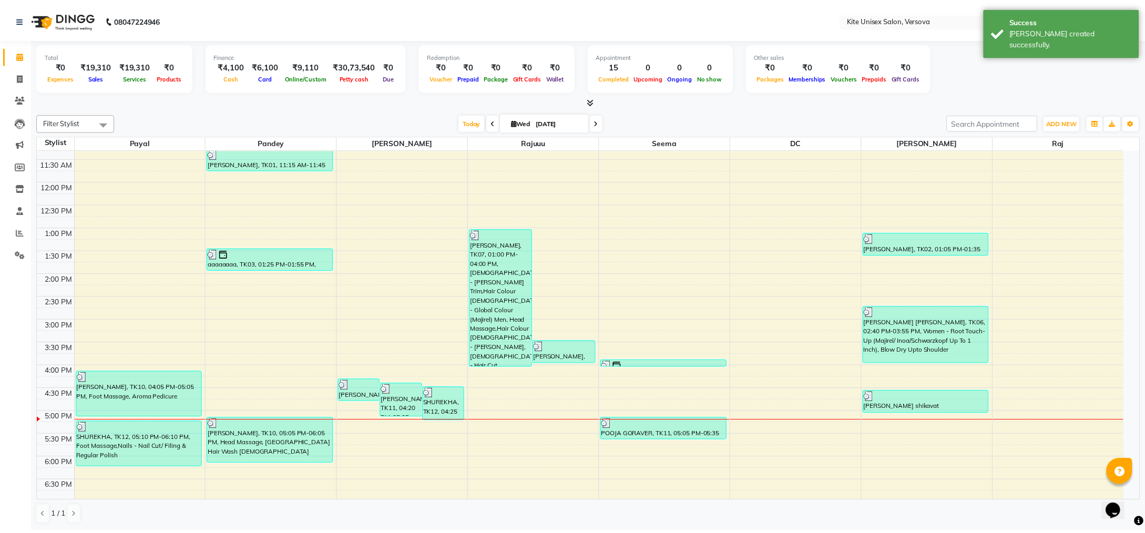
scroll to position [210, 0]
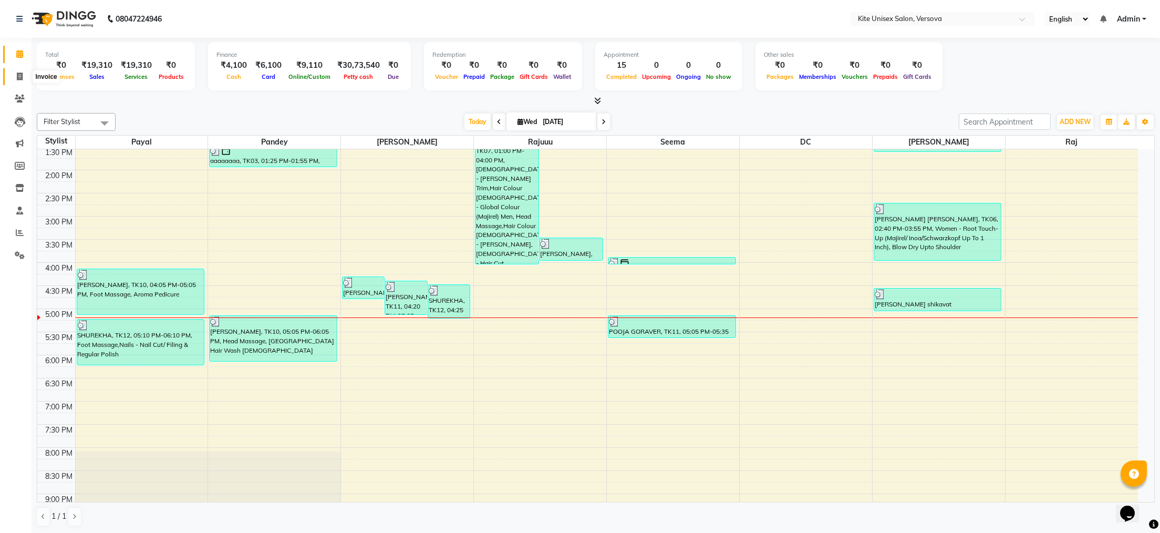
click at [18, 75] on icon at bounding box center [20, 77] width 6 height 8
select select "6093"
select select "service"
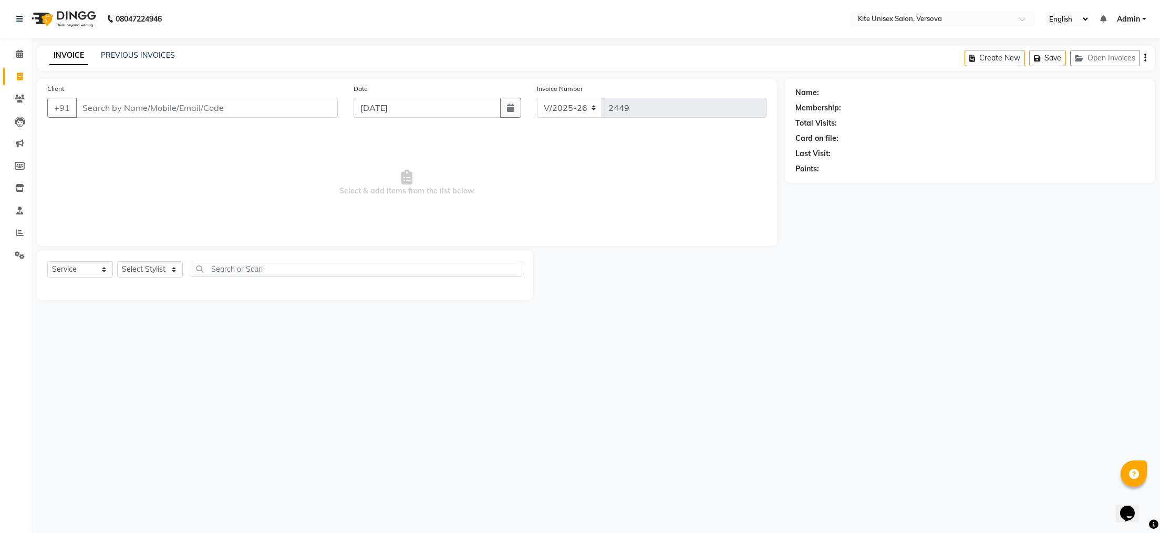
click at [102, 112] on input "Client" at bounding box center [207, 108] width 262 height 20
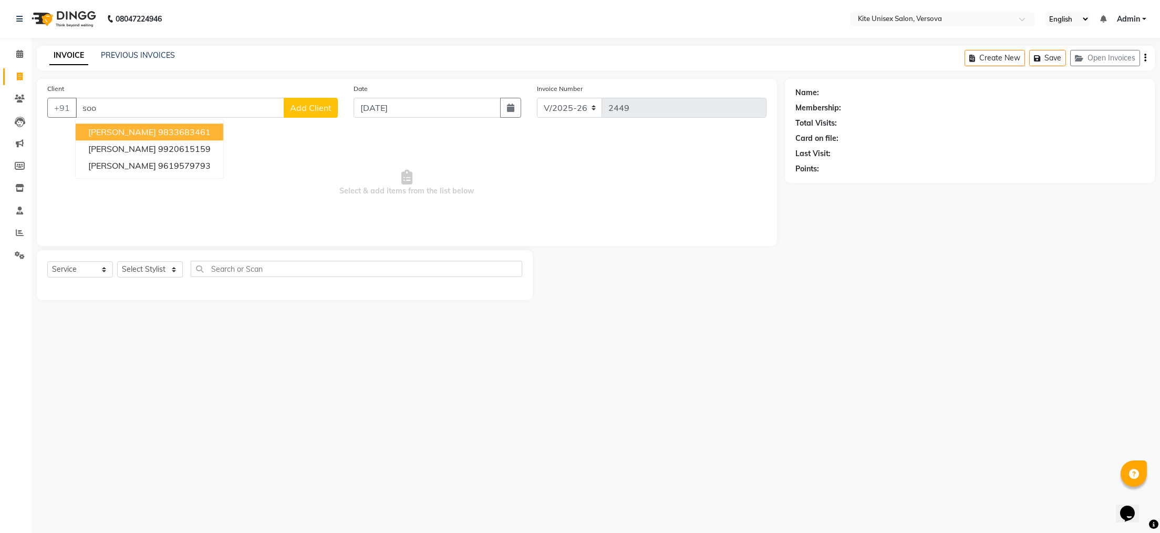
click at [143, 136] on span "[PERSON_NAME]" at bounding box center [122, 132] width 68 height 11
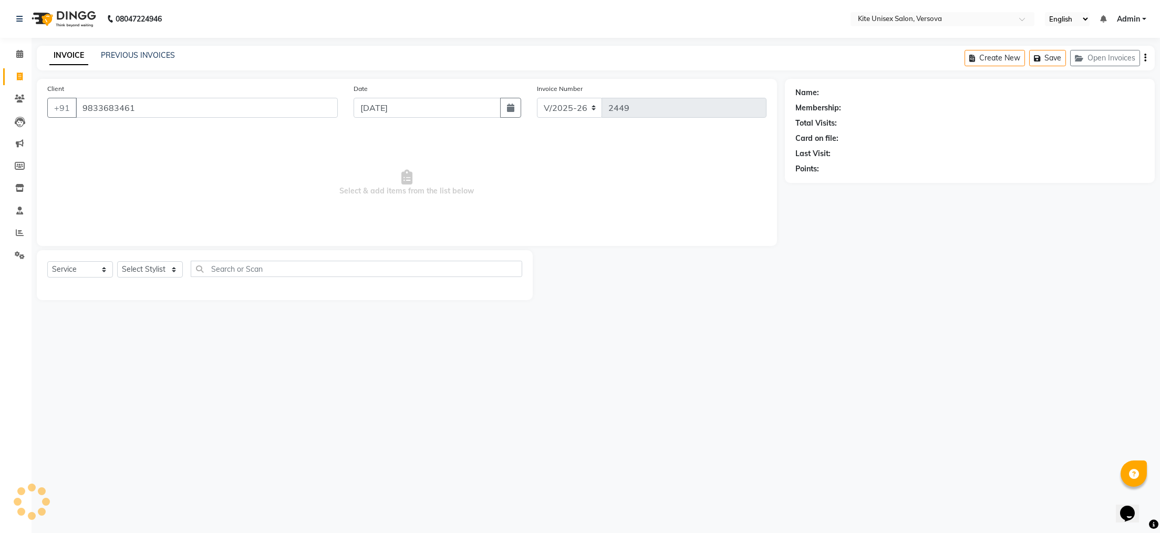
type input "9833683461"
click at [158, 269] on select "Select Stylist [PERSON_NAME] DC [PERSON_NAME] [PERSON_NAME] Rajuuu [PERSON_NAME]" at bounding box center [150, 269] width 66 height 16
select select "50189"
click at [117, 262] on select "Select Stylist [PERSON_NAME] DC [PERSON_NAME] [PERSON_NAME] Rajuuu [PERSON_NAME]" at bounding box center [150, 269] width 66 height 16
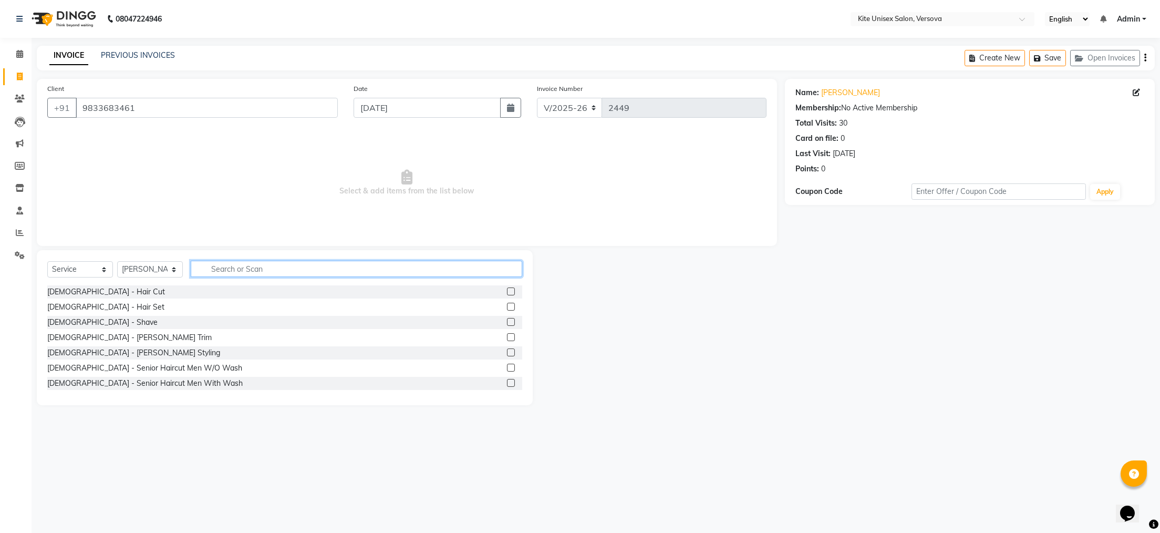
click at [215, 270] on input "text" at bounding box center [357, 269] width 332 height 16
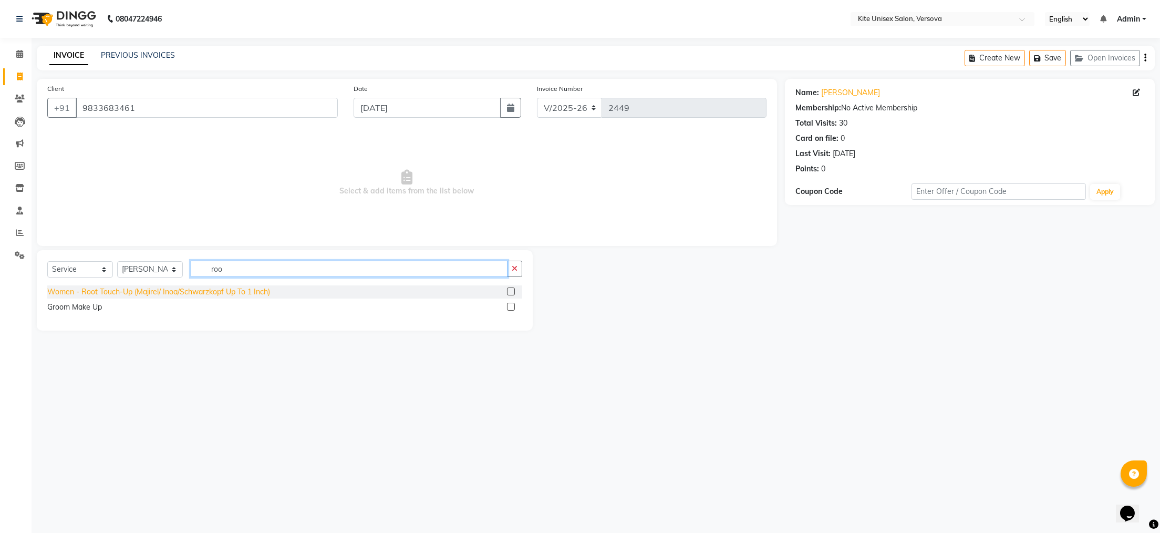
type input "roo"
click at [219, 292] on div "Women - Root Touch-Up (Majirel/ Inoa/Schwarzkopf Up To 1 Inch)" at bounding box center [158, 291] width 223 height 11
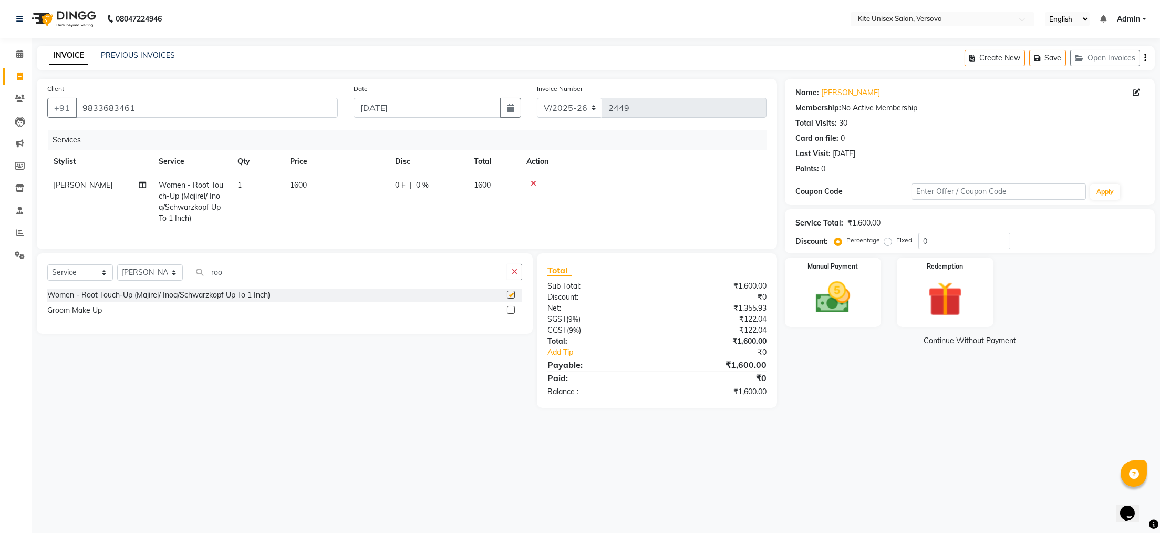
checkbox input "false"
click at [318, 183] on td "1600" at bounding box center [336, 201] width 105 height 57
select select "50189"
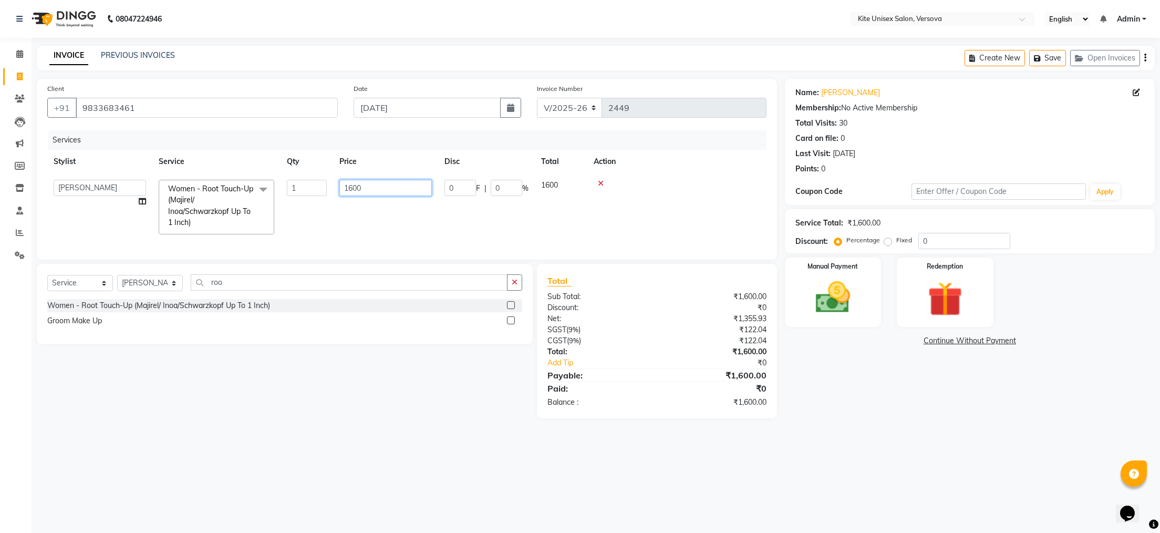
click at [362, 190] on input "1600" at bounding box center [385, 188] width 92 height 16
type input "1"
type input "1200"
click at [402, 215] on tr "[PERSON_NAME] DC [PERSON_NAME] [PERSON_NAME] [PERSON_NAME] Women - Root Touch-U…" at bounding box center [406, 206] width 719 height 67
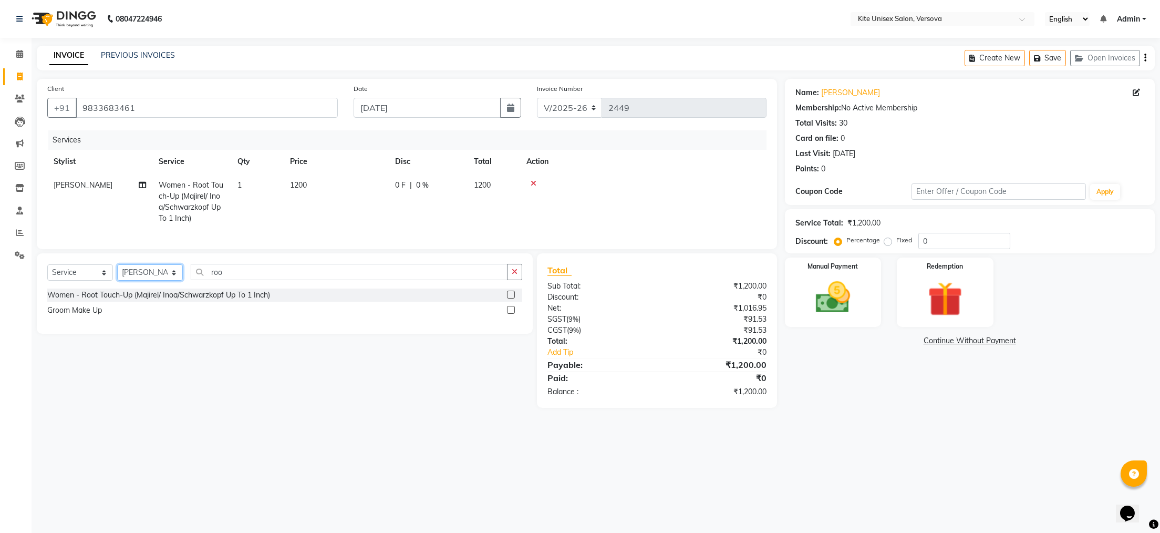
click at [174, 281] on select "Select Stylist [PERSON_NAME] DC [PERSON_NAME] [PERSON_NAME] Rajuuu [PERSON_NAME]" at bounding box center [150, 272] width 66 height 16
click at [239, 280] on input "roo" at bounding box center [349, 272] width 317 height 16
type input "r"
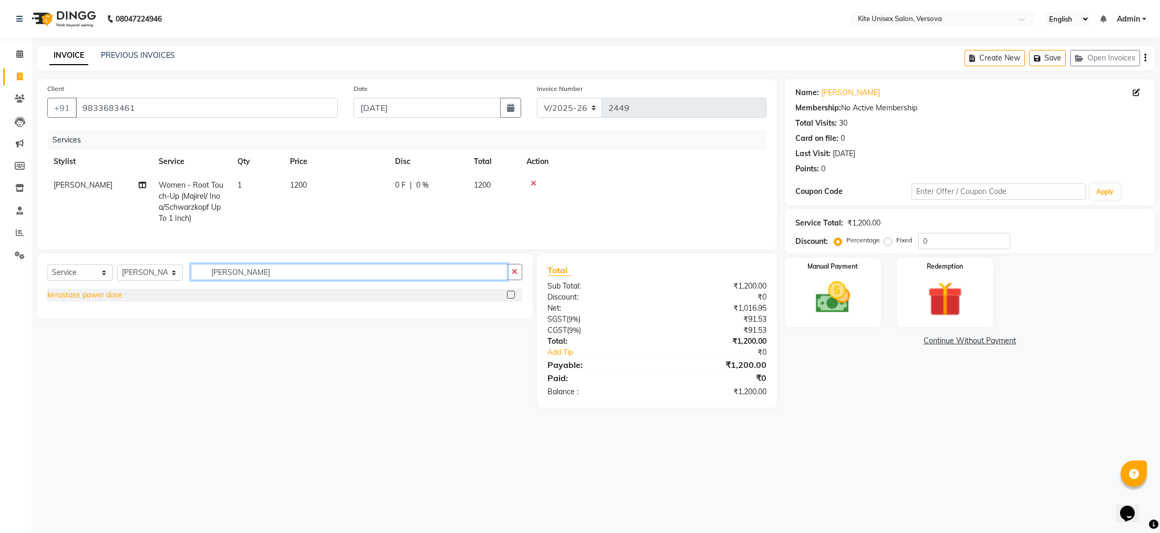
type input "[PERSON_NAME]"
click at [64, 301] on div "kerastase power dose" at bounding box center [84, 295] width 75 height 11
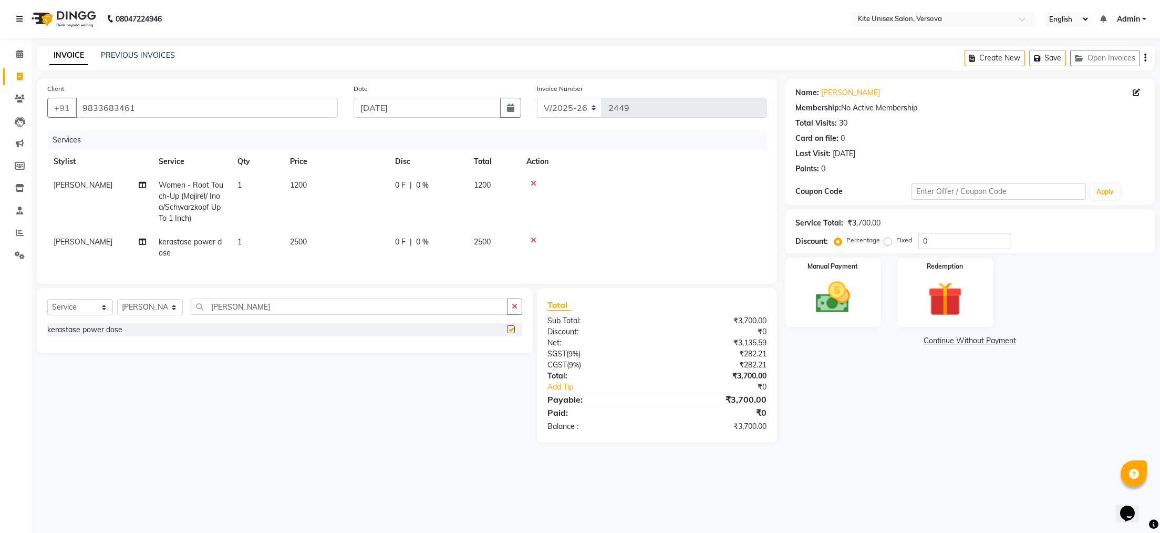
checkbox input "false"
click at [325, 246] on td "2500" at bounding box center [336, 247] width 105 height 35
select select "50189"
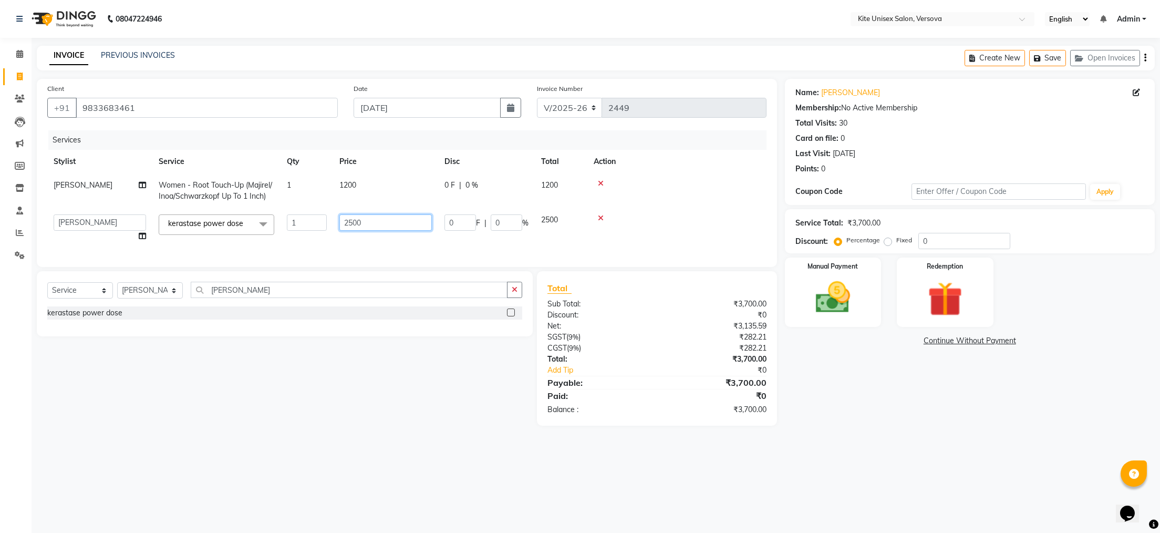
click at [385, 225] on input "2500" at bounding box center [385, 222] width 92 height 16
type input "2"
type input "1500"
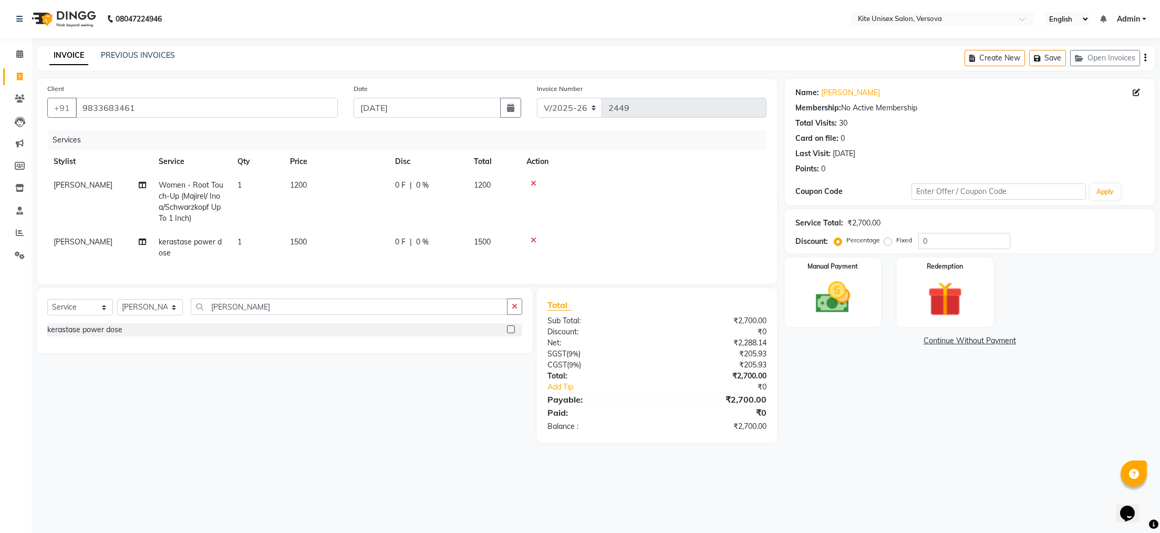
click at [696, 198] on td at bounding box center [643, 201] width 246 height 57
click at [156, 315] on select "Select Stylist [PERSON_NAME] DC [PERSON_NAME] [PERSON_NAME] Rajuuu [PERSON_NAME]" at bounding box center [150, 307] width 66 height 16
select select "51986"
click at [117, 315] on select "Select Stylist [PERSON_NAME] DC [PERSON_NAME] [PERSON_NAME] Rajuuu [PERSON_NAME]" at bounding box center [150, 307] width 66 height 16
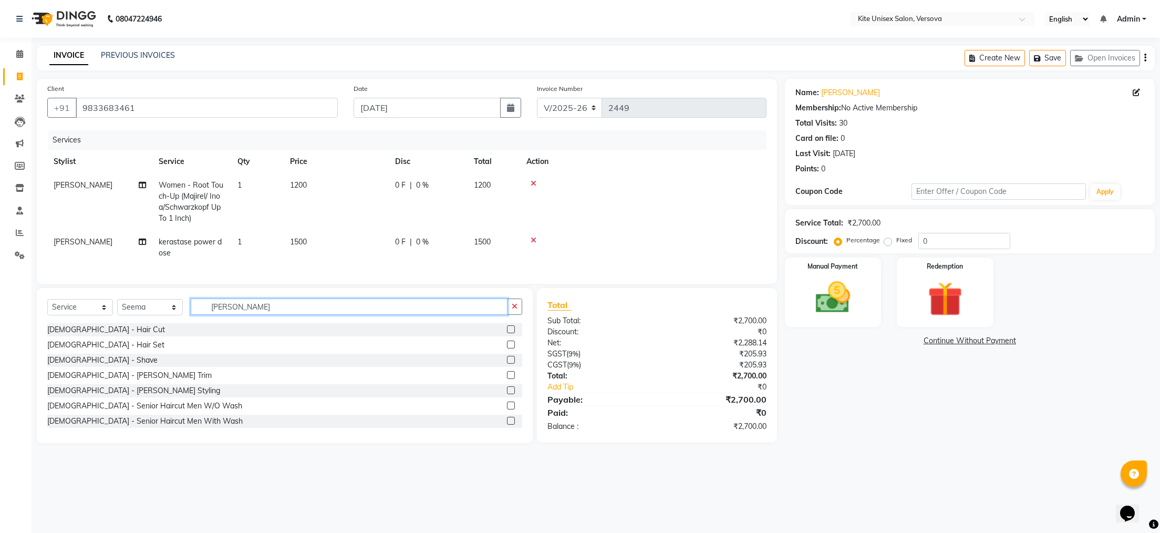
click at [251, 315] on input "[PERSON_NAME]" at bounding box center [349, 306] width 317 height 16
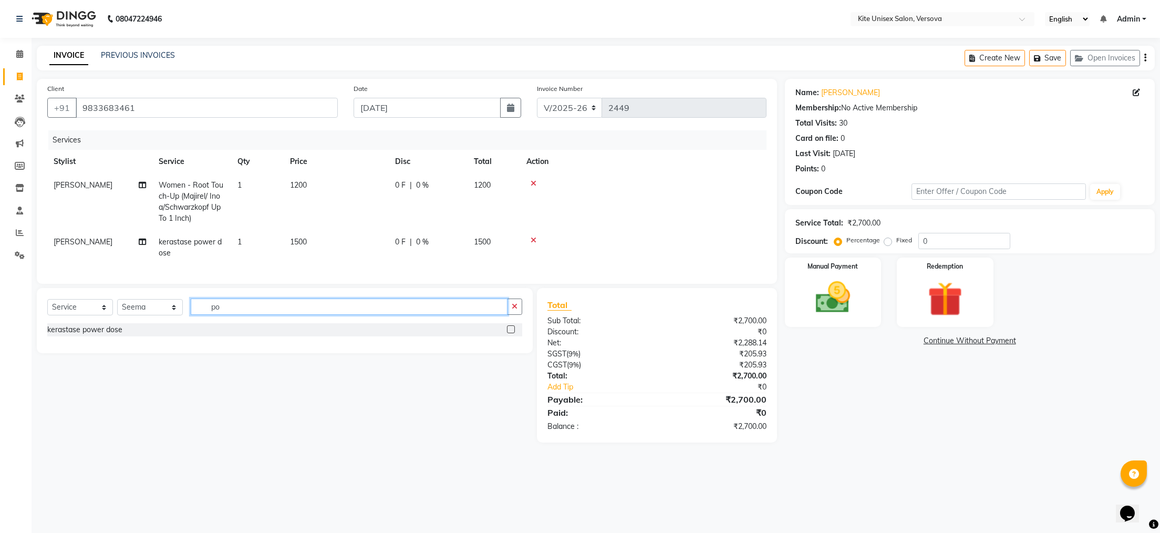
type input "p"
type input "poli"
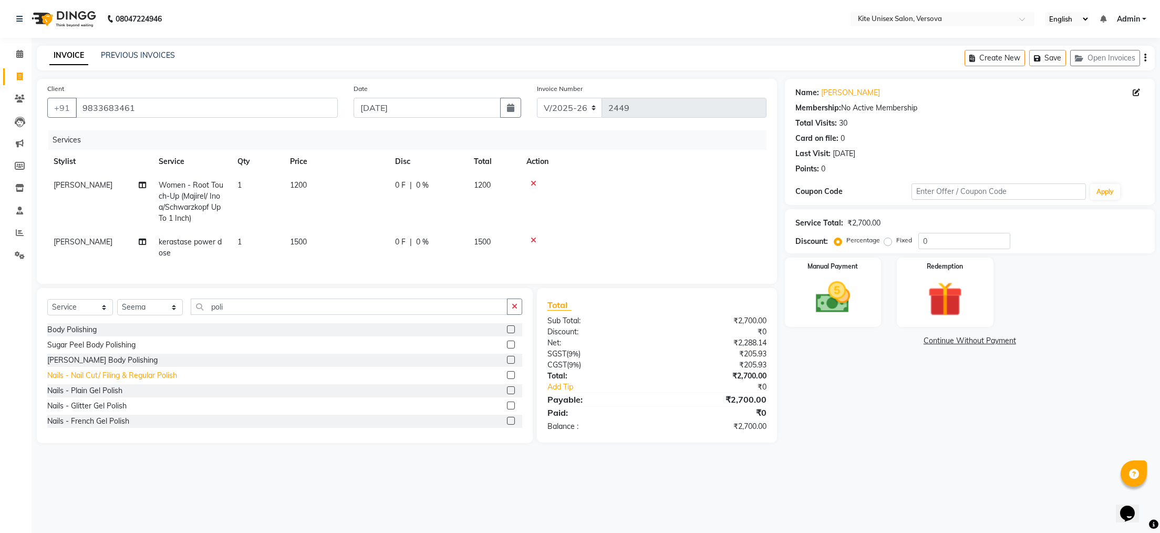
click at [91, 381] on div "Nails - Nail Cut/ Filing & Regular Polish" at bounding box center [112, 375] width 130 height 11
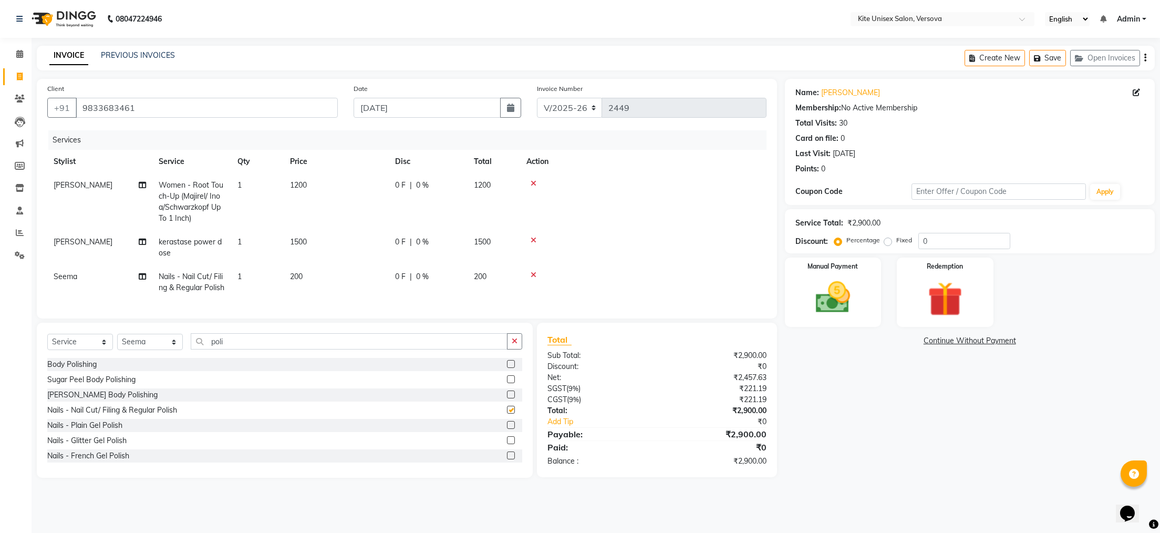
checkbox input "false"
click at [318, 270] on td "200" at bounding box center [336, 282] width 105 height 35
select select "51986"
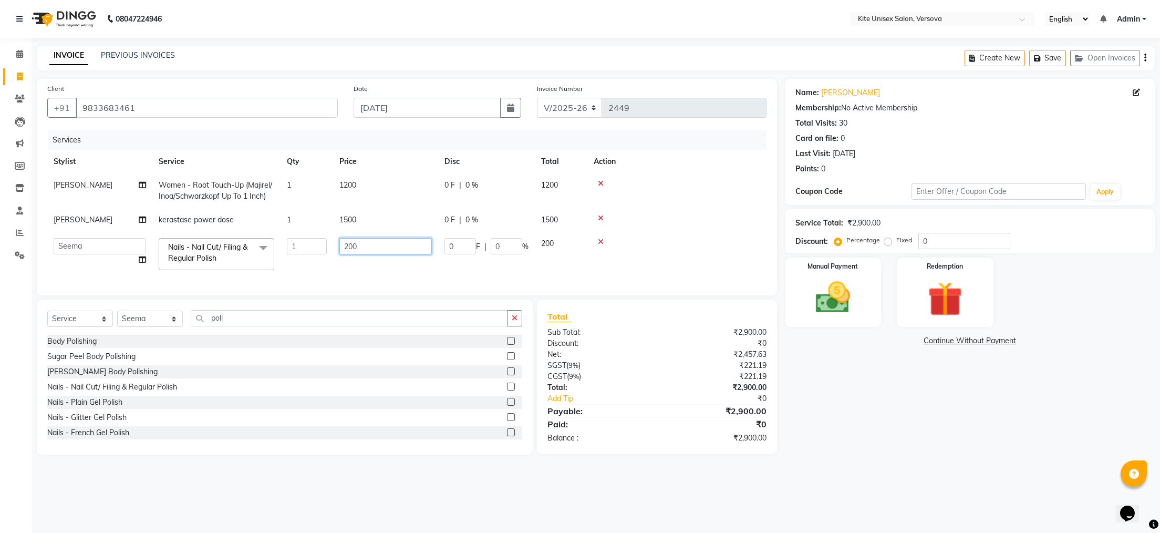
click at [374, 243] on input "200" at bounding box center [385, 246] width 92 height 16
type input "2"
type input "100"
click at [646, 250] on tbody "[PERSON_NAME] Women - Root Touch-Up (Majirel/ Inoa/Schwarzkopf Up To 1 Inch) 1 …" at bounding box center [406, 224] width 719 height 103
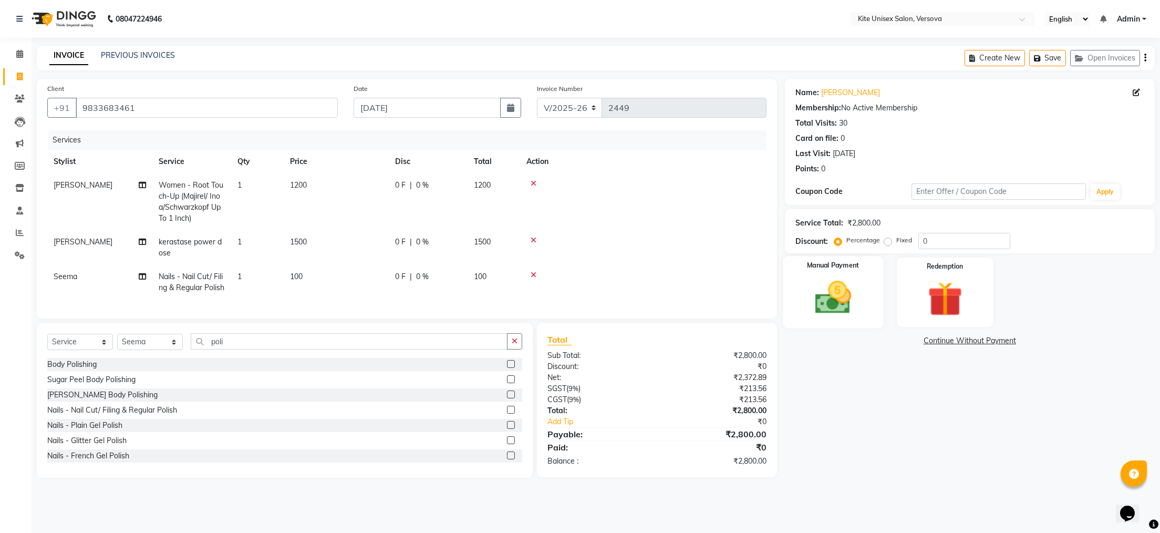
click at [848, 291] on img at bounding box center [833, 298] width 59 height 42
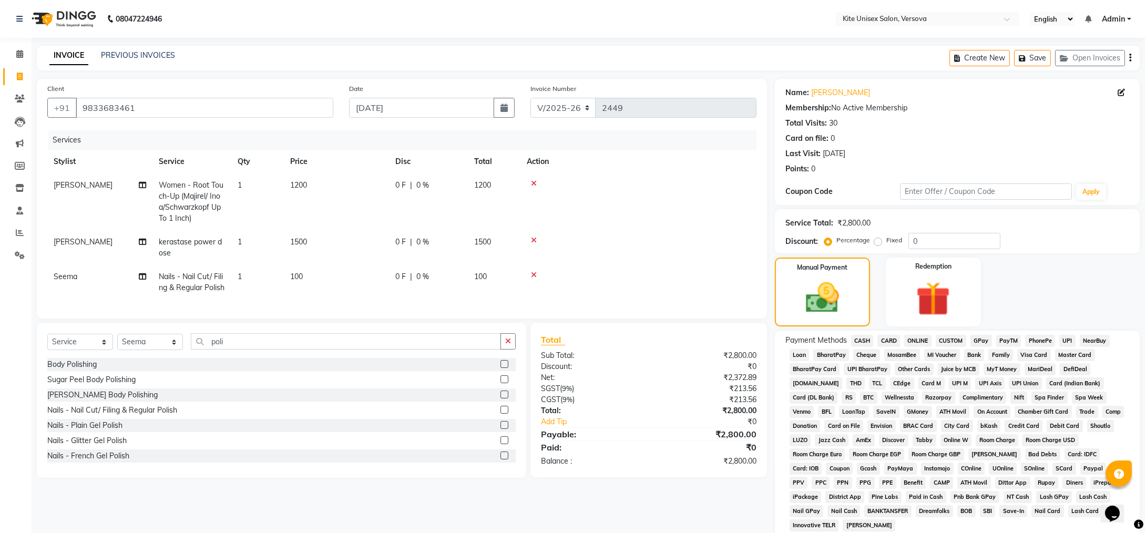
click at [887, 340] on span "CARD" at bounding box center [888, 341] width 23 height 12
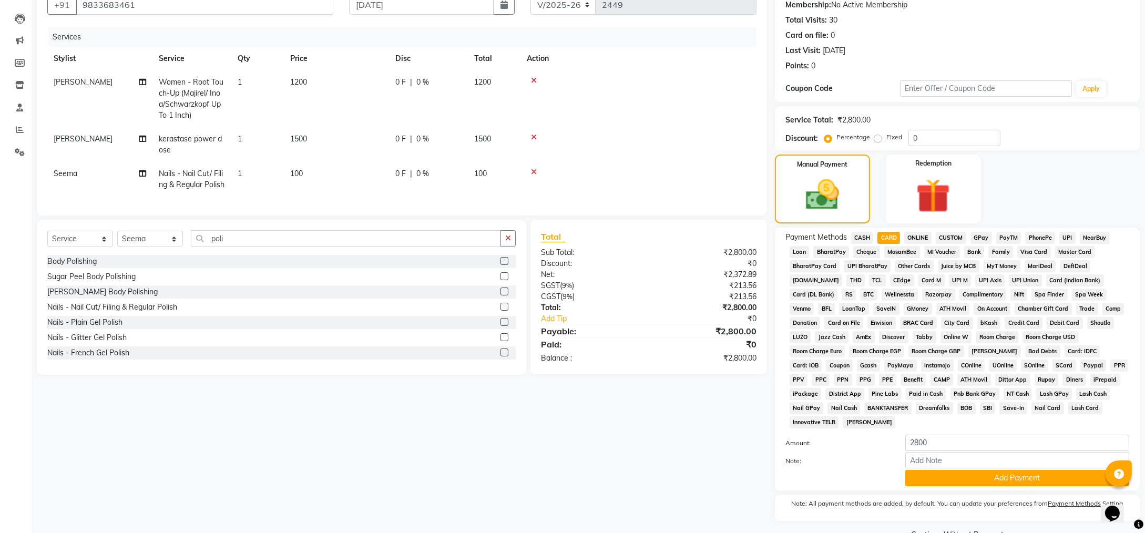
scroll to position [114, 0]
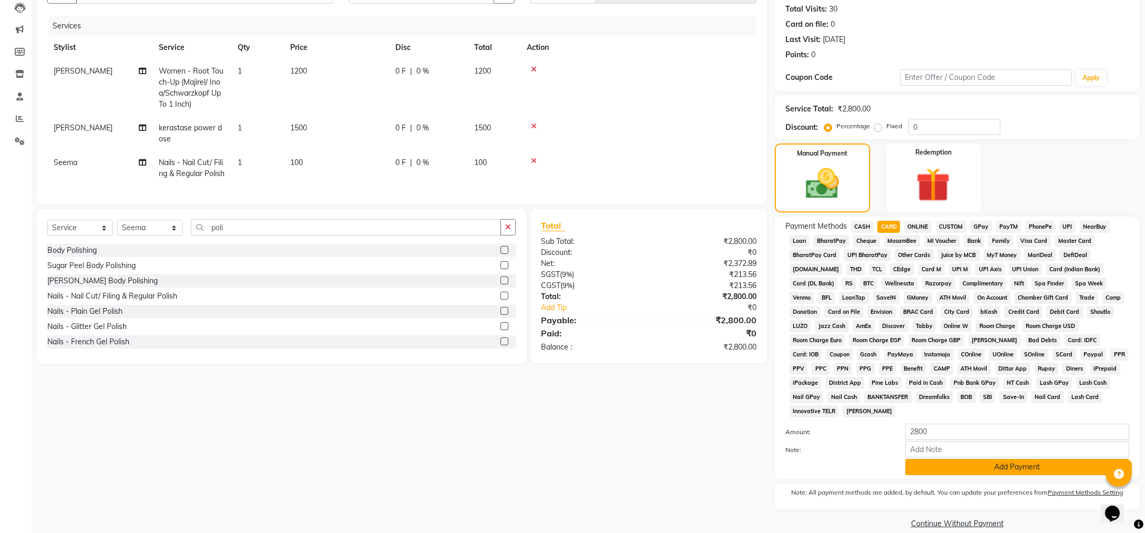
click at [908, 459] on button "Add Payment" at bounding box center [1017, 467] width 224 height 16
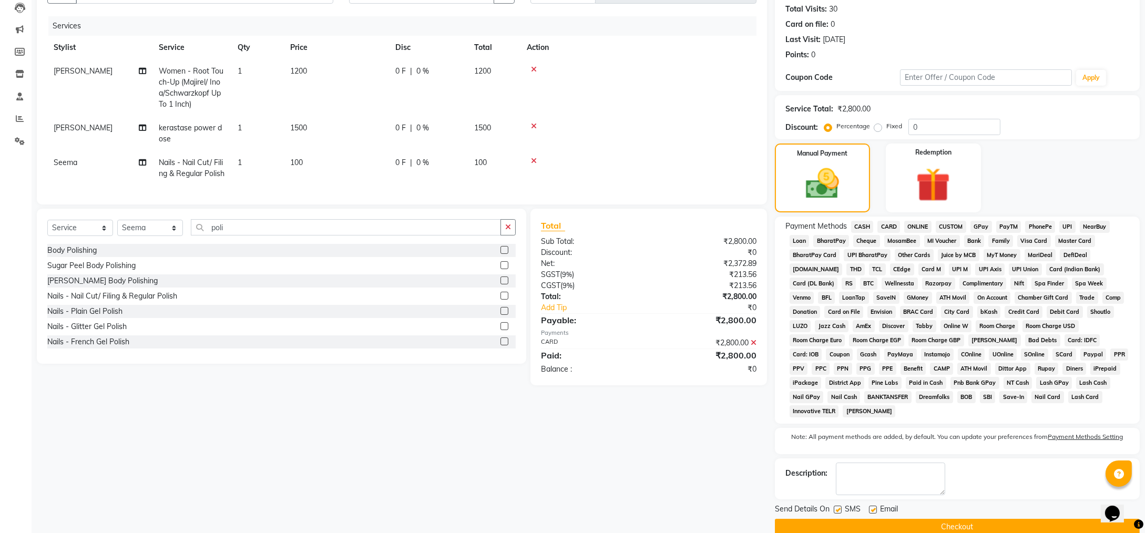
click at [936, 519] on button "Checkout" at bounding box center [957, 527] width 365 height 16
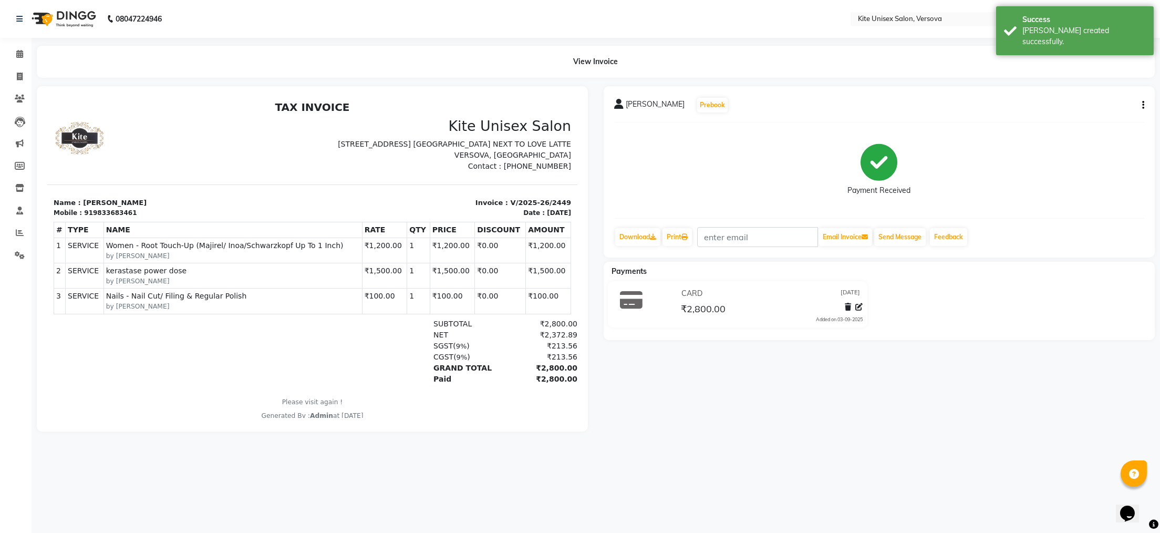
select select "6093"
select select "service"
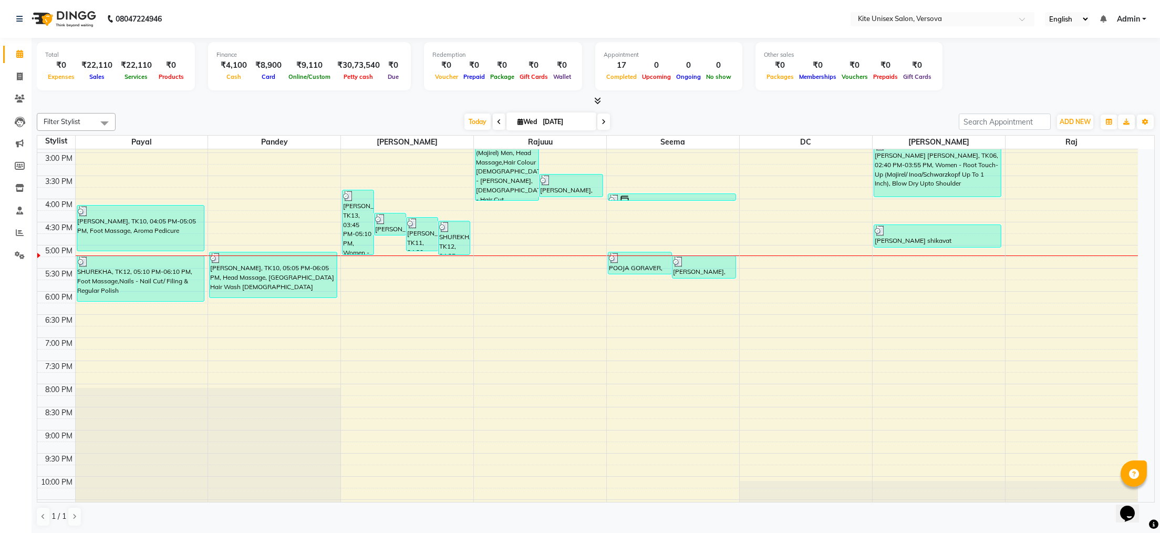
scroll to position [298, 0]
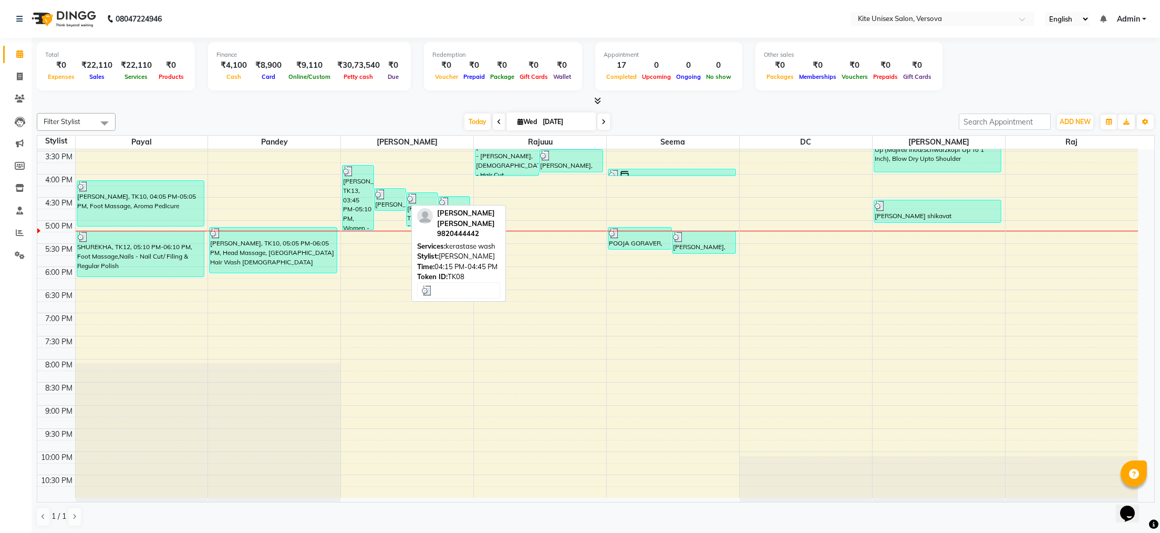
click at [395, 204] on div "[PERSON_NAME] [PERSON_NAME], TK08, 04:15 PM-04:45 PM, kerastase wash" at bounding box center [390, 200] width 31 height 22
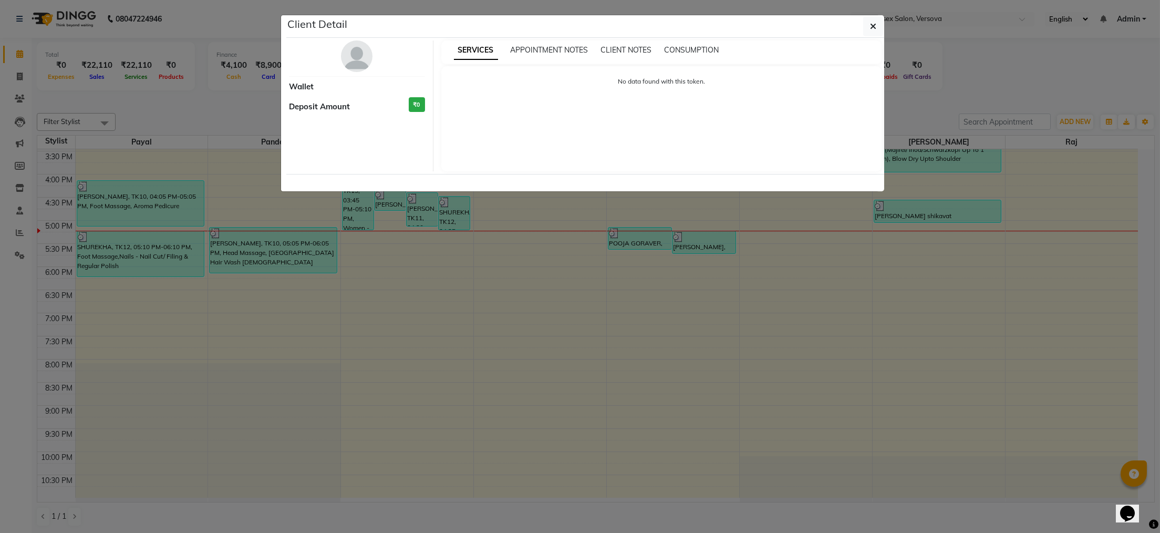
select select "3"
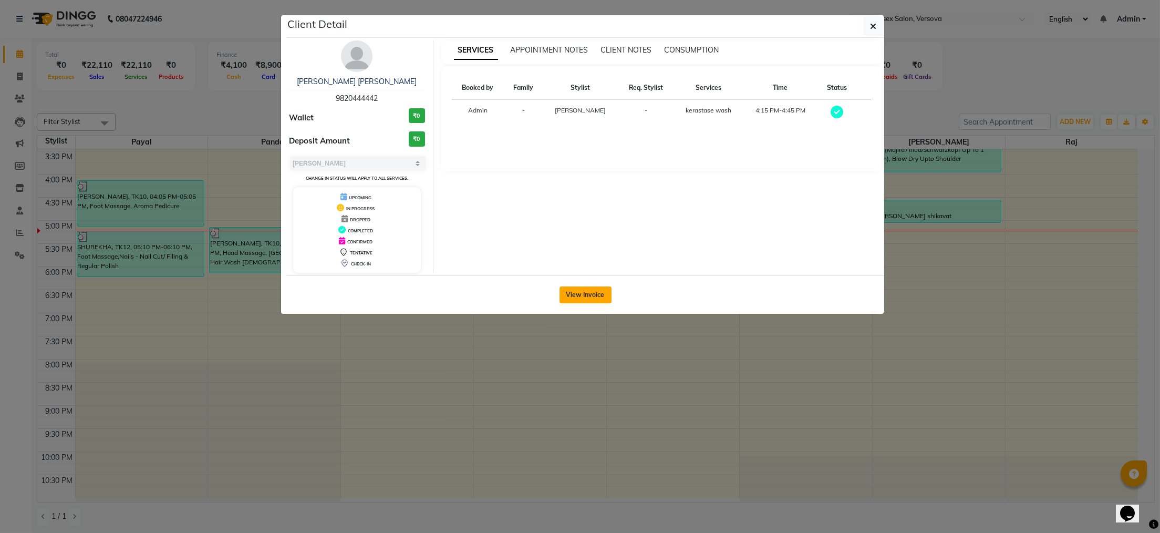
click at [583, 291] on button "View Invoice" at bounding box center [586, 294] width 52 height 17
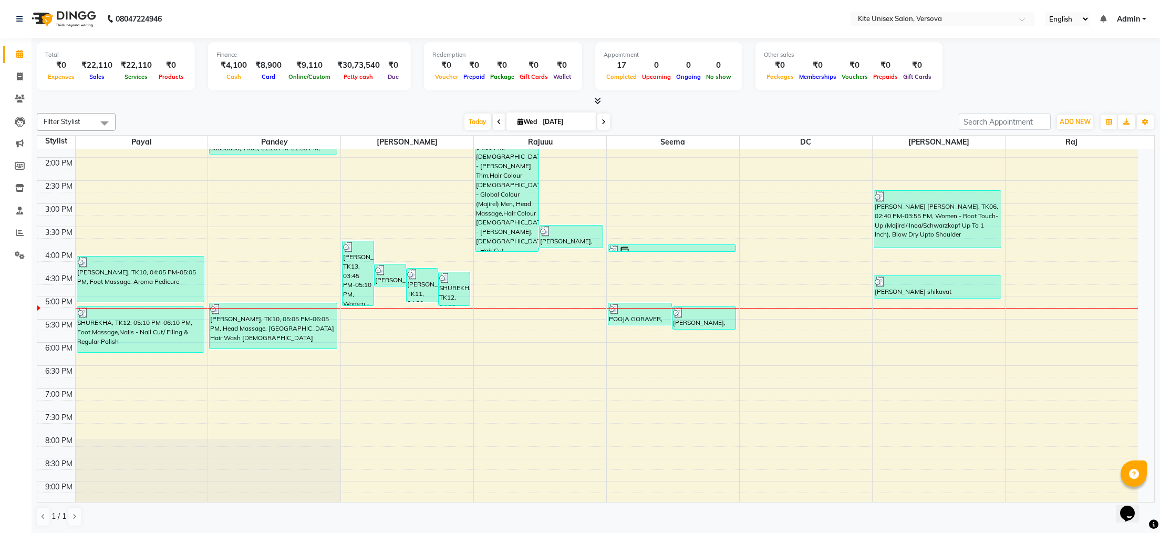
scroll to position [298, 0]
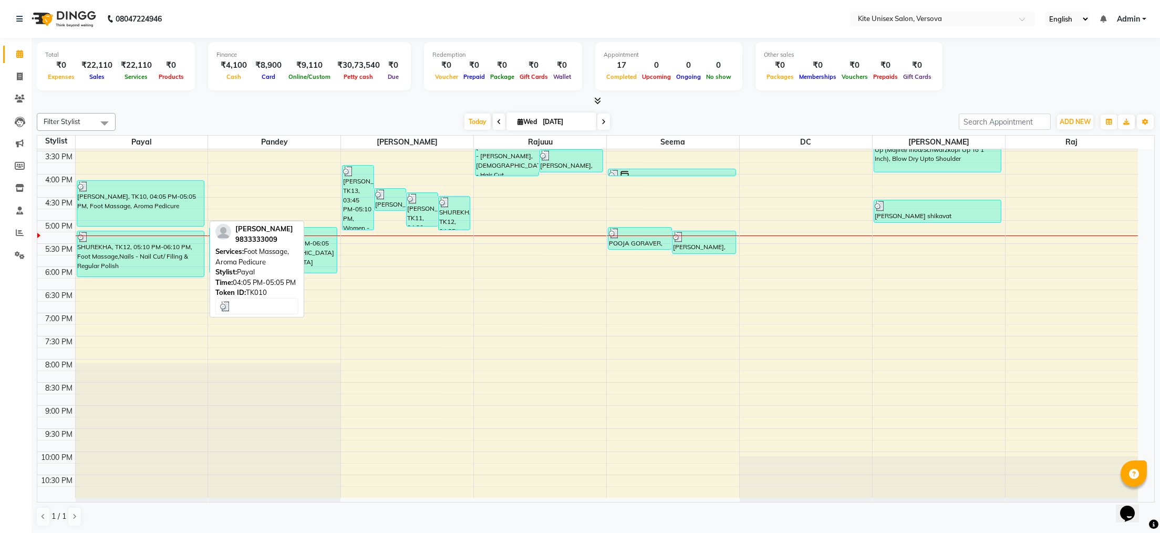
click at [111, 204] on div "[PERSON_NAME], TK10, 04:05 PM-05:05 PM, Foot Massage, Aroma Pedicure" at bounding box center [140, 203] width 127 height 45
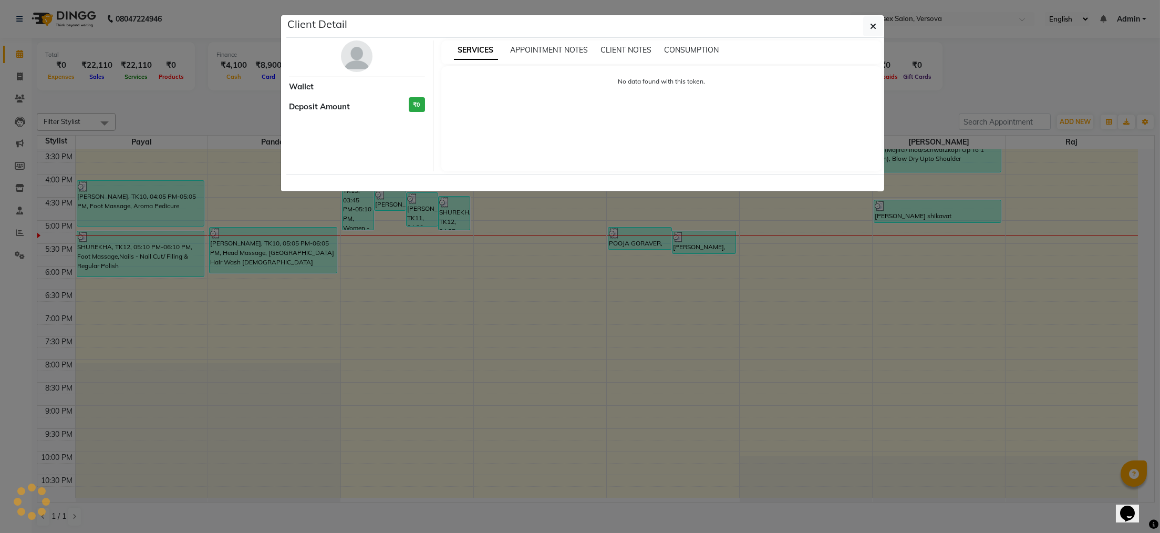
select select "3"
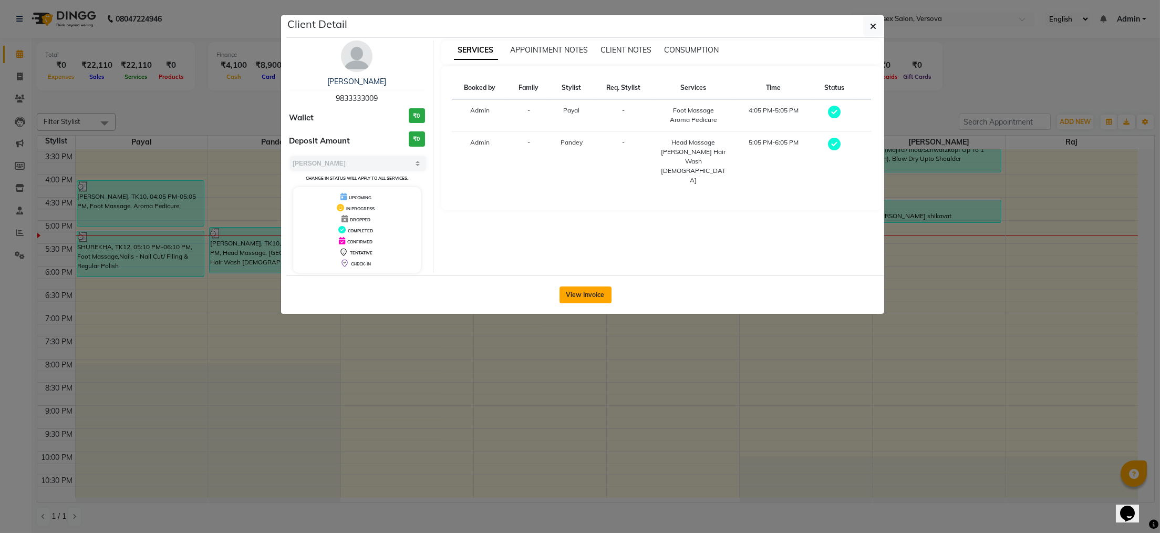
click at [578, 291] on button "View Invoice" at bounding box center [586, 294] width 52 height 17
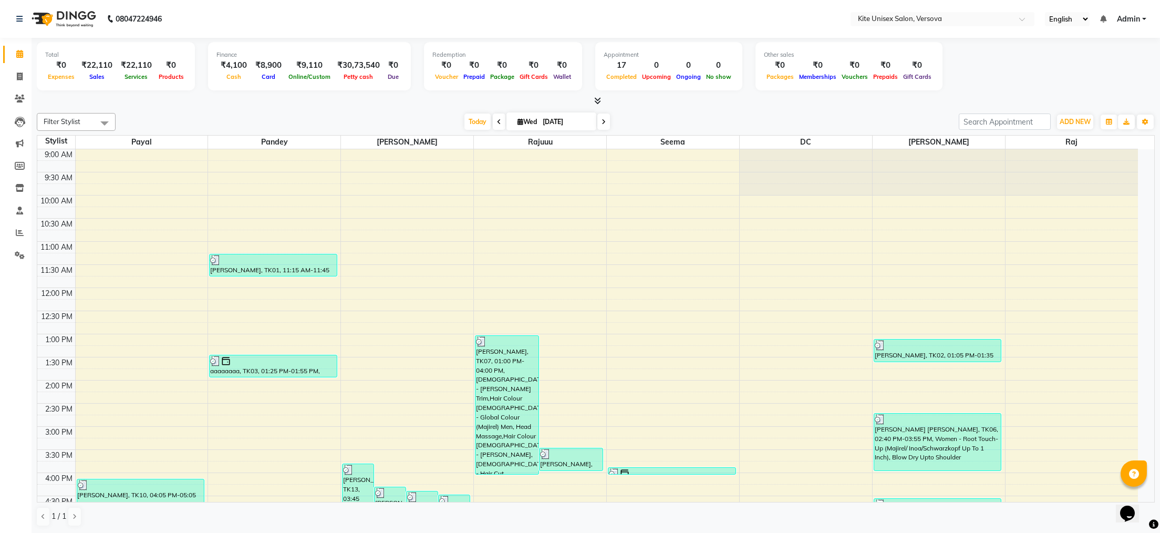
scroll to position [105, 0]
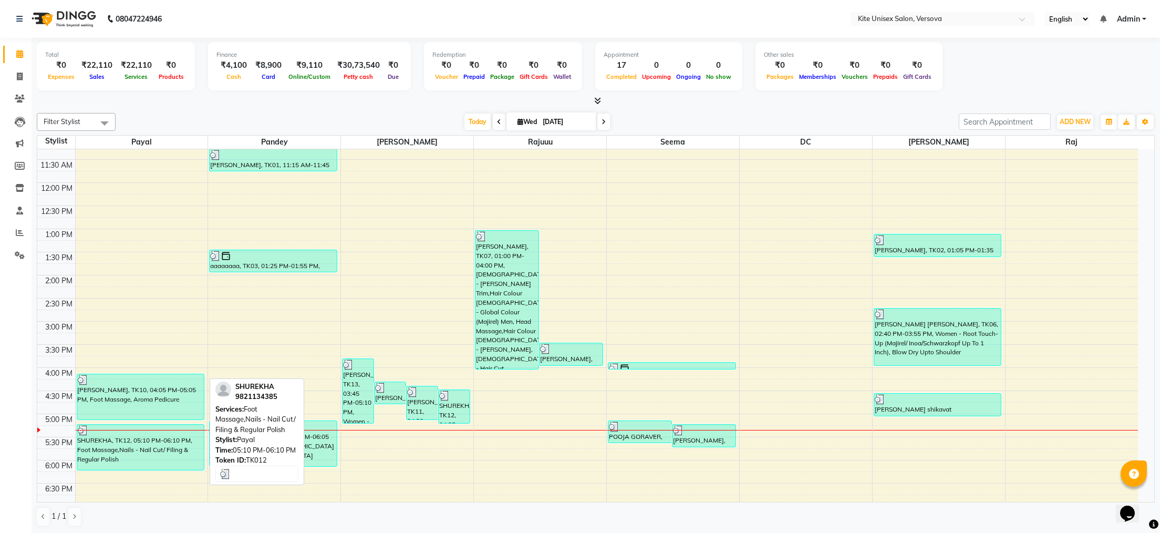
click at [139, 444] on div "SHUREKHA, TK12, 05:10 PM-06:10 PM, Foot Massage,Nails - Nail Cut/ Filing & Regu…" at bounding box center [140, 447] width 127 height 45
select select "3"
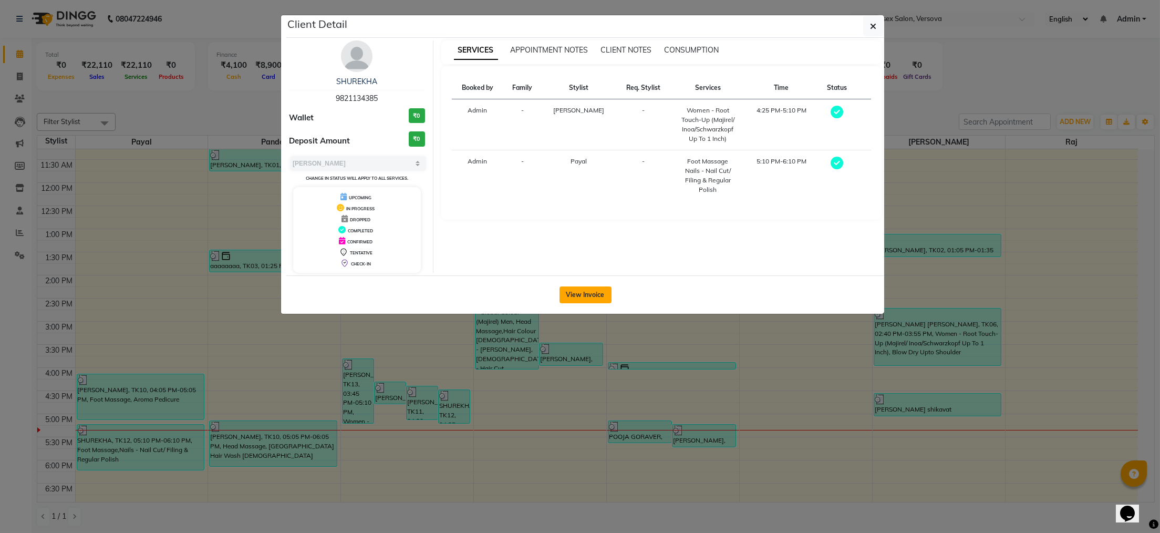
click at [585, 298] on button "View Invoice" at bounding box center [586, 294] width 52 height 17
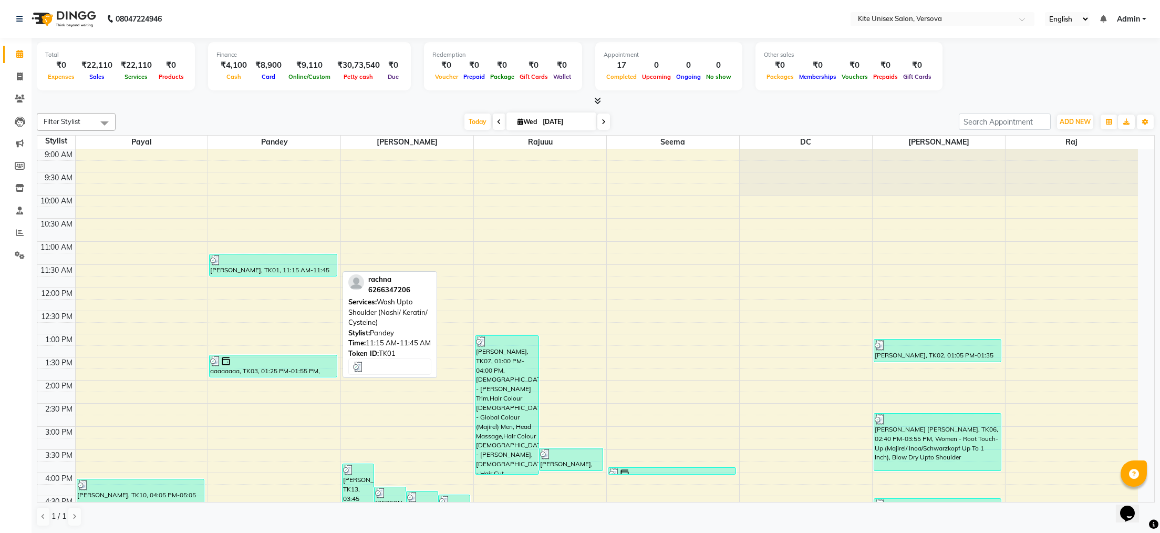
click at [246, 263] on div at bounding box center [273, 260] width 126 height 11
select select "3"
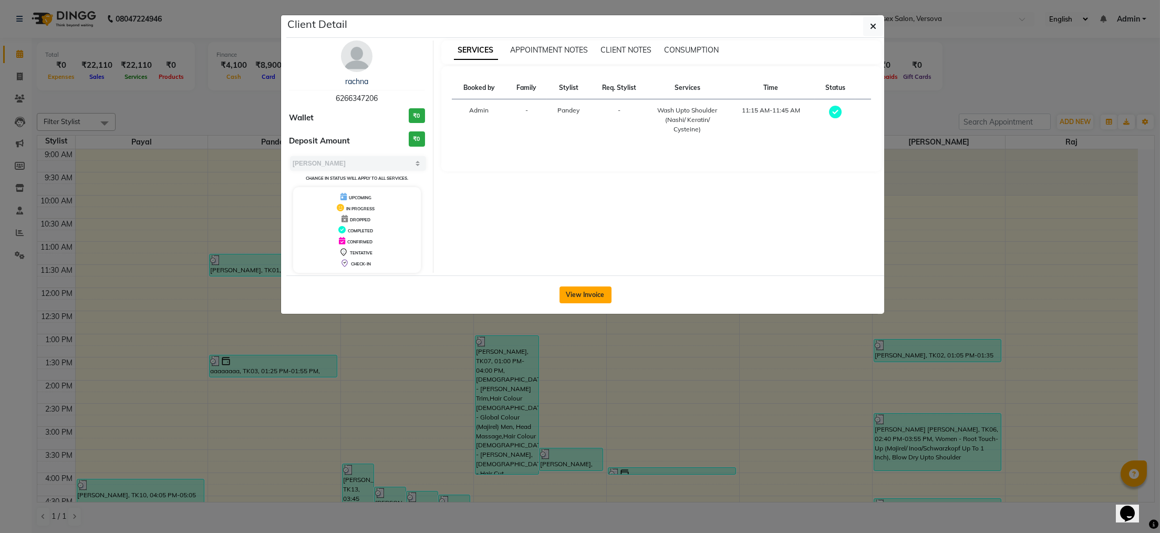
click at [572, 293] on button "View Invoice" at bounding box center [586, 294] width 52 height 17
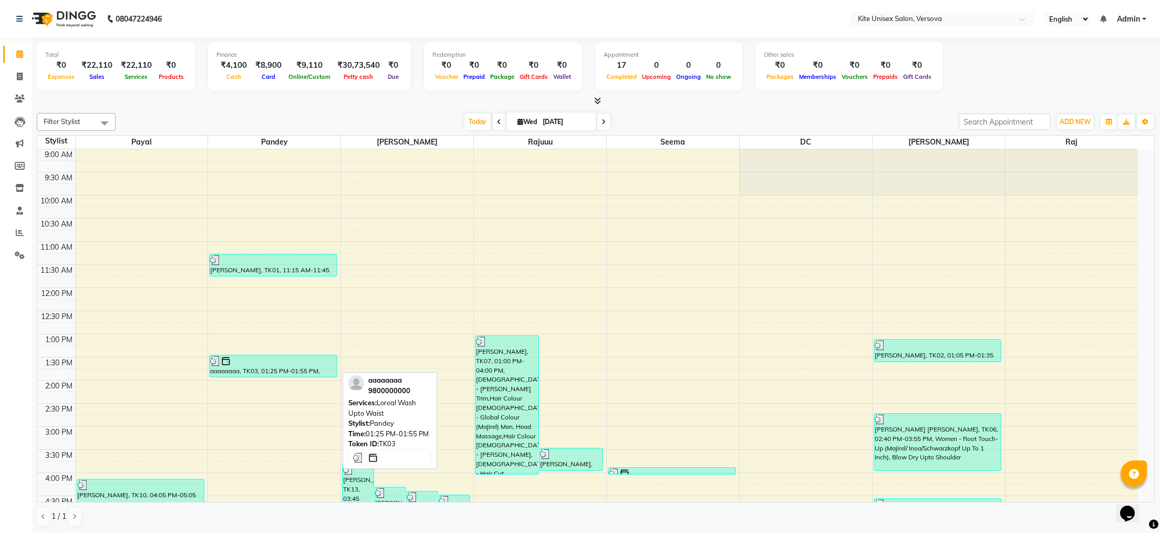
click at [244, 366] on div at bounding box center [273, 361] width 126 height 11
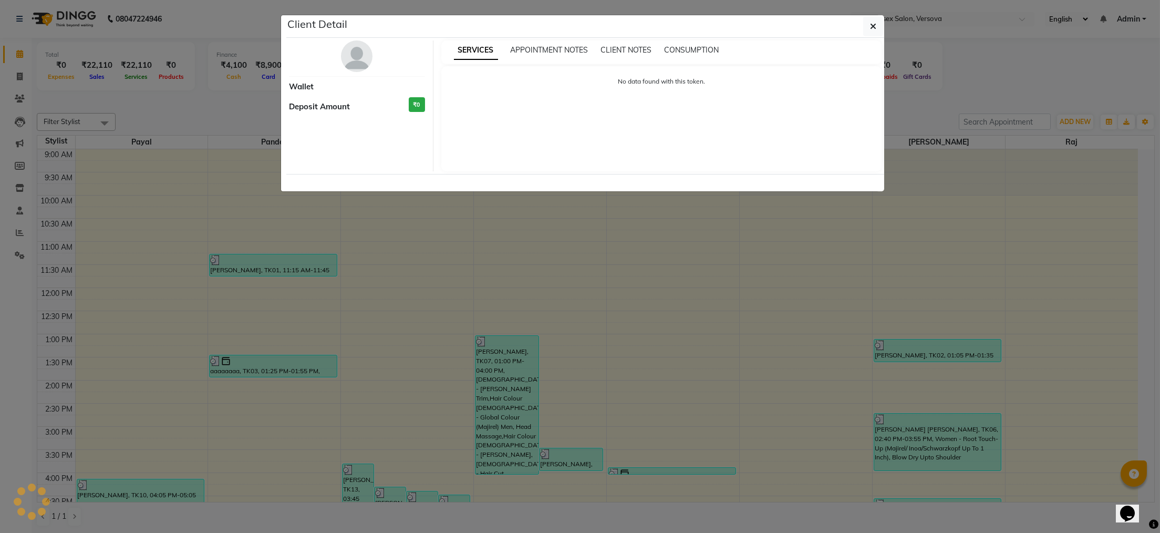
select select "3"
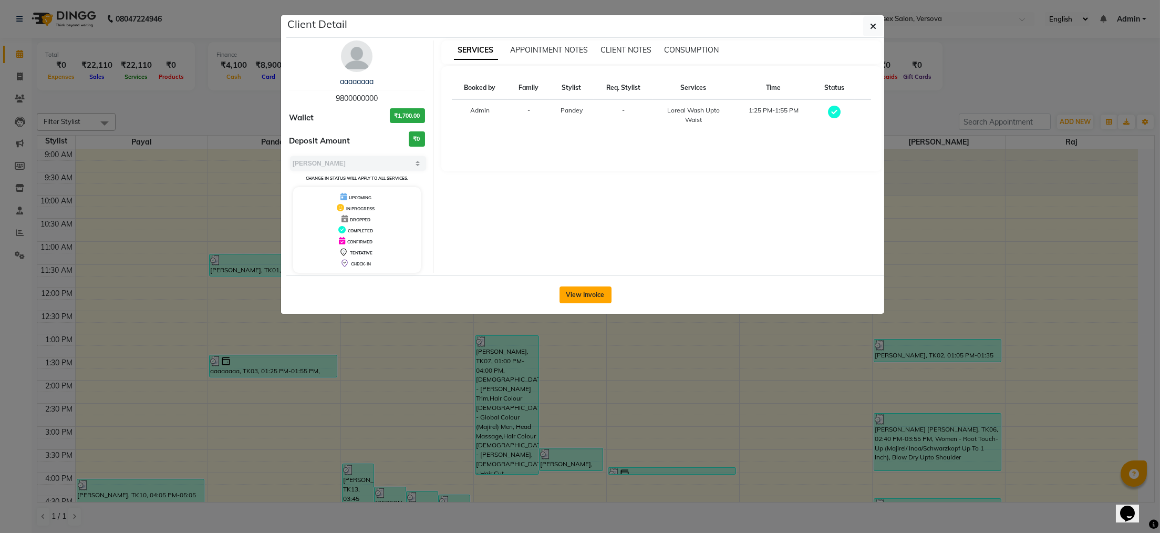
click at [572, 293] on button "View Invoice" at bounding box center [586, 294] width 52 height 17
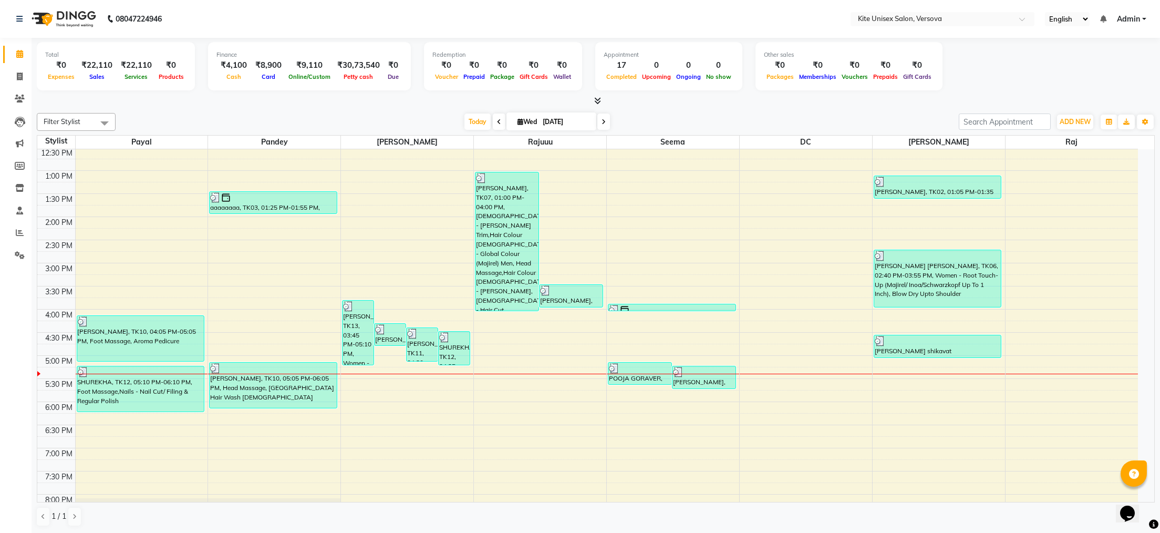
scroll to position [210, 0]
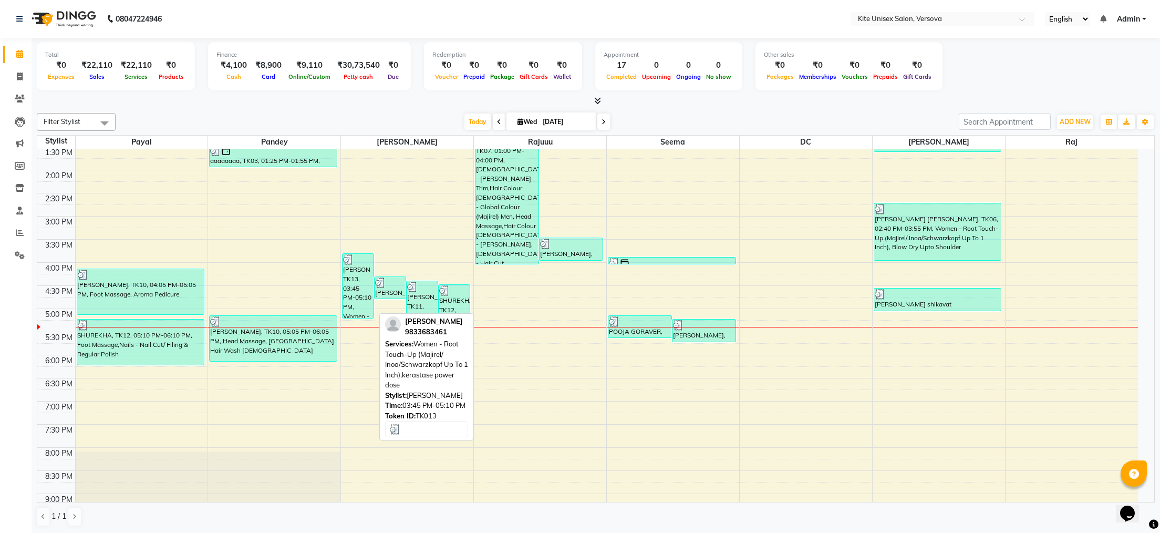
click at [354, 283] on div "[PERSON_NAME], TK13, 03:45 PM-05:10 PM, Women - Root Touch-Up (Majirel/ Inoa/Sc…" at bounding box center [358, 286] width 31 height 64
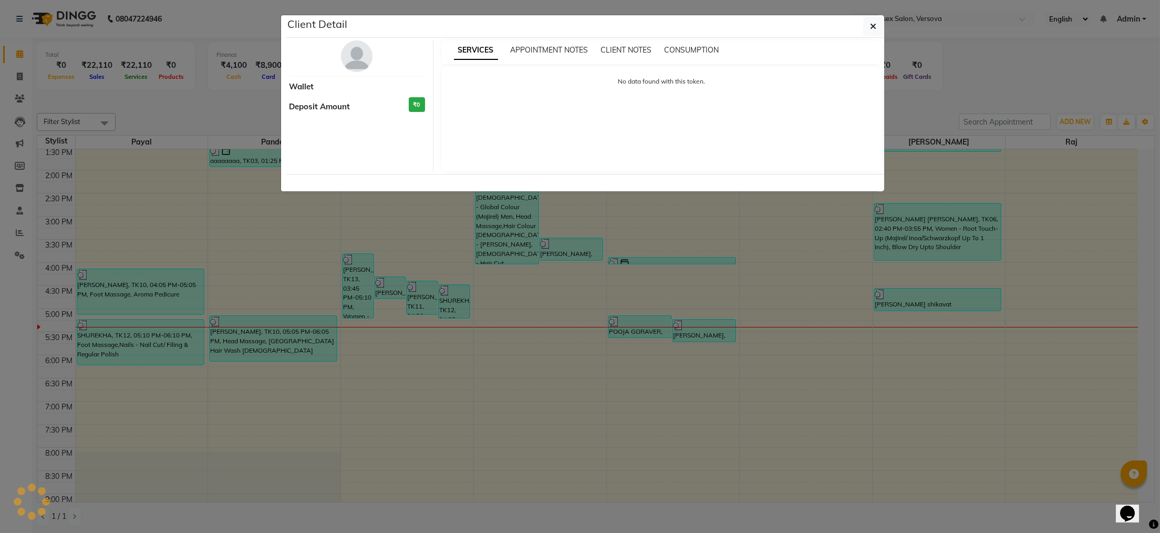
select select "3"
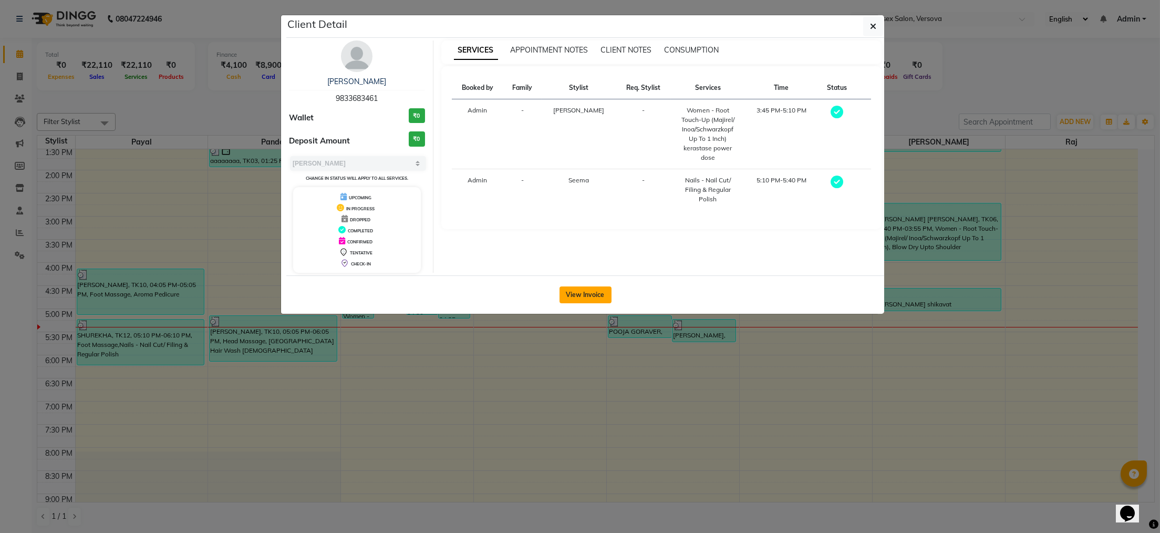
click at [591, 300] on button "View Invoice" at bounding box center [586, 294] width 52 height 17
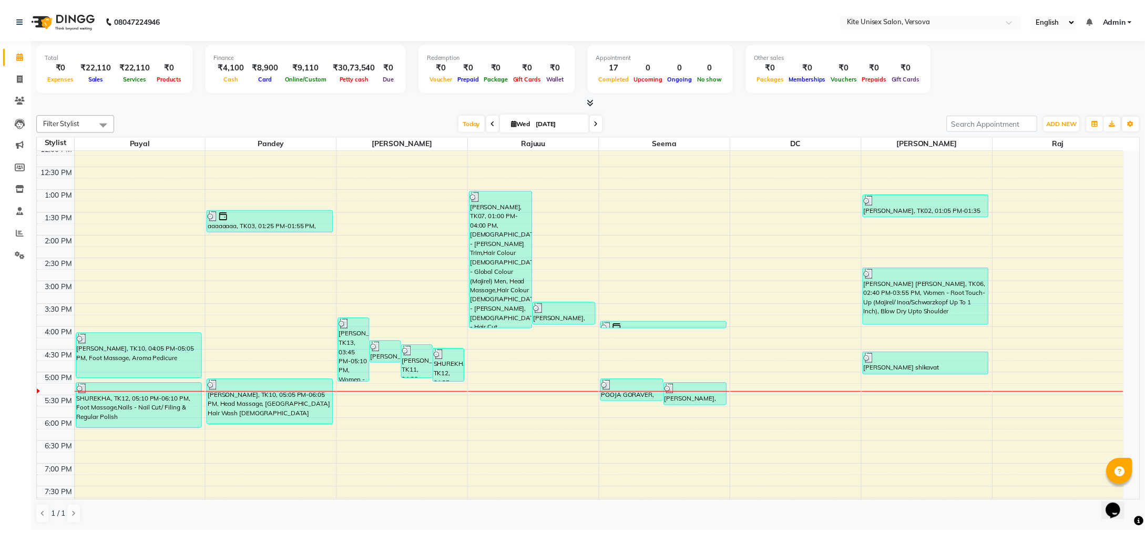
scroll to position [174, 0]
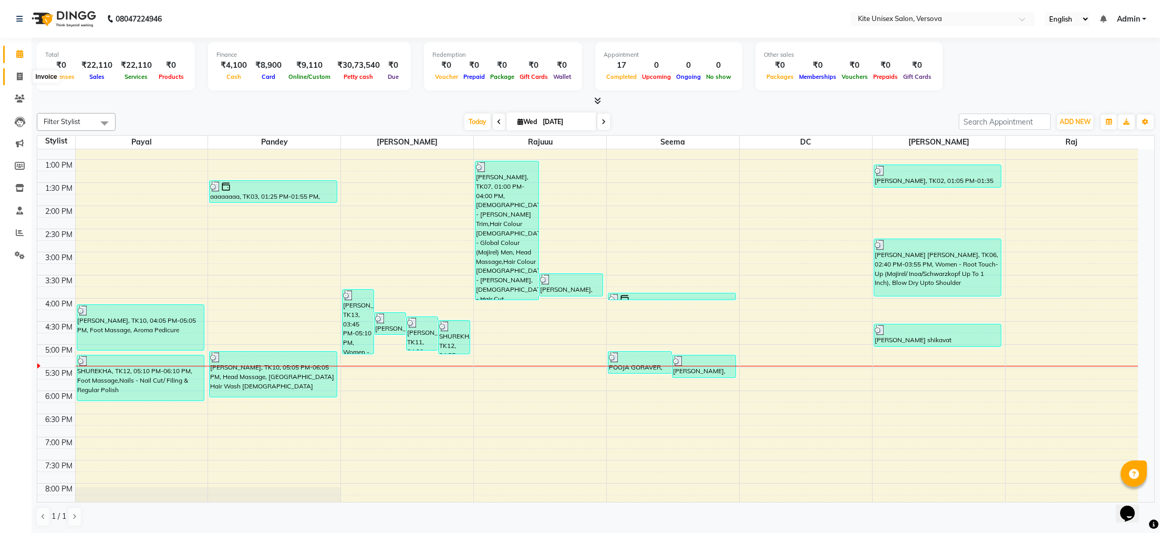
click at [19, 73] on icon at bounding box center [20, 77] width 6 height 8
select select "6093"
select select "service"
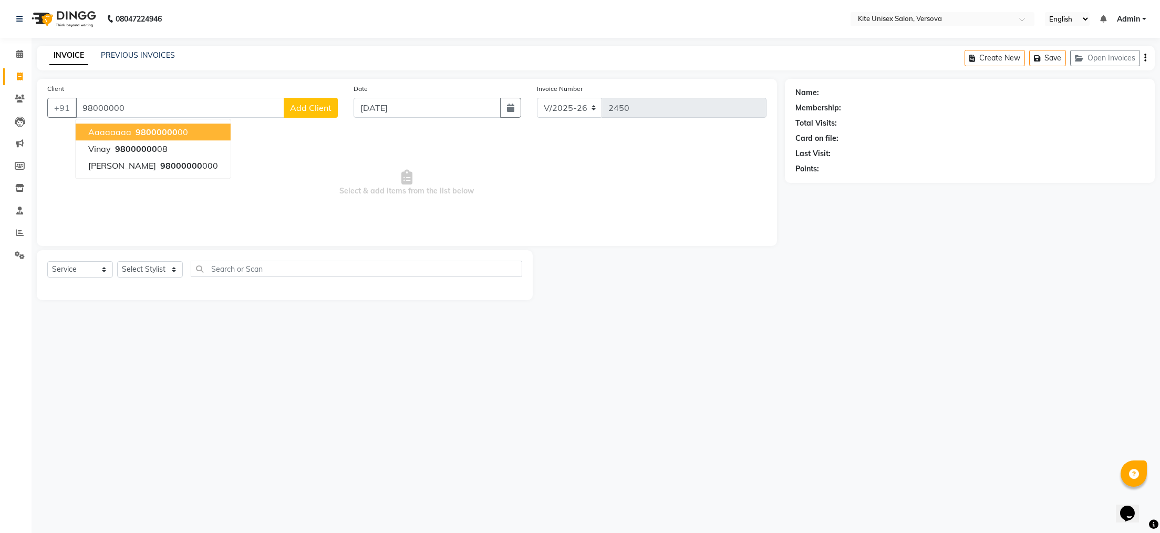
click at [122, 130] on span "aaaaaaaa" at bounding box center [109, 132] width 43 height 11
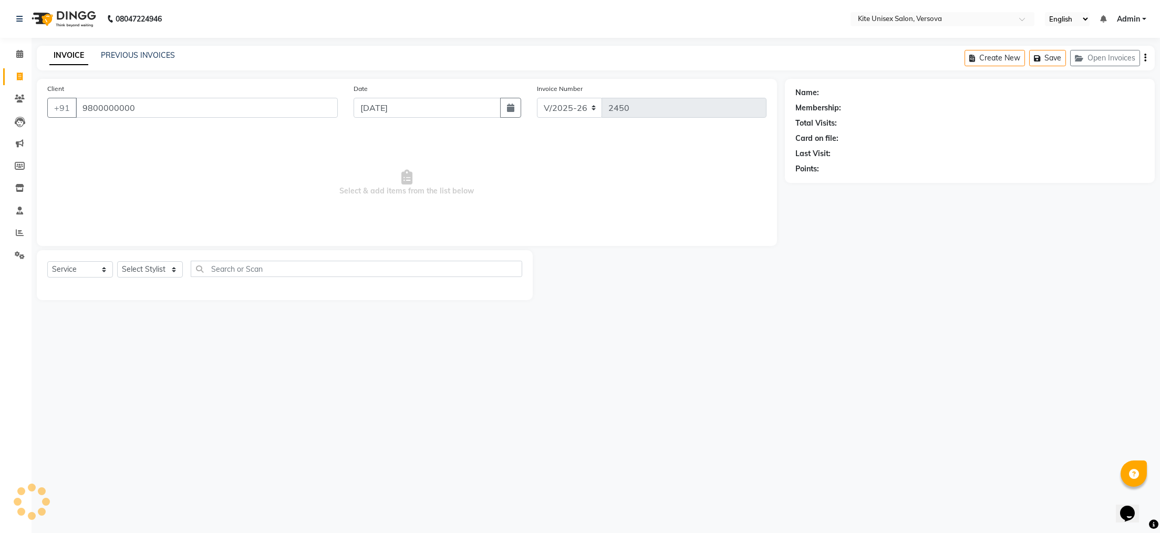
type input "9800000000"
click at [138, 272] on select "Select Stylist [PERSON_NAME] DC [PERSON_NAME] [PERSON_NAME] Rajuuu [PERSON_NAME]" at bounding box center [150, 269] width 66 height 16
select select "68437"
click at [117, 262] on select "Select Stylist [PERSON_NAME] DC [PERSON_NAME] [PERSON_NAME] Rajuuu [PERSON_NAME]" at bounding box center [150, 269] width 66 height 16
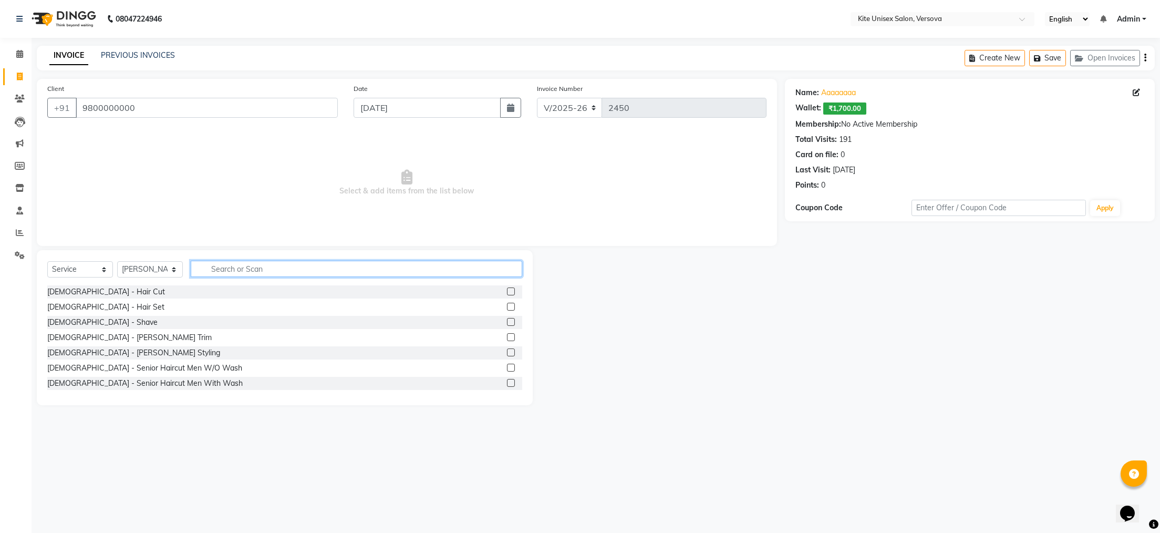
click at [223, 265] on input "text" at bounding box center [357, 269] width 332 height 16
click at [507, 334] on label at bounding box center [511, 337] width 8 height 8
click at [507, 334] on input "checkbox" at bounding box center [510, 337] width 7 height 7
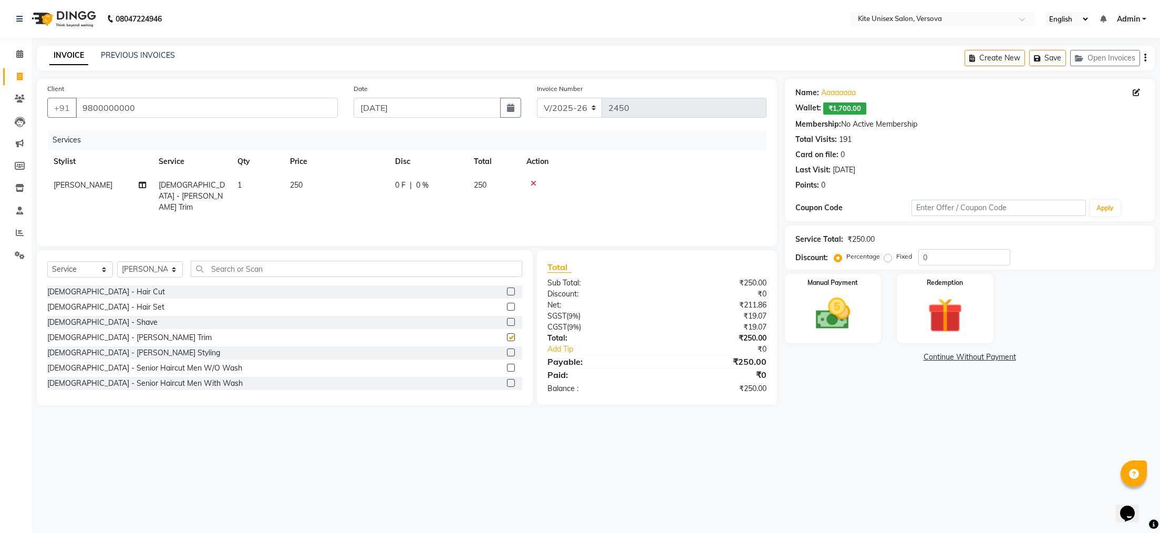
checkbox input "false"
click at [816, 302] on img at bounding box center [833, 314] width 59 height 42
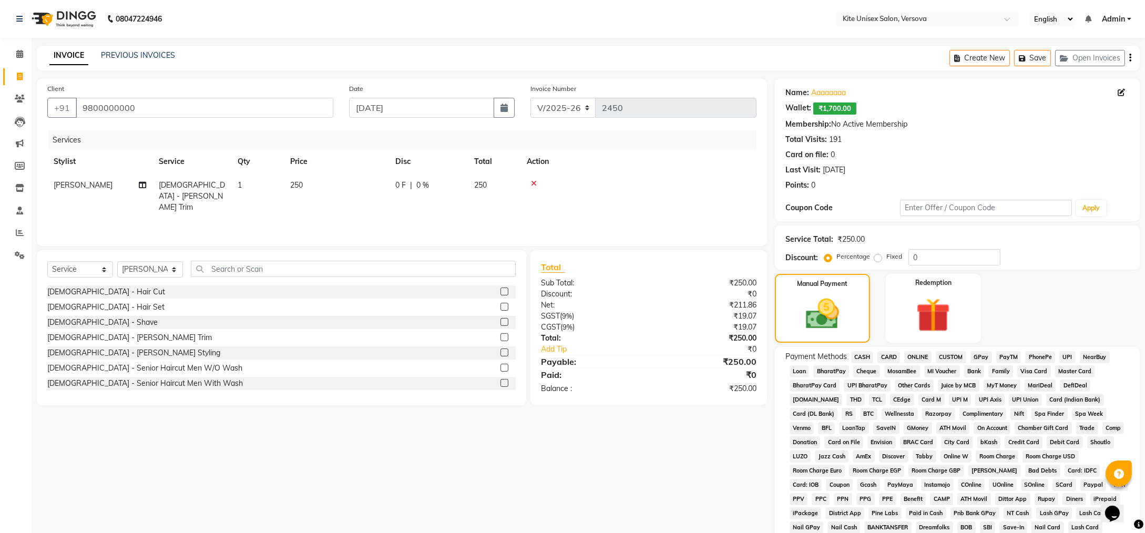
drag, startPoint x: 981, startPoint y: 349, endPoint x: 987, endPoint y: 351, distance: 6.0
click at [985, 351] on div "Payment Methods CASH CARD ONLINE CUSTOM GPay PayTM PhonePe UPI NearBuy Loan Bha…" at bounding box center [957, 450] width 365 height 207
click at [985, 356] on span "GPay" at bounding box center [981, 357] width 22 height 12
click at [980, 357] on span "GPay" at bounding box center [981, 357] width 22 height 12
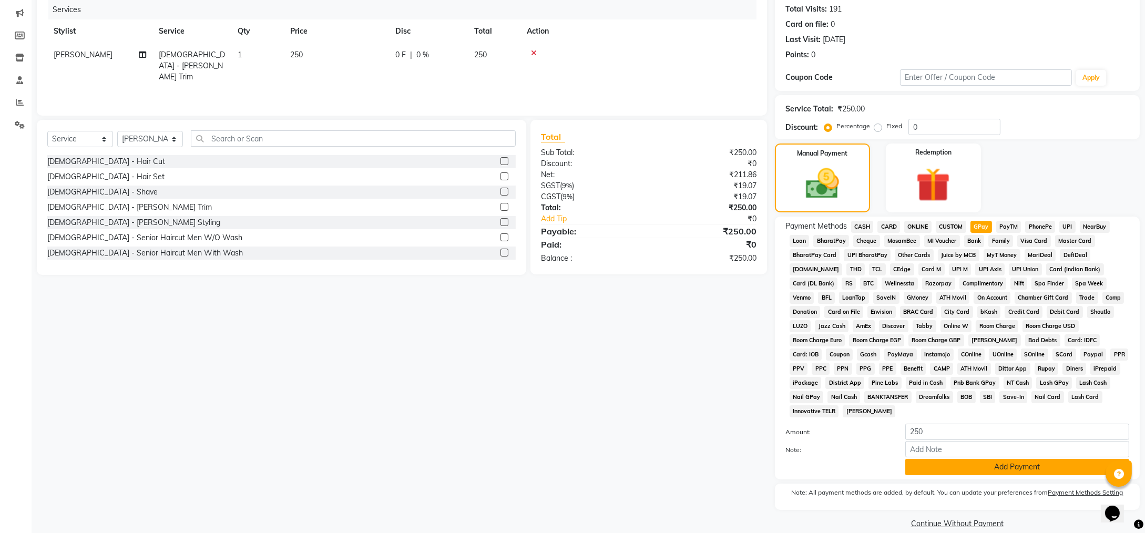
click at [969, 459] on button "Add Payment" at bounding box center [1017, 467] width 224 height 16
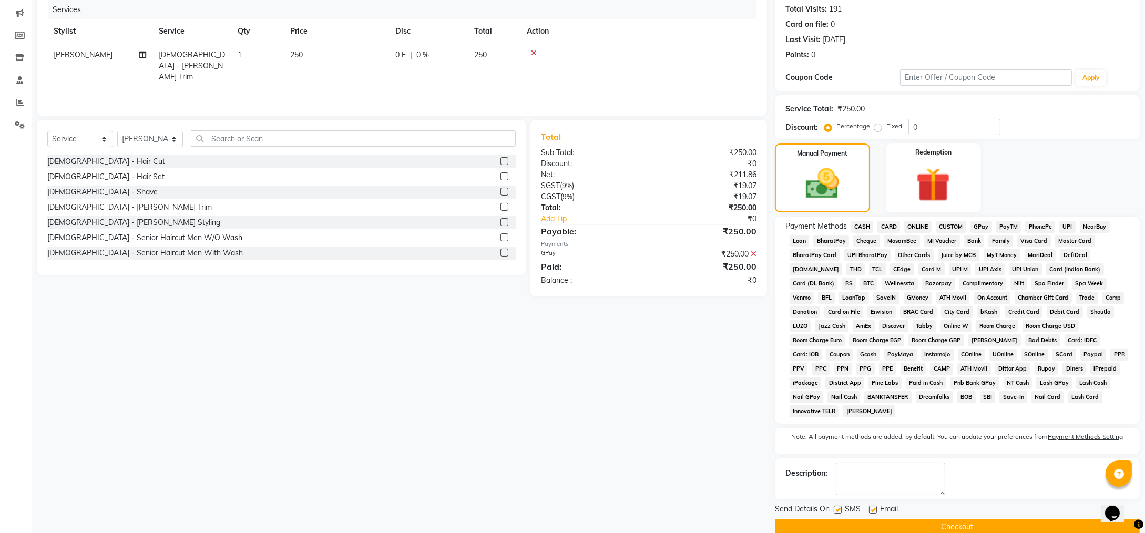
click at [963, 519] on button "Checkout" at bounding box center [957, 527] width 365 height 16
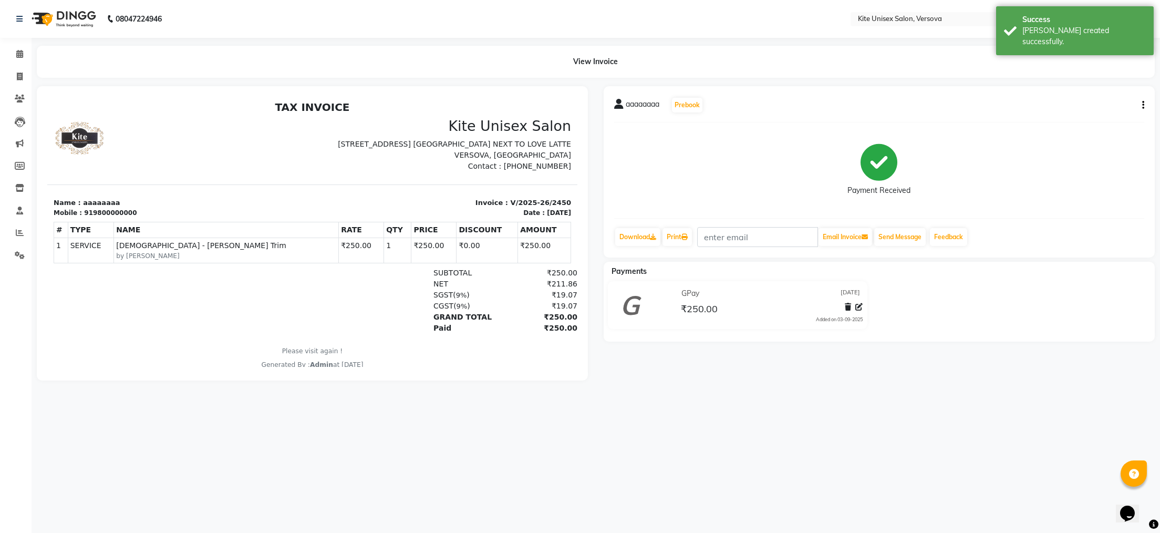
select select "6093"
select select "service"
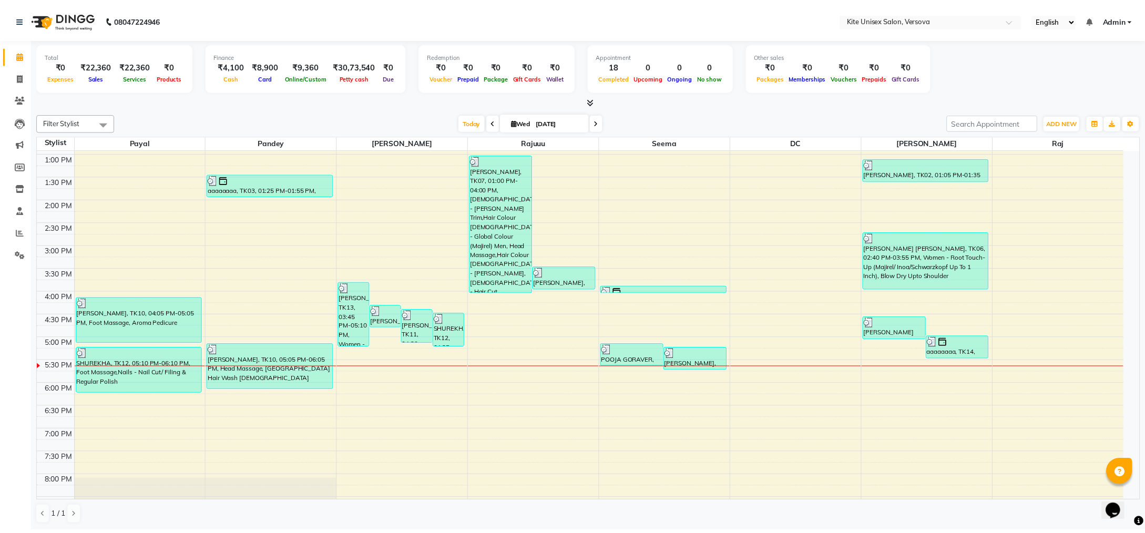
scroll to position [201, 0]
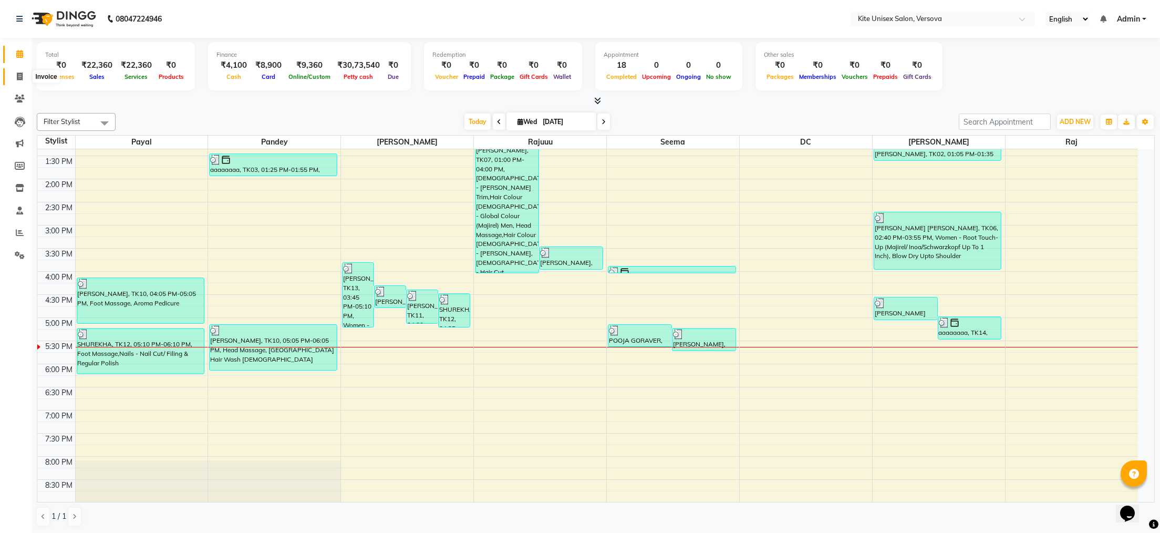
click at [18, 75] on icon at bounding box center [20, 77] width 6 height 8
select select "6093"
select select "service"
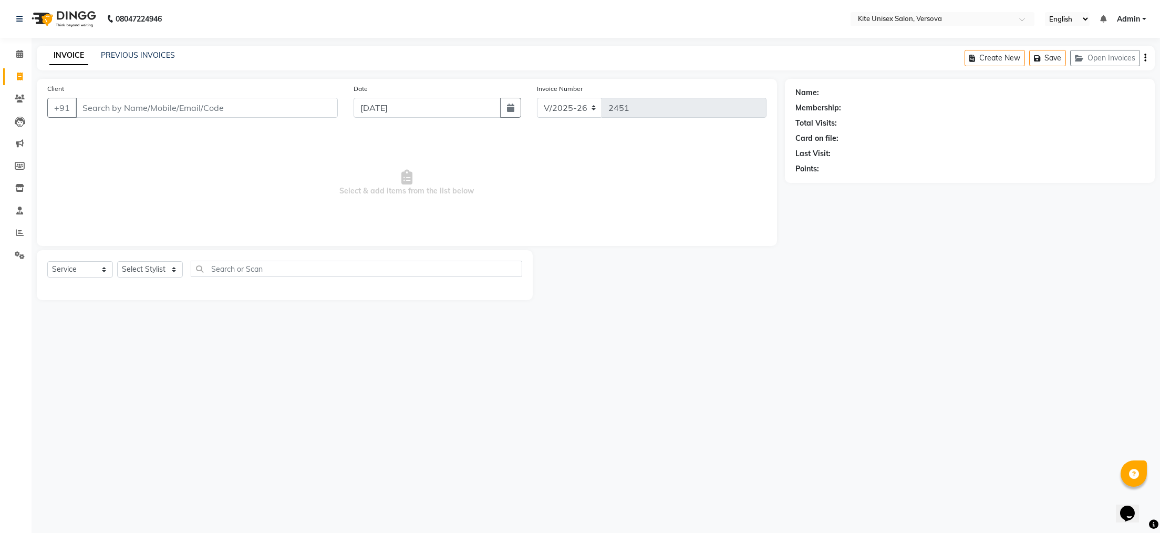
click at [183, 104] on input "Client" at bounding box center [207, 108] width 262 height 20
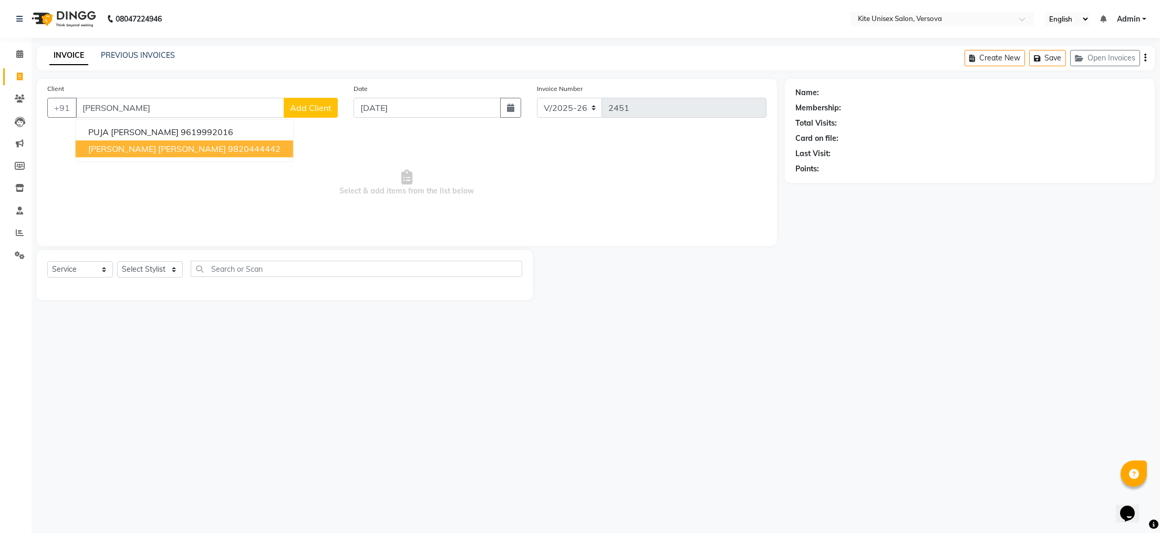
click at [126, 144] on span "[PERSON_NAME] [PERSON_NAME]" at bounding box center [157, 148] width 138 height 11
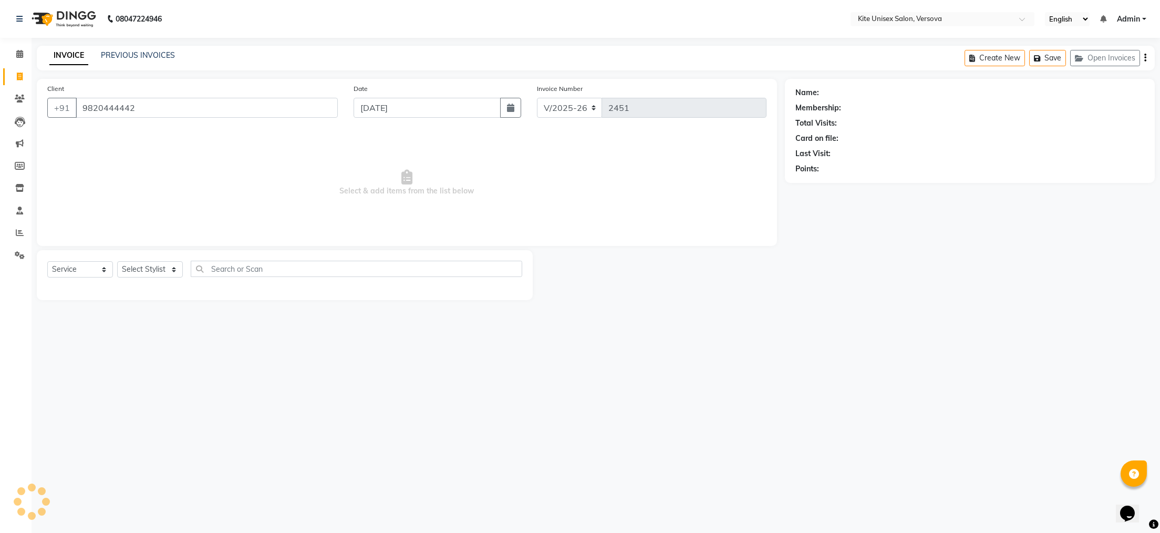
type input "9820444442"
click at [172, 271] on select "Select Stylist [PERSON_NAME] DC [PERSON_NAME] [PERSON_NAME] Rajuuu [PERSON_NAME]" at bounding box center [150, 269] width 66 height 16
select select "50189"
click at [117, 262] on select "Select Stylist [PERSON_NAME] DC [PERSON_NAME] [PERSON_NAME] Rajuuu [PERSON_NAME]" at bounding box center [150, 269] width 66 height 16
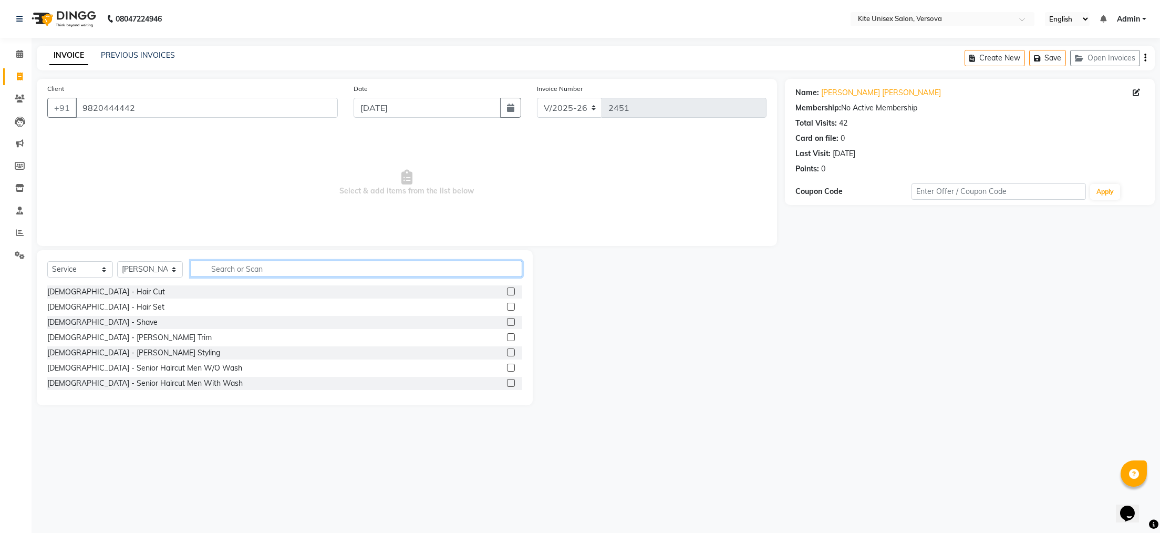
click at [218, 271] on input "text" at bounding box center [357, 269] width 332 height 16
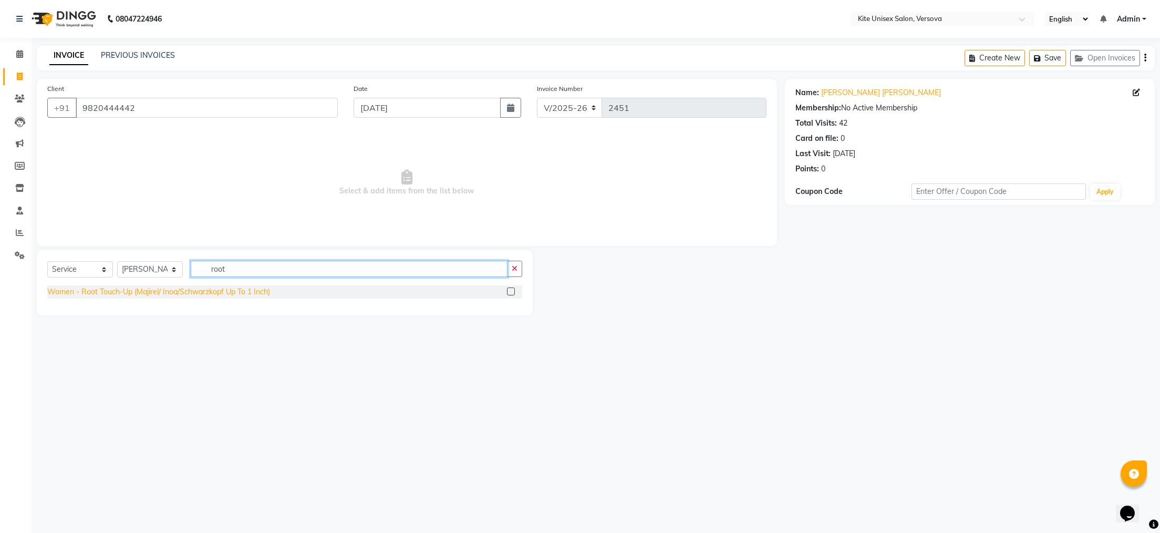
type input "root"
click at [116, 292] on div "Women - Root Touch-Up (Majirel/ Inoa/Schwarzkopf Up To 1 Inch)" at bounding box center [158, 291] width 223 height 11
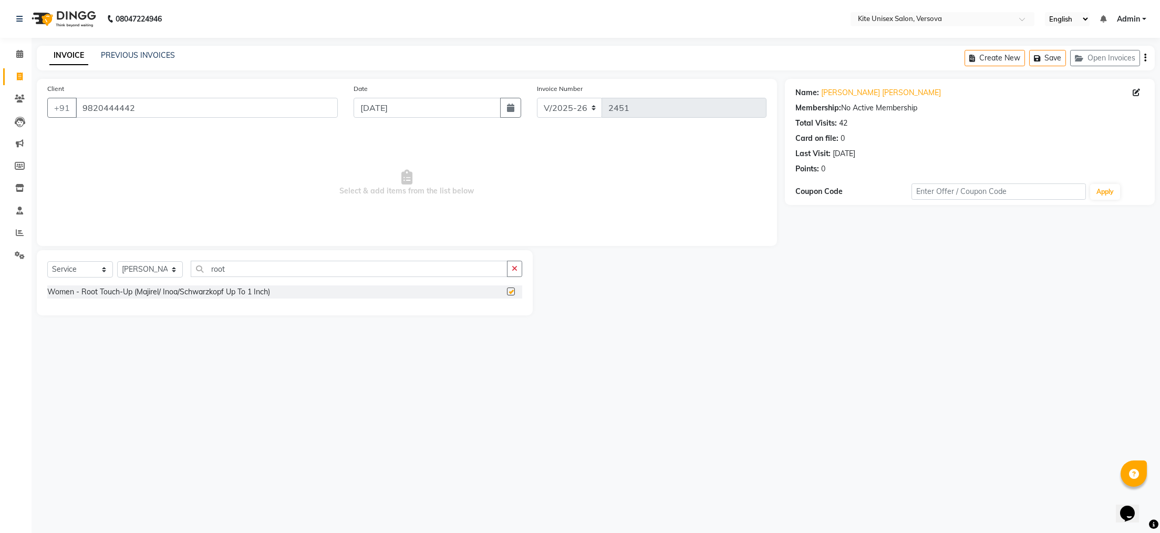
checkbox input "false"
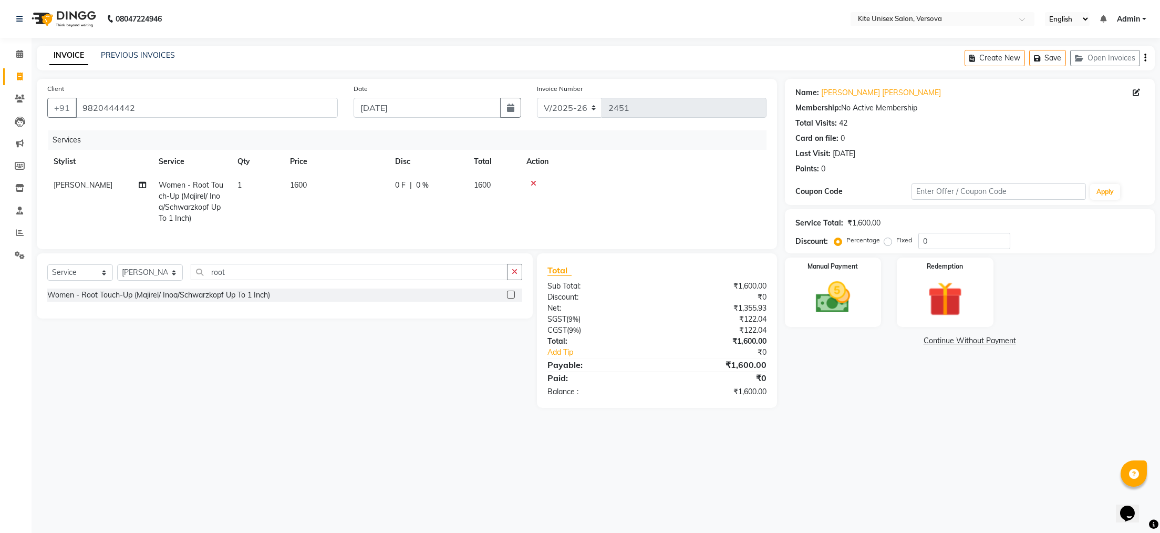
click at [330, 180] on td "1600" at bounding box center [336, 201] width 105 height 57
select select "50189"
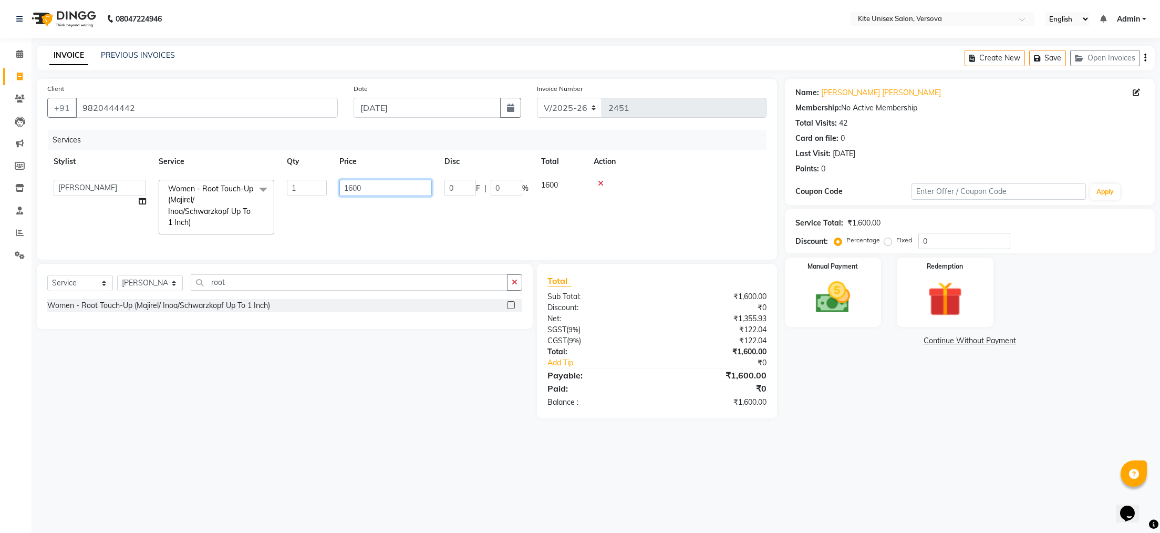
click at [375, 188] on input "1600" at bounding box center [385, 188] width 92 height 16
type input "1200"
click at [342, 237] on div "Services Stylist Service Qty Price Disc Total Action [PERSON_NAME] DC [PERSON_N…" at bounding box center [406, 189] width 719 height 119
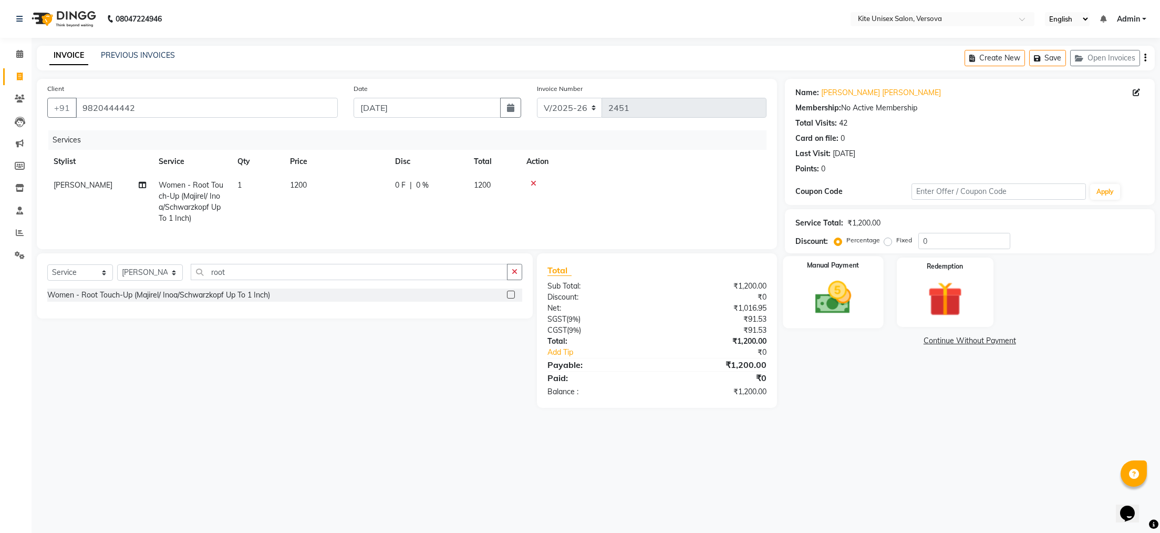
click at [828, 295] on img at bounding box center [833, 298] width 59 height 42
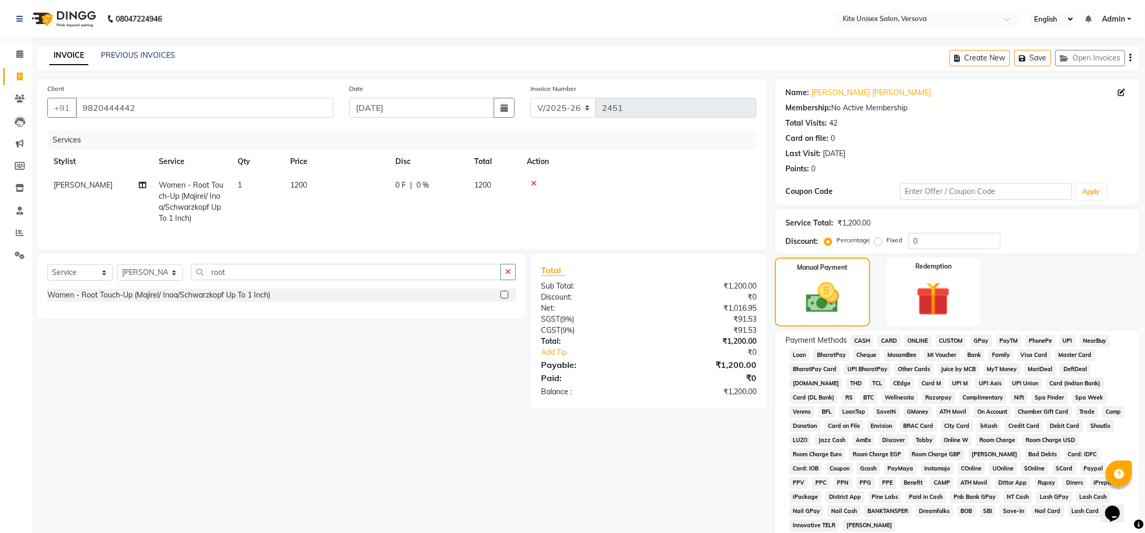
click at [863, 340] on span "CASH" at bounding box center [862, 341] width 23 height 12
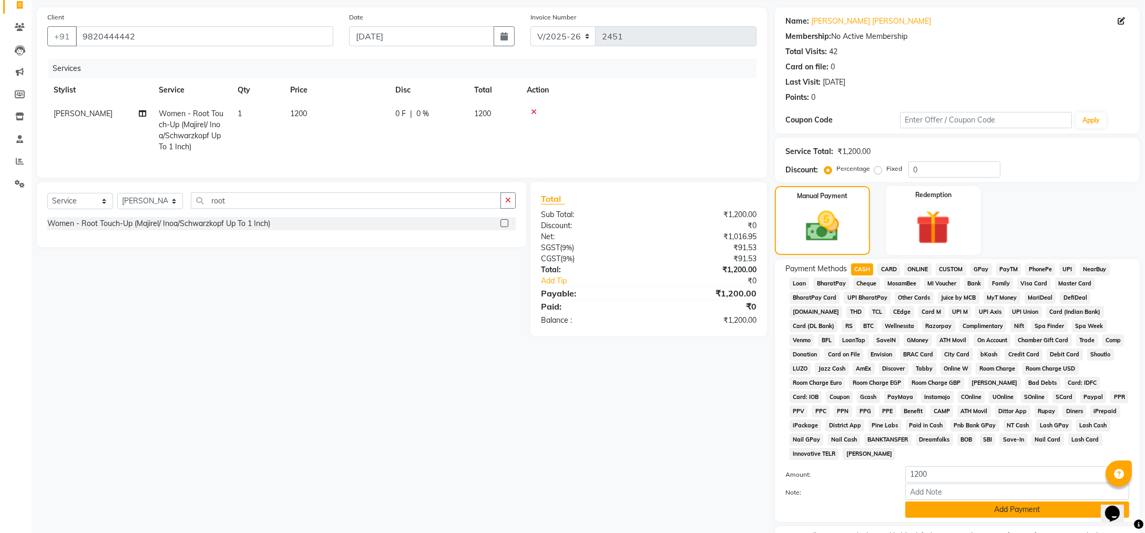
click at [1024, 501] on button "Add Payment" at bounding box center [1017, 509] width 224 height 16
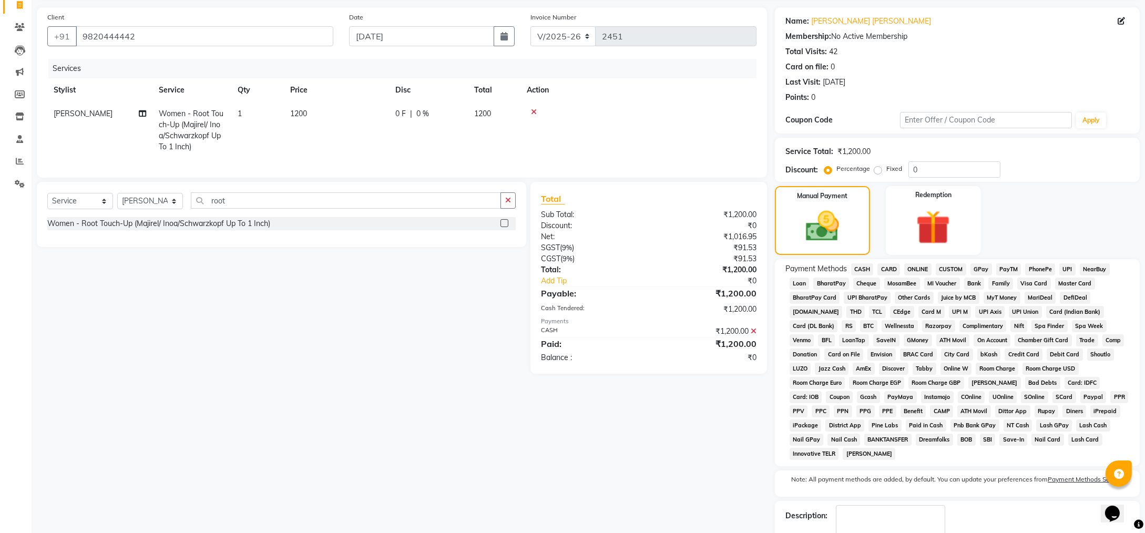
scroll to position [117, 0]
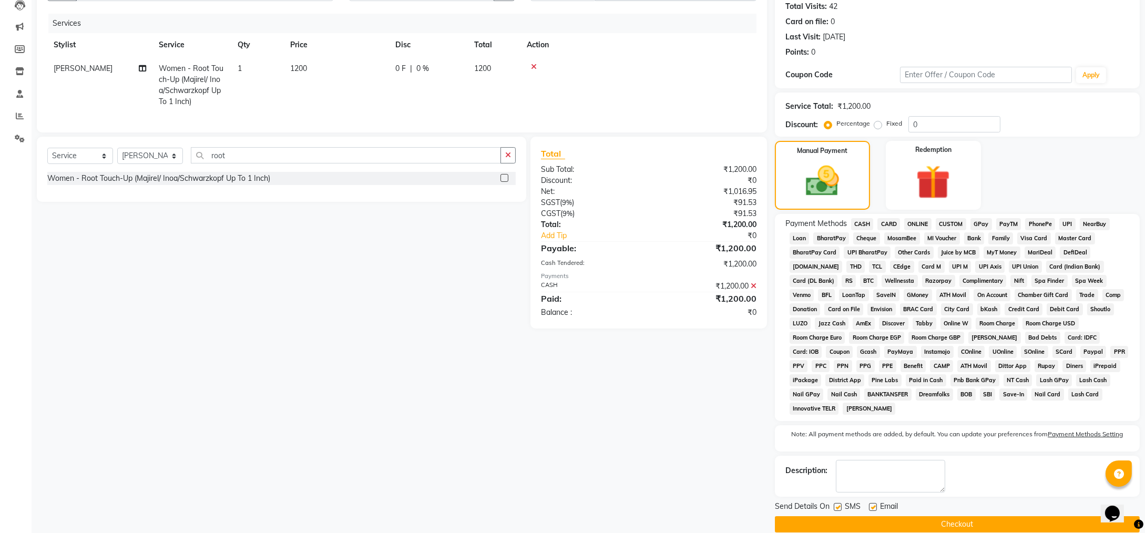
click at [956, 516] on button "Checkout" at bounding box center [957, 524] width 365 height 16
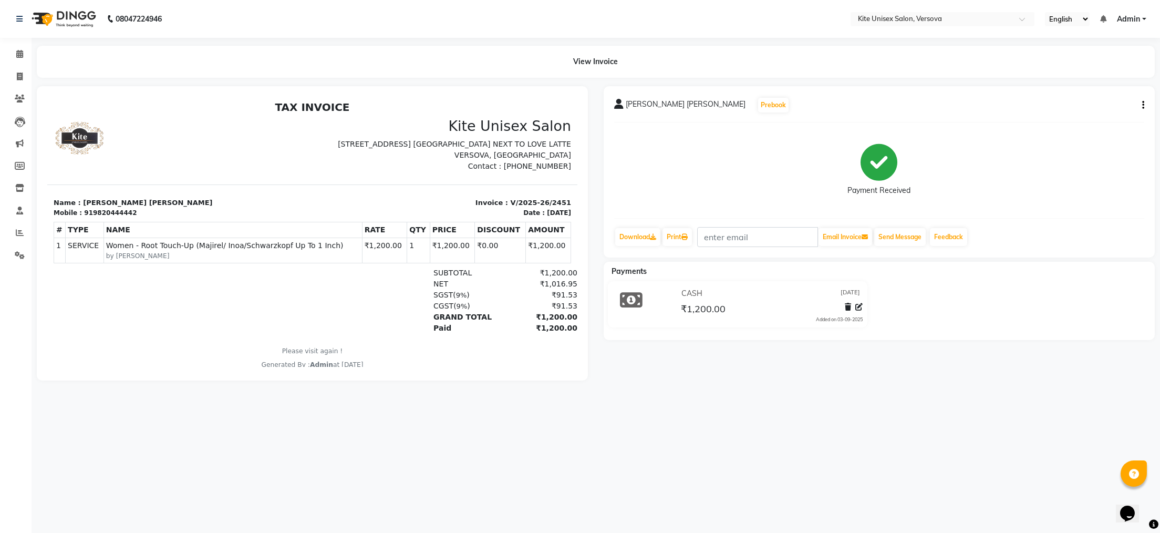
select select "service"
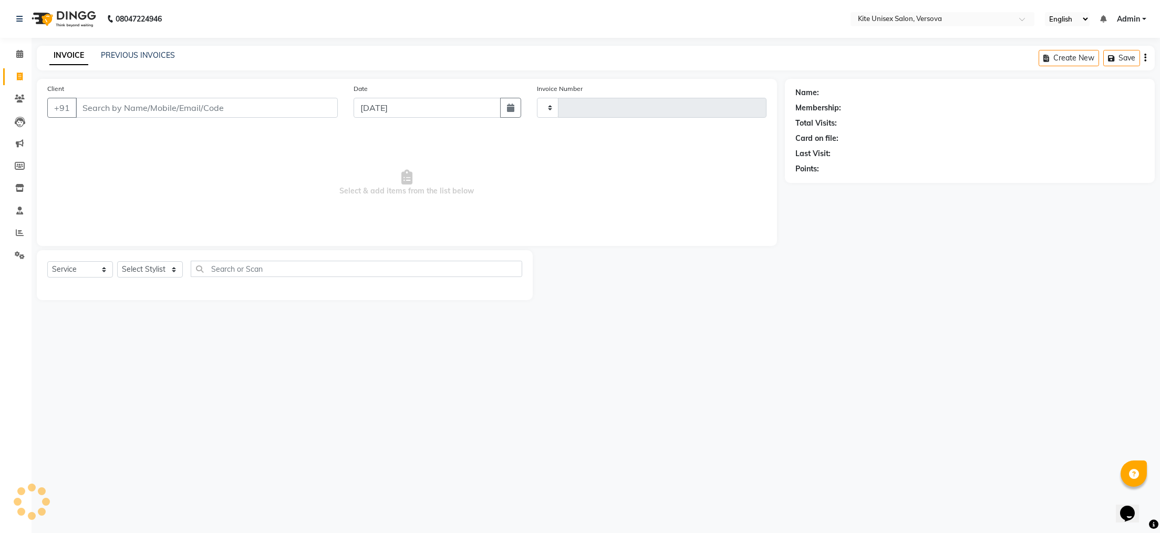
type input "2452"
select select "6093"
